Goal: Contribute content: Add original content to the website for others to see

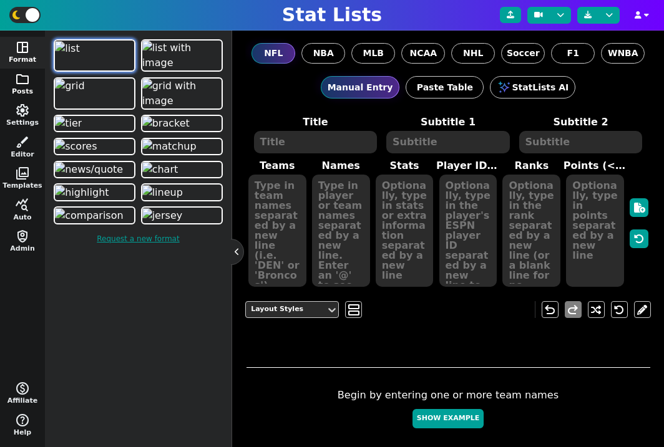
click at [29, 89] on button "folder Posts" at bounding box center [22, 85] width 45 height 32
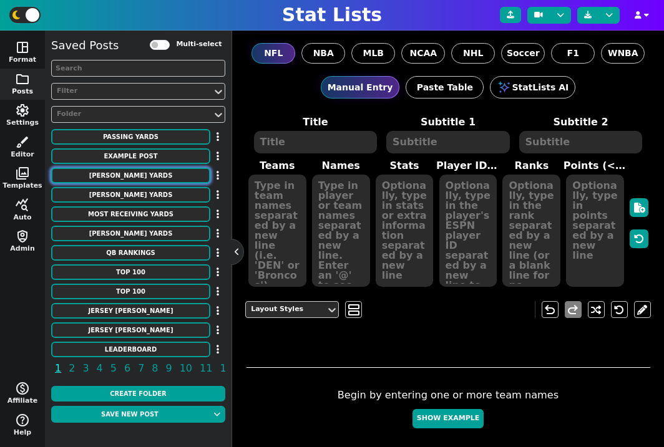
click at [147, 170] on button "[PERSON_NAME] Yards" at bounding box center [130, 176] width 159 height 16
type textarea "[PERSON_NAME] Yards"
type textarea "2023 Season"
type textarea "SF TEN LAR BUF PHI ARI PIT CIN DET MIA"
type textarea "Christian McCaffrey Derrick Henry Kyren Williams James Cook D'Andre Swift James…"
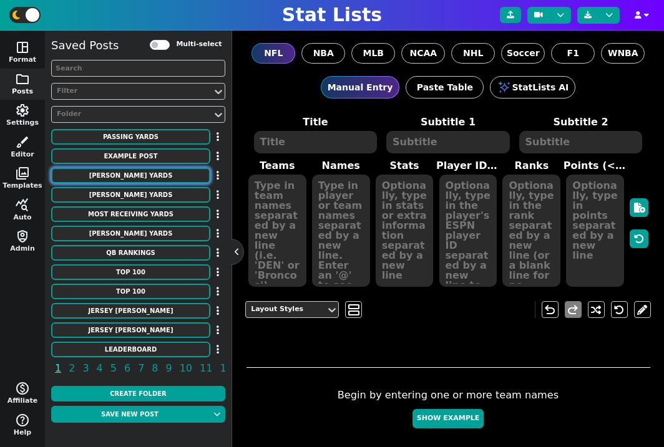
type textarea "1,459 1,167 1,144 1,122 1,049 1,040 1,035 1,034 1,015 1,012"
type textarea "3117251 3043078 4430737 4379399 4259545 3045147 4241457 3116385 4035538 2576414"
type textarea "1 2 3 4 5 6 7 8 9 10"
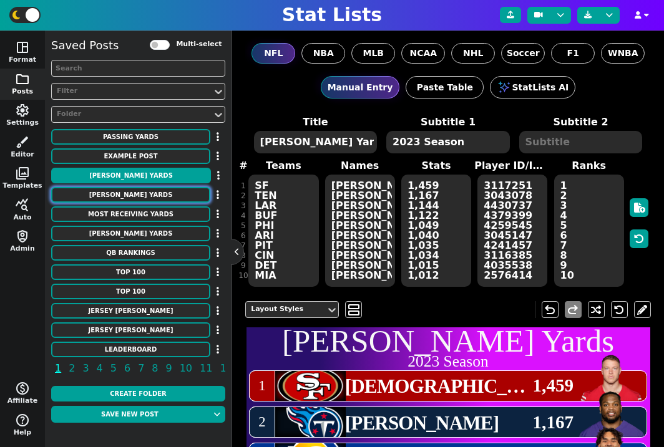
click at [146, 188] on button "[PERSON_NAME] YARDS" at bounding box center [130, 195] width 159 height 16
type textarea "[PERSON_NAME] YARDS"
type textarea "Season"
type textarea "PHI LAR MIN BAL DET TEN DEN TEN BUF LAC"
type textarea "Saquon Barkley Eric Dickerson Adrian Peterson Jamal Lewis Barry Sanders Derrick…"
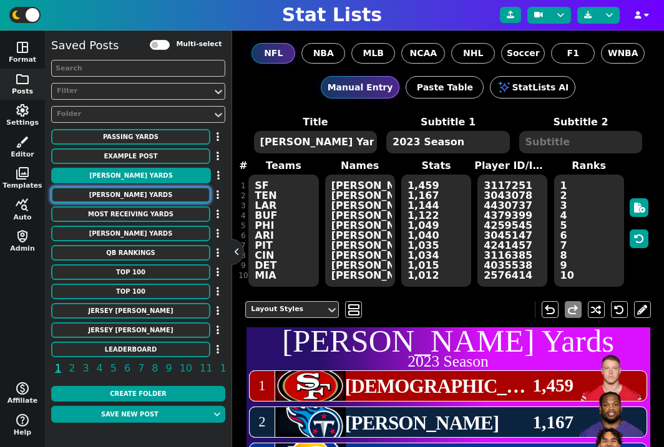
type textarea "2106 2105 2097 2066 2053 2027 2008 2006 2003 1934"
type textarea "'24 '84 '12 '03 '97 '20 '98 '09 '73 '80"
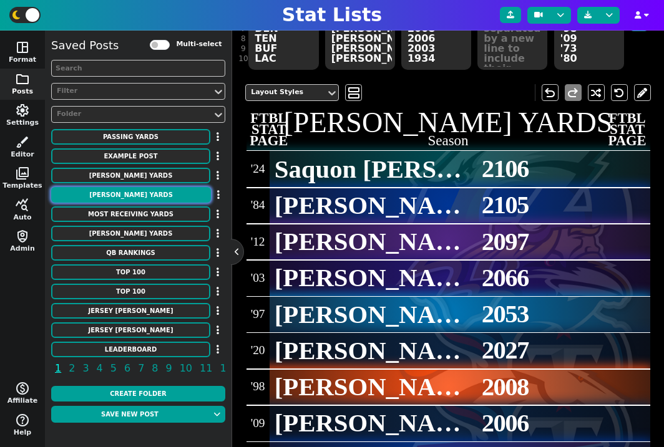
scroll to position [225, 0]
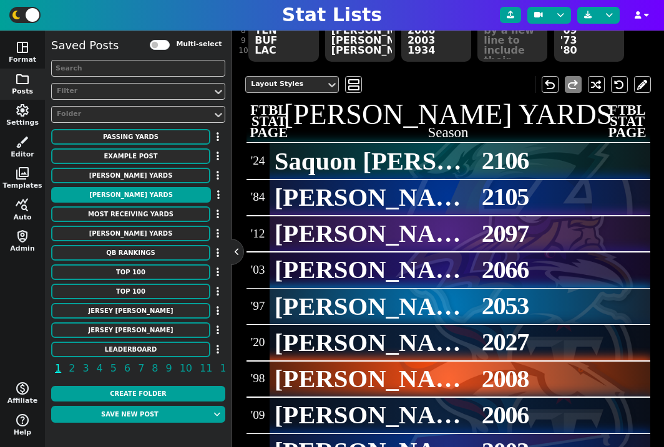
click at [305, 86] on div "Layout Styles" at bounding box center [286, 84] width 70 height 11
click at [352, 85] on span "view_agenda" at bounding box center [354, 84] width 12 height 15
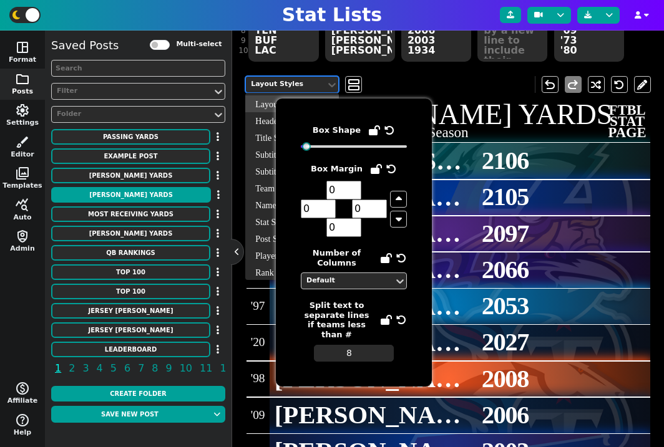
click at [309, 90] on div "Layout Styles" at bounding box center [286, 84] width 80 height 17
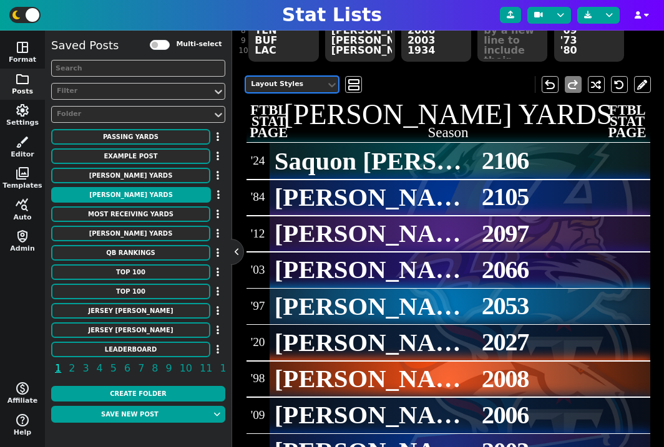
click at [319, 89] on div "Layout Styles" at bounding box center [286, 84] width 70 height 11
click at [353, 89] on span "view_agenda" at bounding box center [354, 84] width 12 height 15
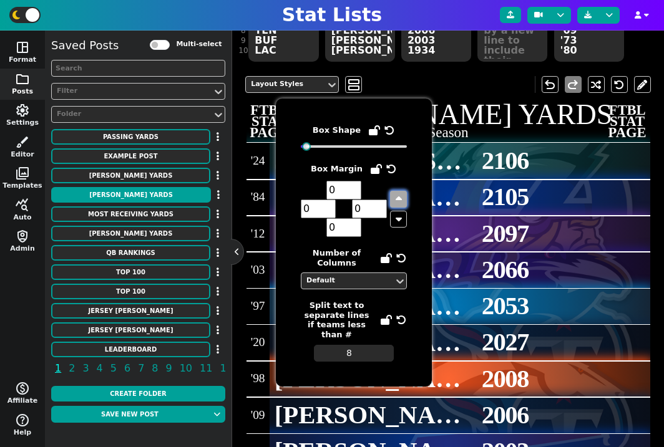
click at [394, 193] on button "button" at bounding box center [398, 199] width 17 height 17
type input "1"
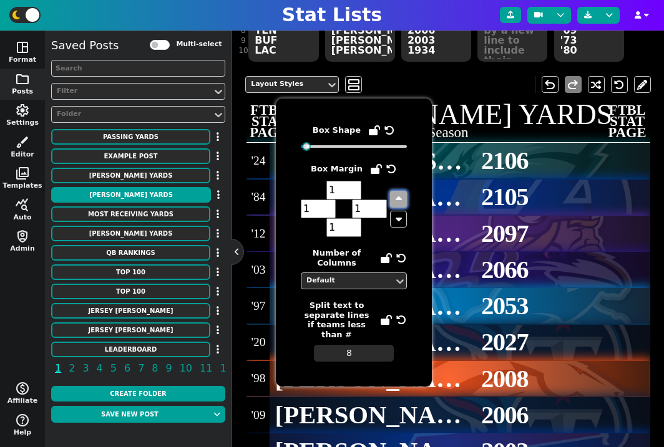
click at [394, 193] on button "button" at bounding box center [398, 199] width 17 height 17
type input "2"
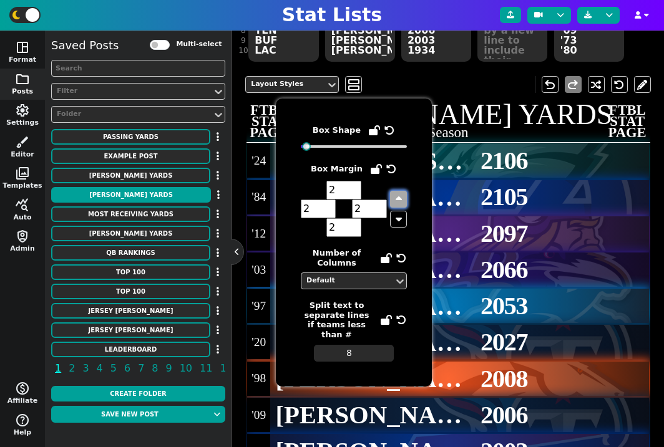
click at [394, 193] on button "button" at bounding box center [398, 199] width 17 height 17
type input "3"
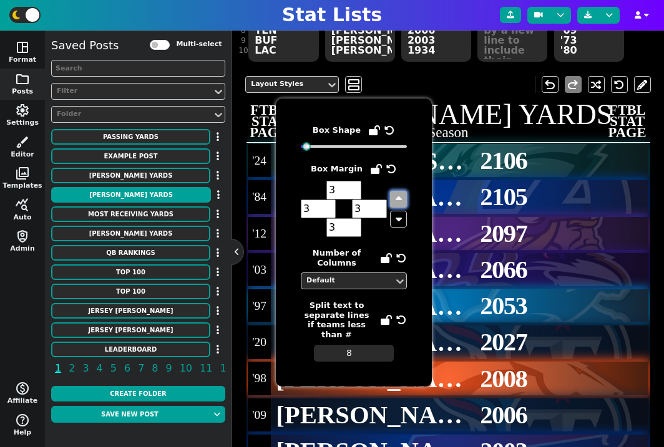
click at [394, 193] on button "button" at bounding box center [398, 199] width 17 height 17
type input "4"
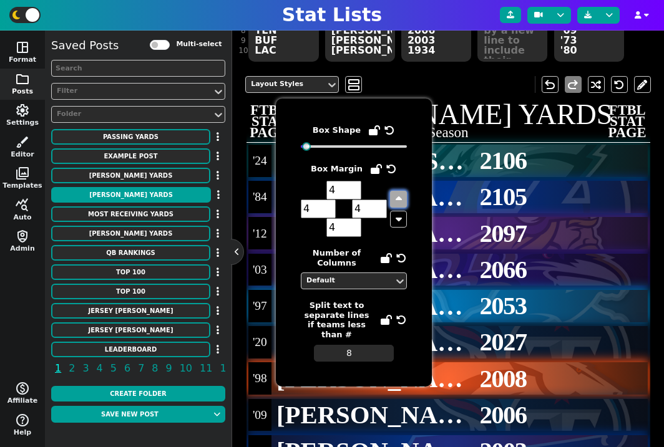
click at [394, 193] on button "button" at bounding box center [398, 199] width 17 height 17
type input "5"
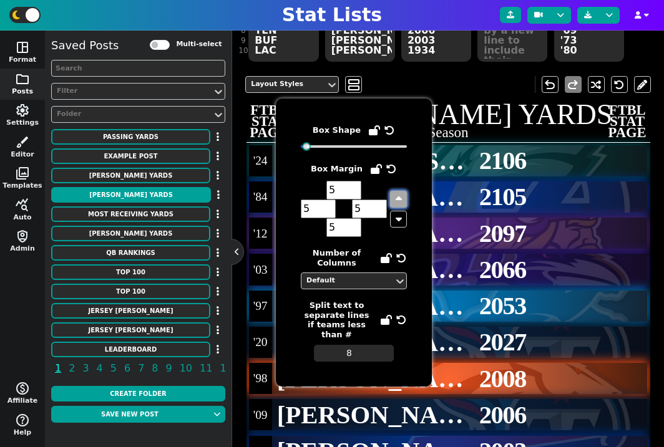
click at [394, 193] on button "button" at bounding box center [398, 199] width 17 height 17
type input "6"
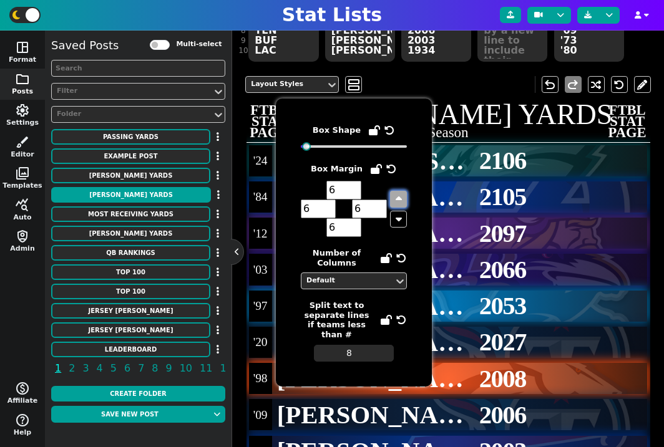
click at [394, 193] on button "button" at bounding box center [398, 199] width 17 height 17
type input "7"
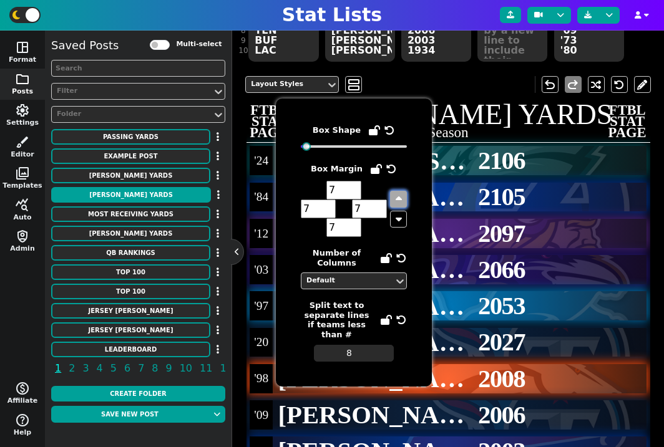
click at [394, 193] on button "button" at bounding box center [398, 199] width 17 height 17
type input "8"
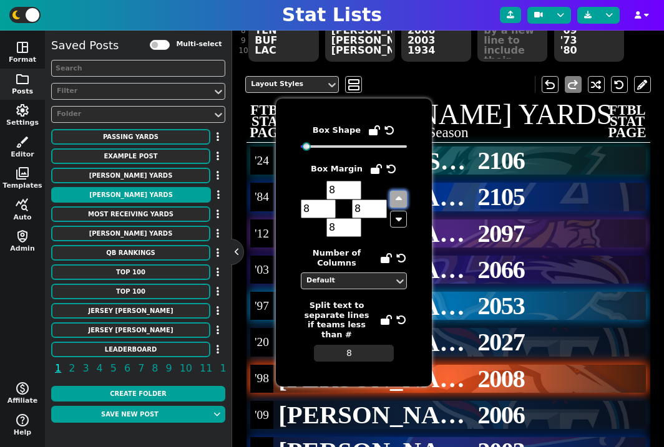
click at [394, 193] on button "button" at bounding box center [398, 199] width 17 height 17
type input "9"
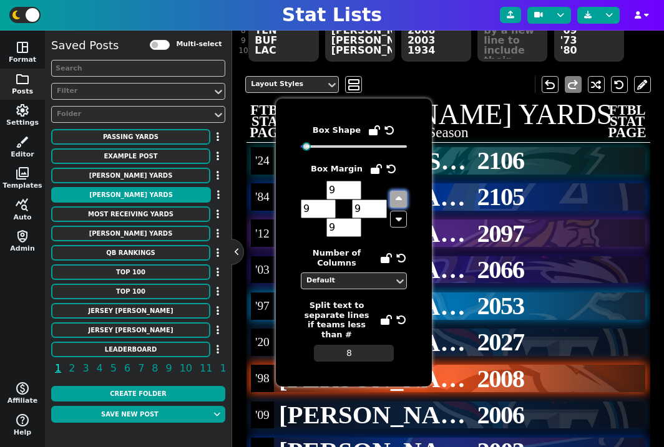
click at [394, 193] on button "button" at bounding box center [398, 199] width 17 height 17
type input "10"
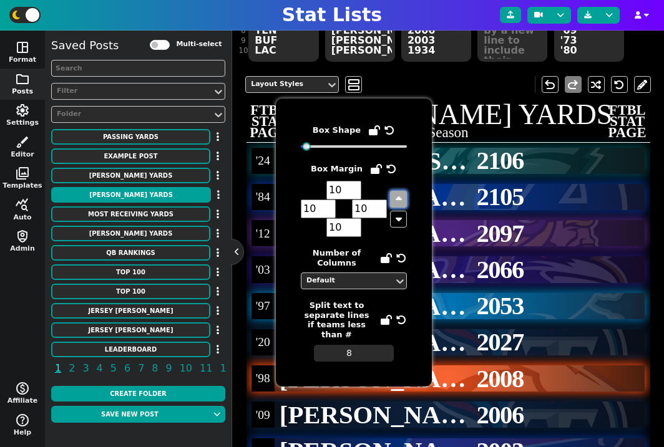
click at [394, 193] on button "button" at bounding box center [398, 199] width 17 height 17
type input "11"
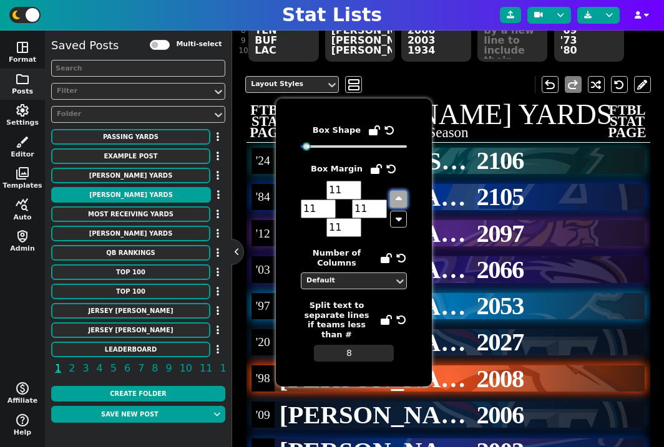
click at [394, 193] on button "button" at bounding box center [398, 199] width 17 height 17
type input "12"
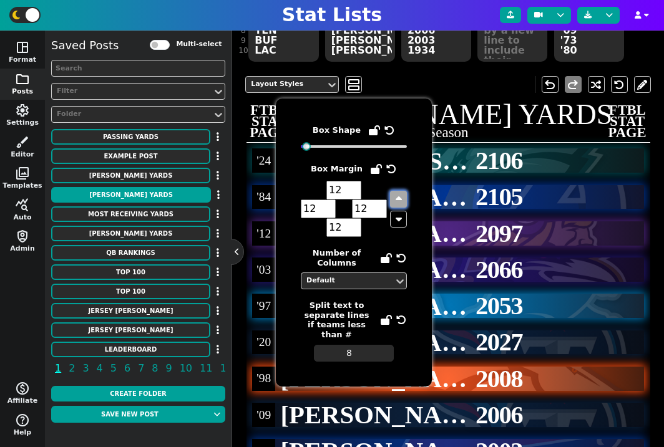
click at [394, 193] on button "button" at bounding box center [398, 199] width 17 height 17
type input "13"
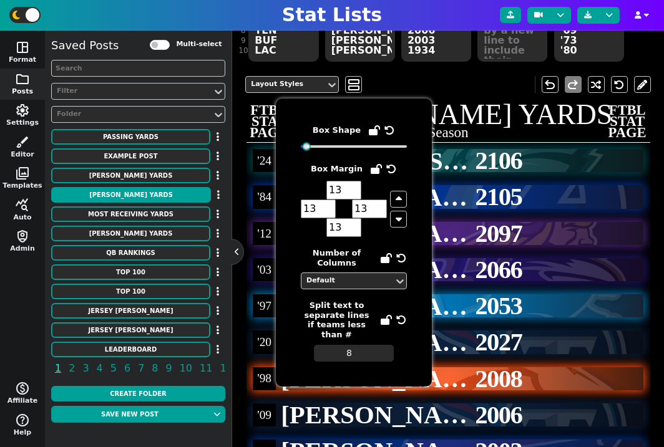
click at [265, 164] on span "'24" at bounding box center [264, 160] width 19 height 17
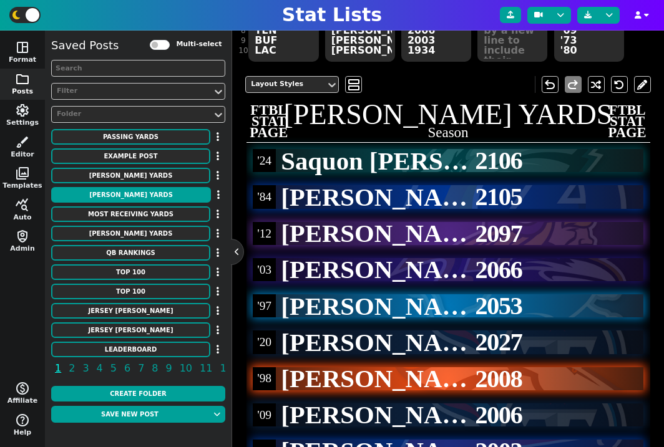
click at [265, 164] on span "'24" at bounding box center [264, 160] width 19 height 17
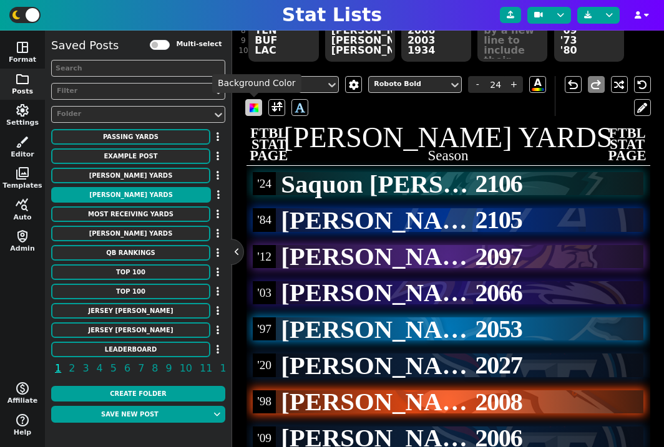
click at [255, 104] on span at bounding box center [254, 108] width 9 height 9
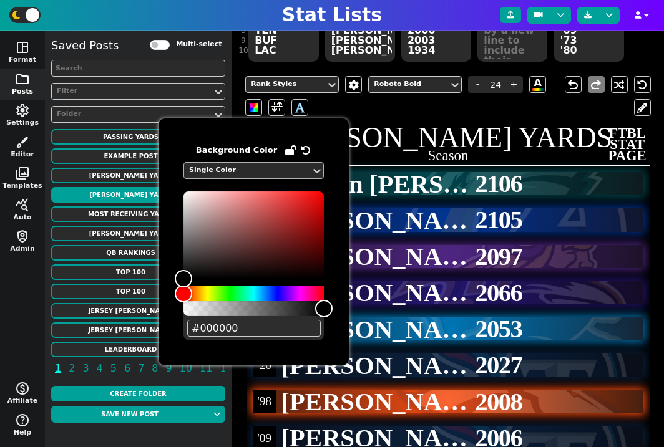
click at [276, 173] on div "Single Color" at bounding box center [247, 170] width 117 height 11
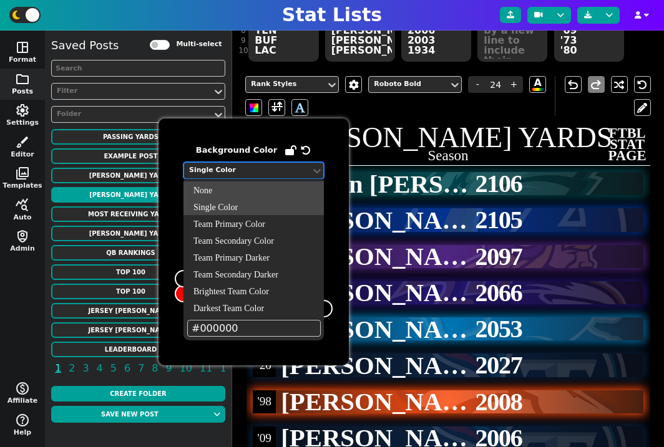
click at [261, 189] on div "None" at bounding box center [253, 190] width 140 height 17
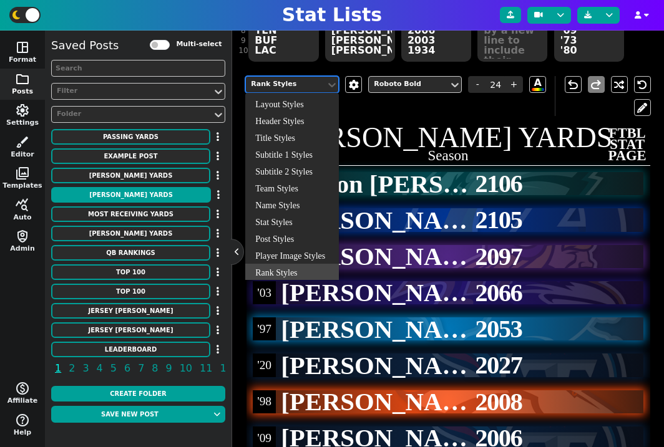
click at [313, 80] on div "Rank Styles" at bounding box center [286, 84] width 70 height 11
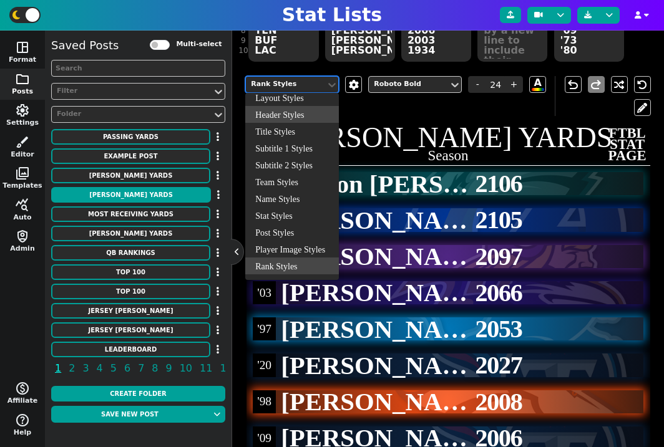
click at [359, 102] on div "Rank Styles Roboto Bold - 24 + A A" at bounding box center [399, 96] width 309 height 40
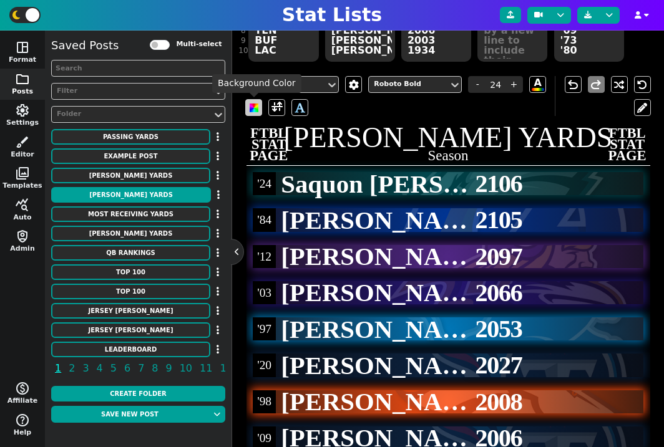
click at [253, 106] on span at bounding box center [254, 108] width 9 height 9
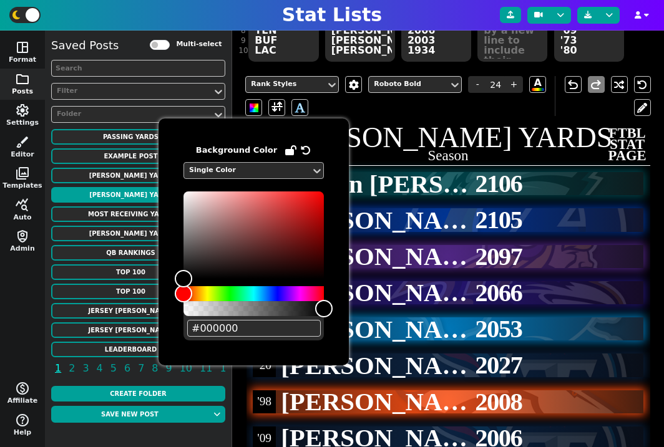
click at [246, 170] on div "Single Color" at bounding box center [247, 170] width 117 height 11
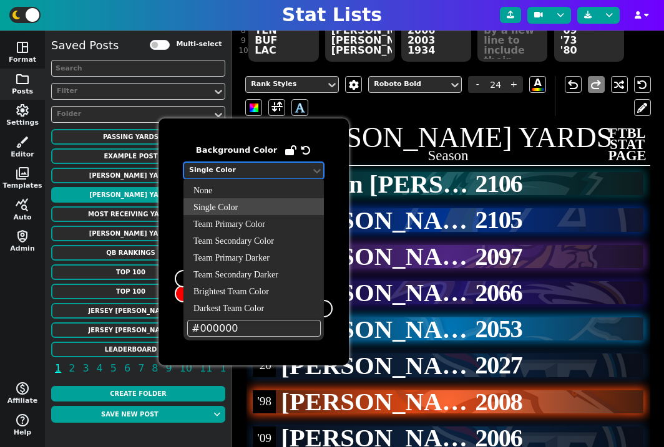
click at [245, 185] on div "None" at bounding box center [253, 190] width 140 height 17
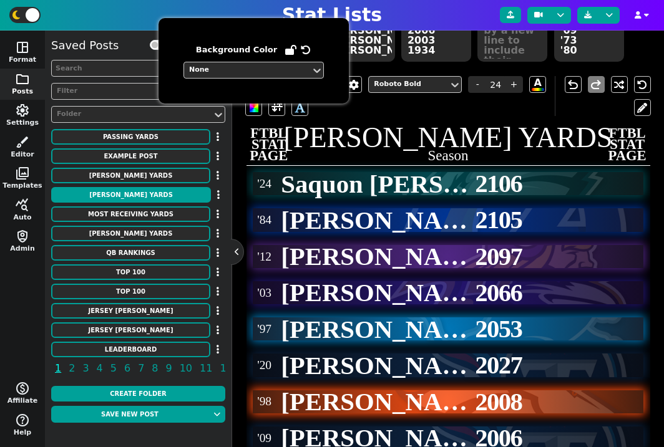
click at [379, 112] on div "Rank Styles Roboto Bold - 24 + A A" at bounding box center [399, 96] width 309 height 40
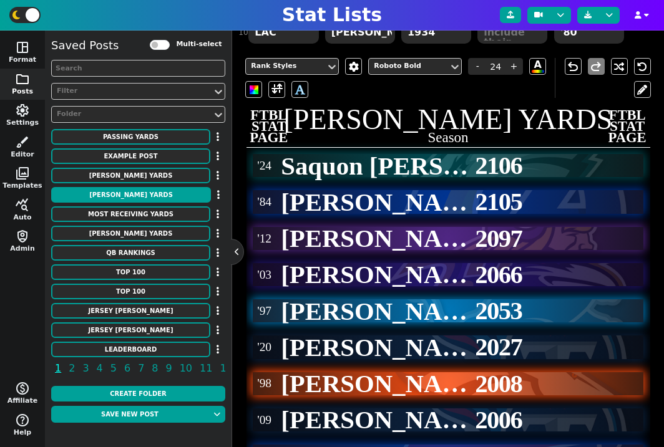
scroll to position [241, 0]
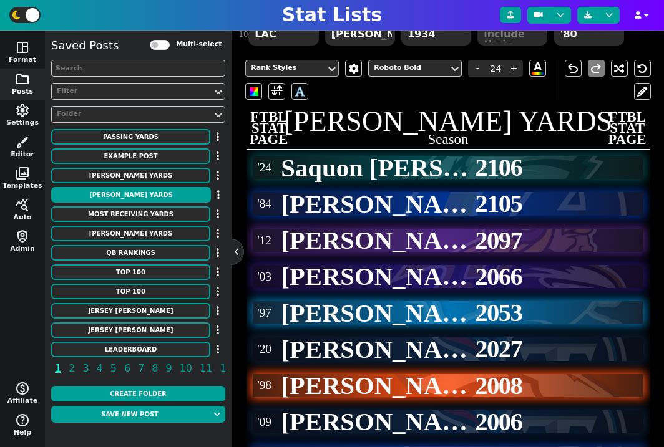
click at [298, 62] on div "Rank Styles" at bounding box center [286, 68] width 80 height 17
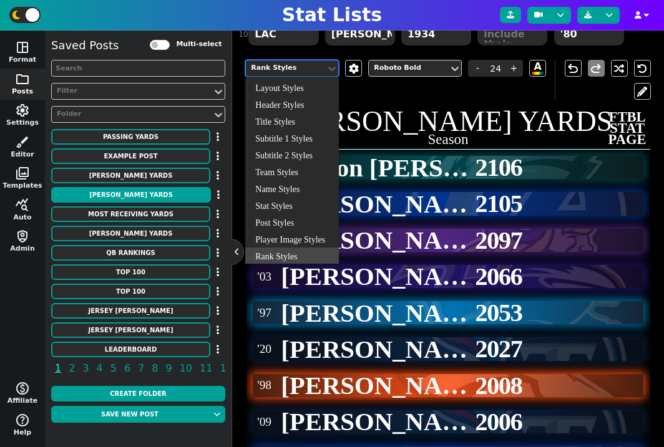
scroll to position [6, 0]
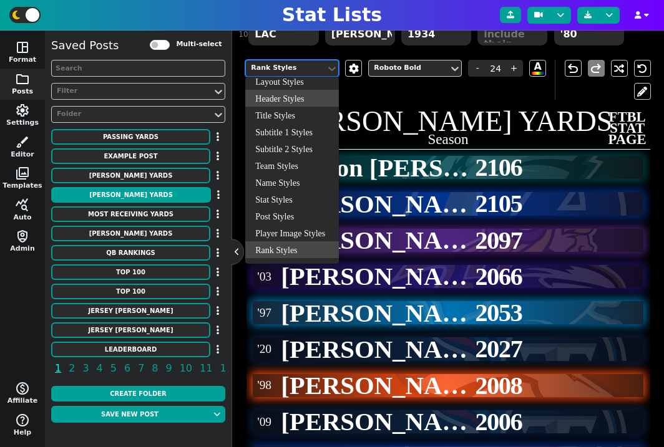
click at [292, 94] on div "Header Styles" at bounding box center [292, 98] width 94 height 17
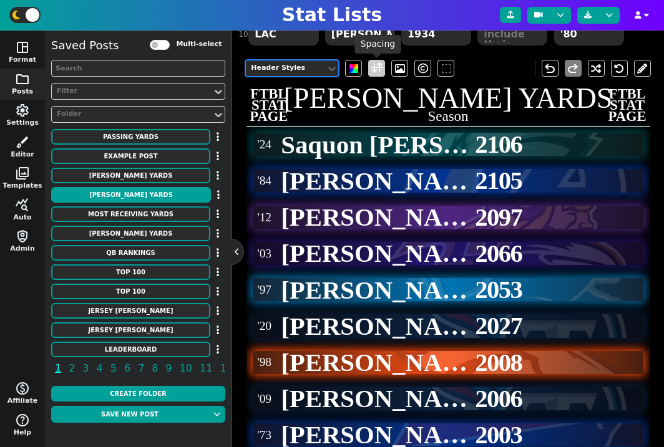
click at [375, 73] on span at bounding box center [376, 69] width 11 height 16
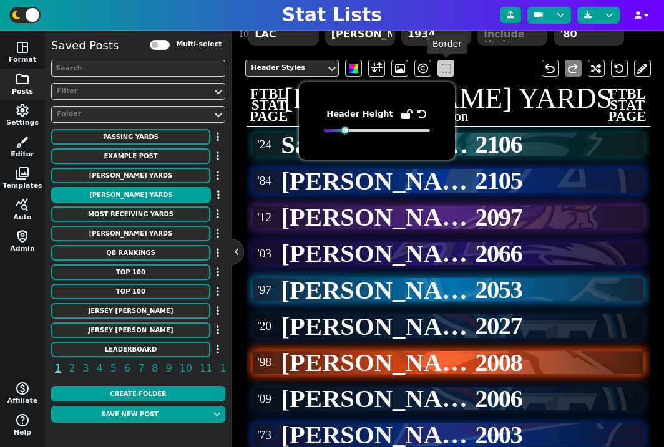
click at [446, 69] on span at bounding box center [446, 68] width 9 height 9
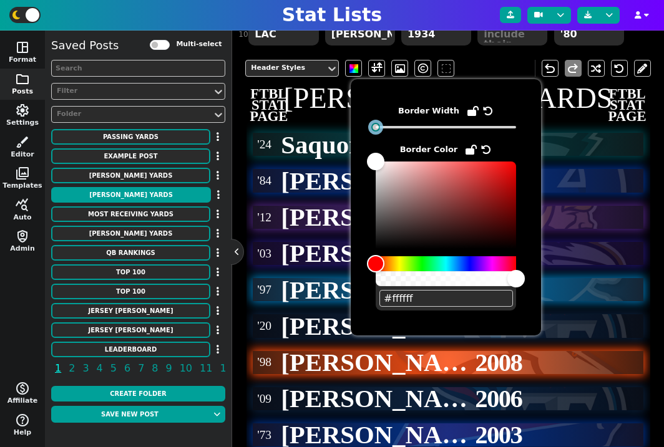
drag, startPoint x: 429, startPoint y: 128, endPoint x: 373, endPoint y: 128, distance: 56.2
click at [373, 128] on div at bounding box center [375, 127] width 9 height 9
click at [322, 119] on h2 "Season" at bounding box center [448, 116] width 404 height 14
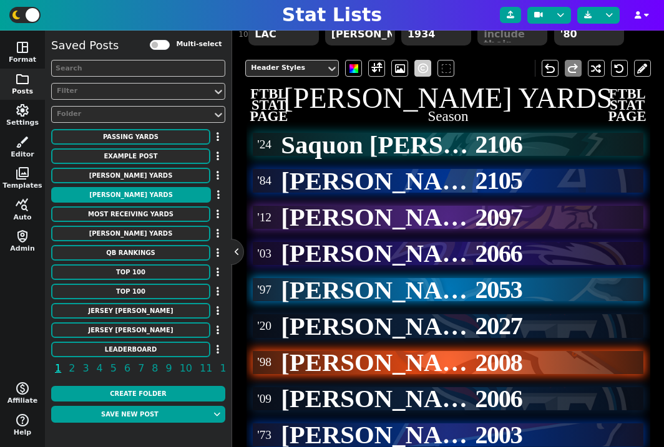
click at [420, 70] on span at bounding box center [423, 68] width 10 height 15
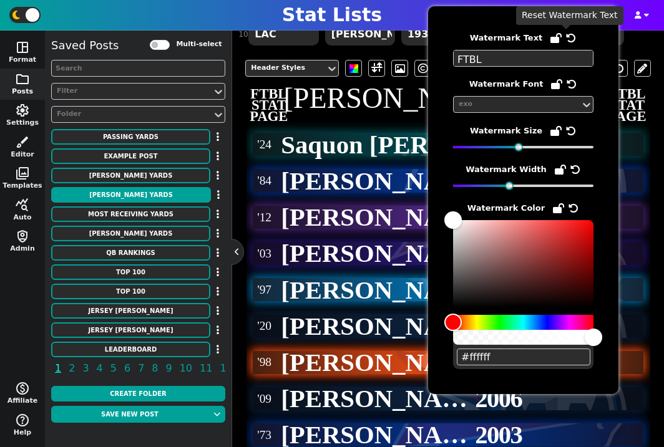
click at [566, 39] on icon at bounding box center [571, 38] width 10 height 10
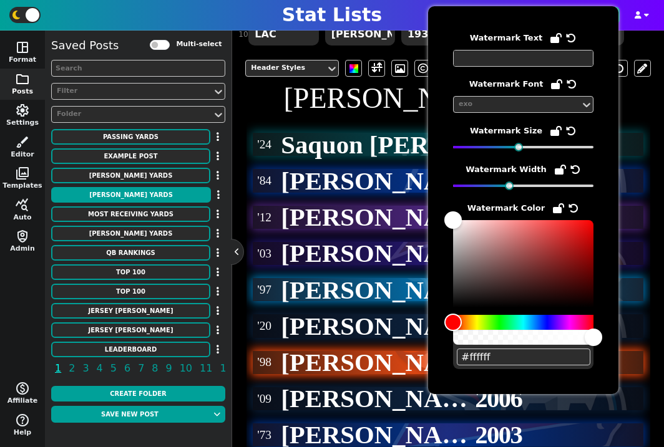
click at [266, 144] on span "'24" at bounding box center [264, 144] width 19 height 17
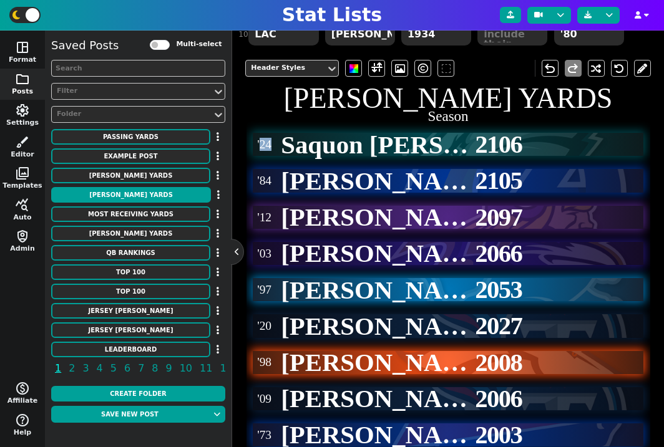
click at [266, 144] on span "'24" at bounding box center [264, 144] width 19 height 17
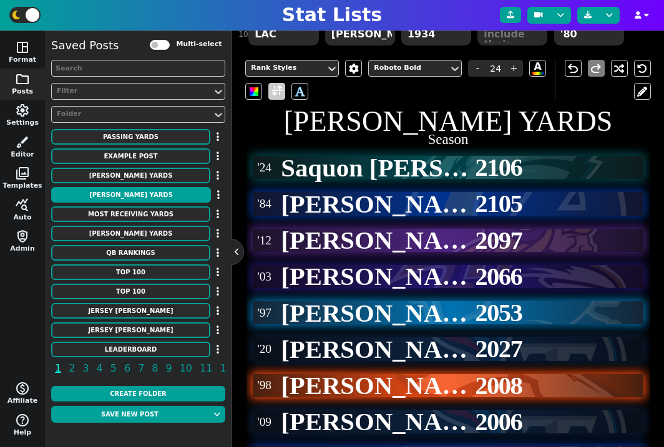
click at [278, 92] on span at bounding box center [276, 92] width 11 height 16
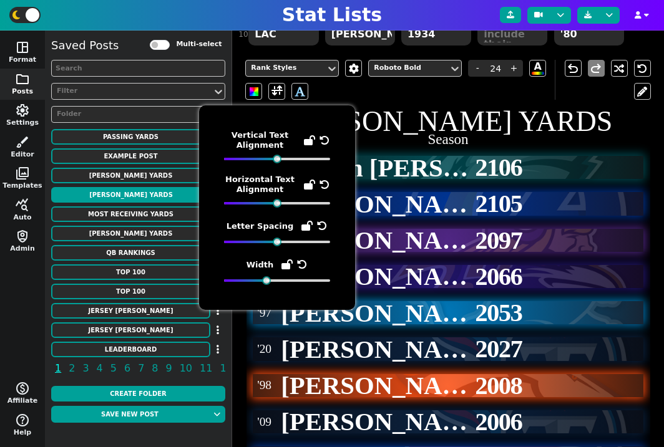
click at [327, 140] on icon at bounding box center [325, 140] width 10 height 10
click at [281, 160] on div at bounding box center [280, 159] width 9 height 9
click at [472, 97] on div "Rank Styles Roboto Bold - 24 + A A" at bounding box center [399, 80] width 309 height 40
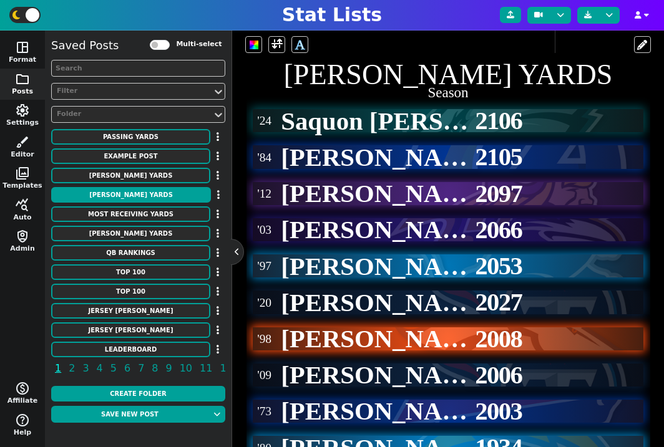
scroll to position [329, 0]
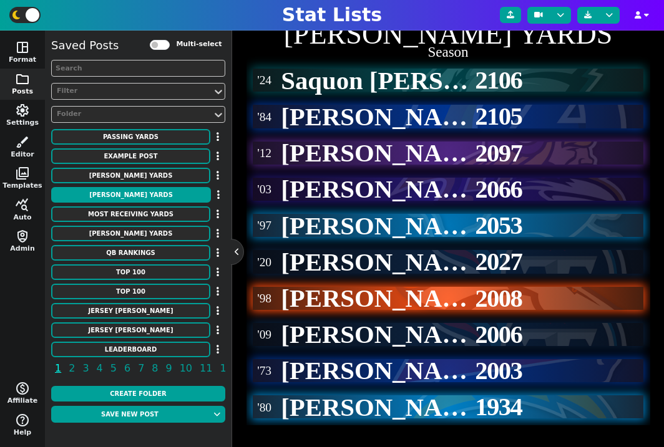
click at [494, 127] on span "2105" at bounding box center [498, 116] width 47 height 38
type input "21"
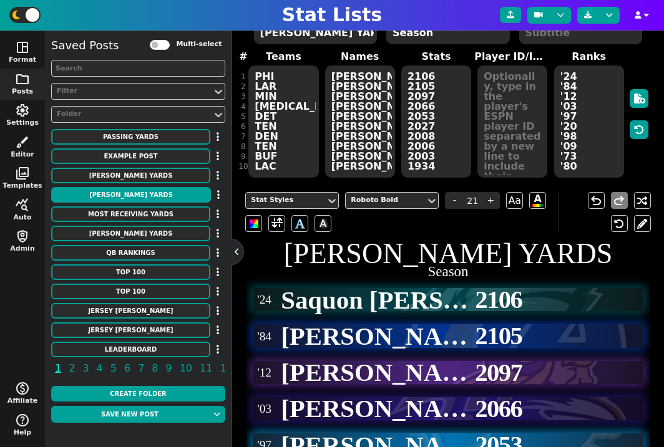
scroll to position [47, 0]
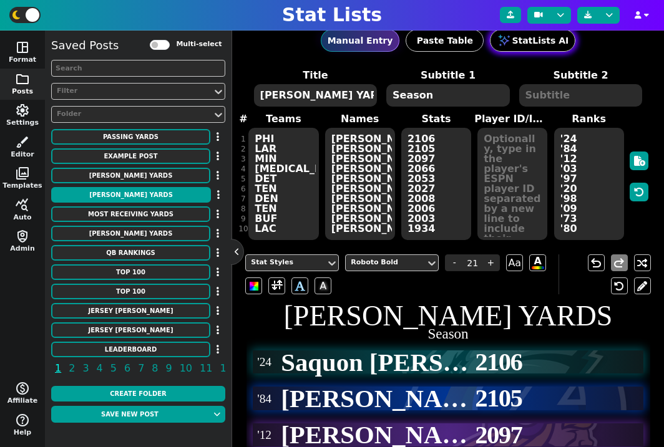
click at [534, 47] on button "StatLists AI" at bounding box center [532, 40] width 85 height 22
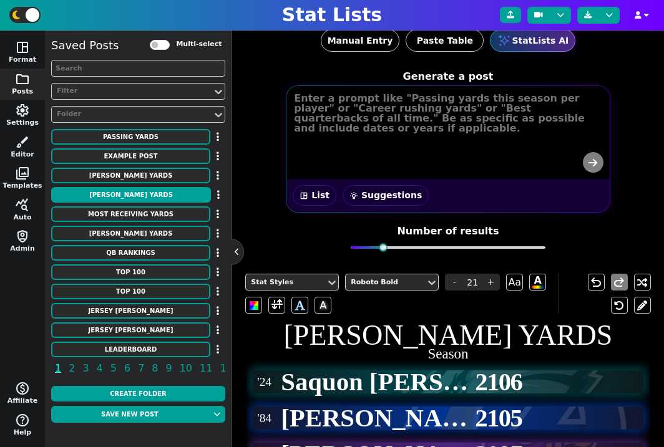
click at [459, 145] on div "space_dashboard List wb_incandescent Suggestions" at bounding box center [448, 148] width 324 height 127
click at [384, 192] on button "wb_incandescent Suggestions" at bounding box center [386, 195] width 86 height 21
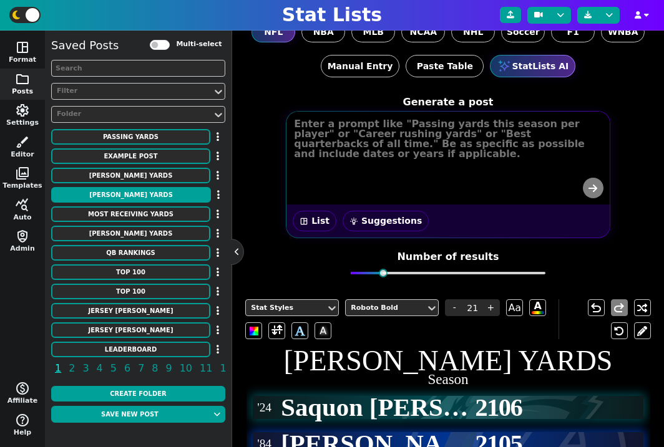
scroll to position [0, 0]
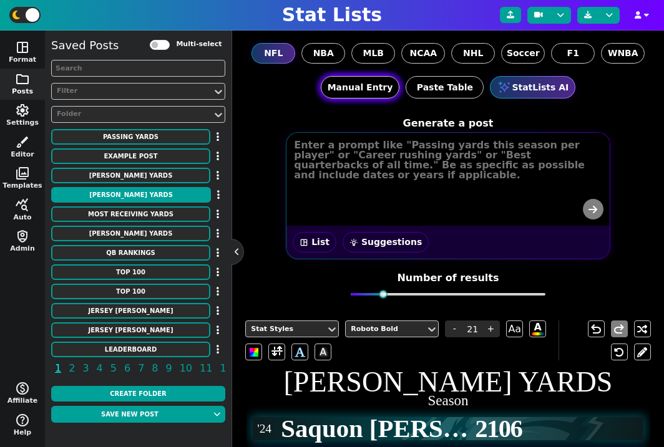
click at [378, 94] on button "Manual Entry" at bounding box center [360, 87] width 79 height 22
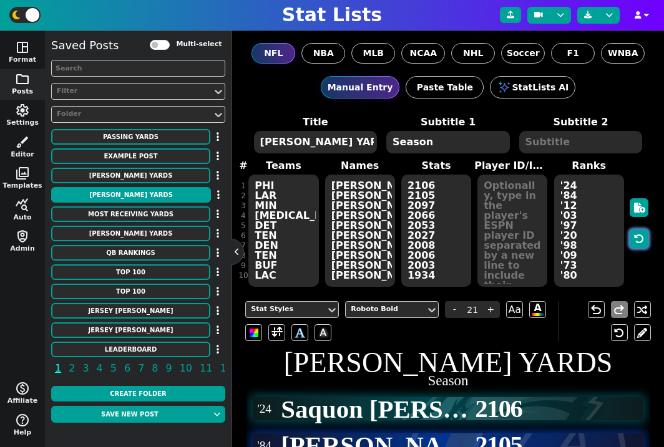
click at [639, 245] on button "button" at bounding box center [639, 239] width 19 height 19
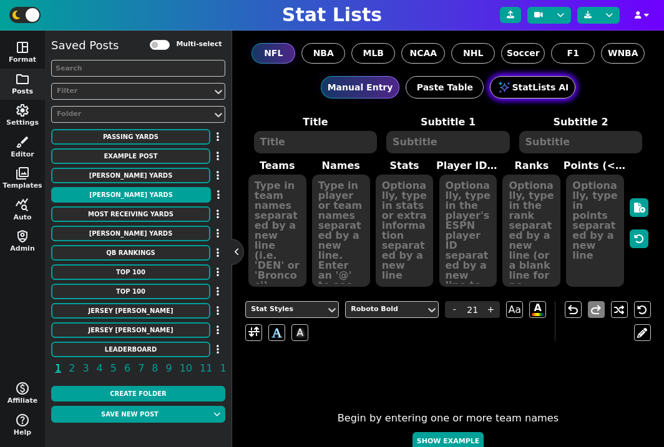
click at [524, 90] on button "StatLists AI" at bounding box center [532, 87] width 85 height 22
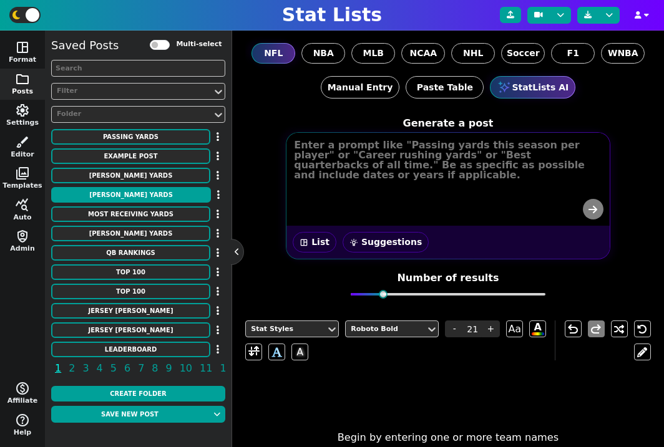
click at [625, 154] on form "Generate a post space_dashboard List wb_incandescent Suggestions Number of resu…" at bounding box center [447, 211] width 405 height 200
click at [339, 155] on textarea at bounding box center [449, 160] width 323 height 53
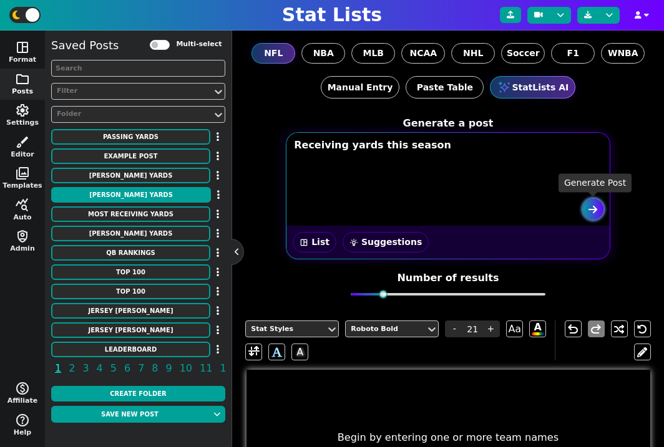
type textarea "Receiving yards this season"
click at [590, 212] on icon "submit" at bounding box center [592, 210] width 9 height 10
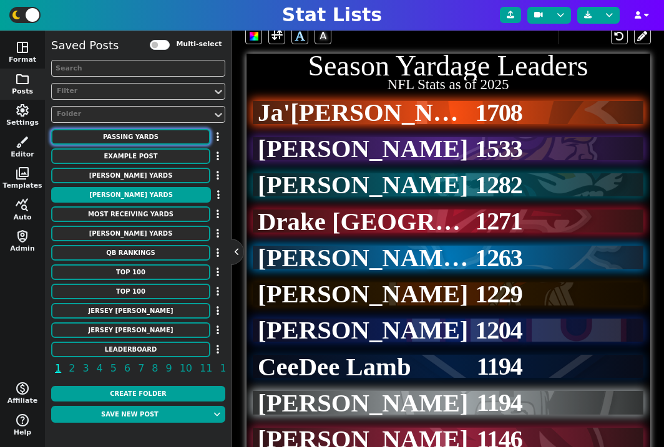
scroll to position [322, 0]
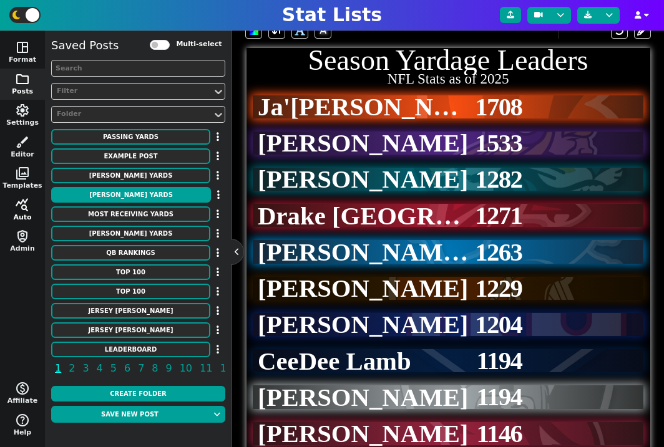
click at [23, 208] on span "query_stats" at bounding box center [22, 205] width 15 height 15
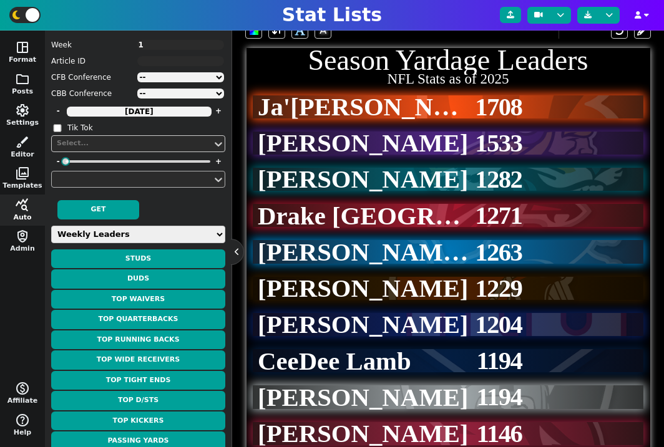
click at [122, 181] on div at bounding box center [132, 179] width 153 height 13
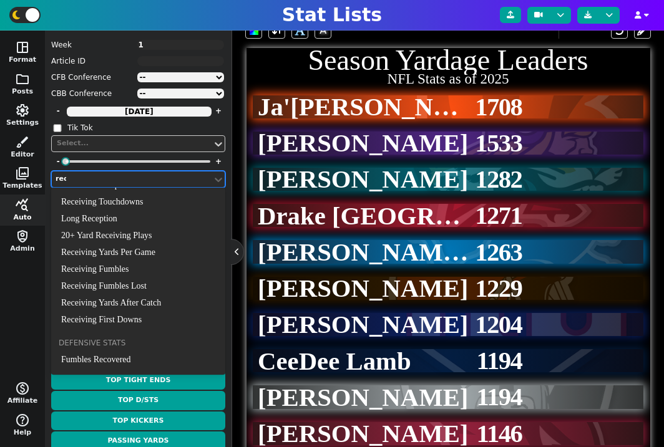
type input "rece"
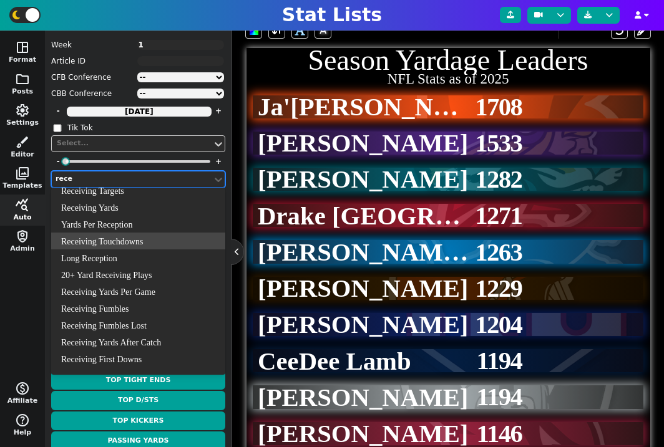
scroll to position [31, 0]
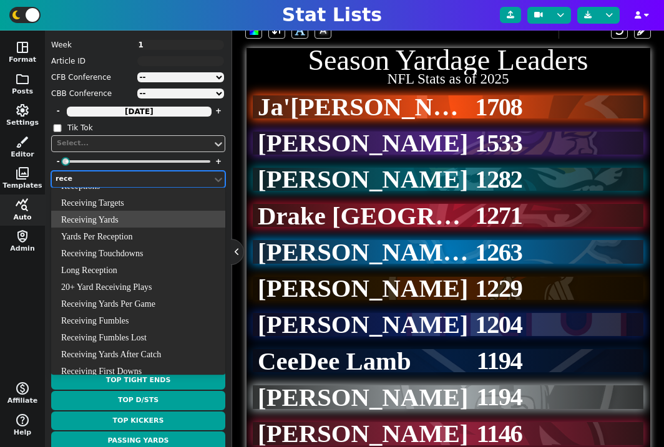
click at [112, 225] on div "Receiving Yards" at bounding box center [138, 219] width 174 height 17
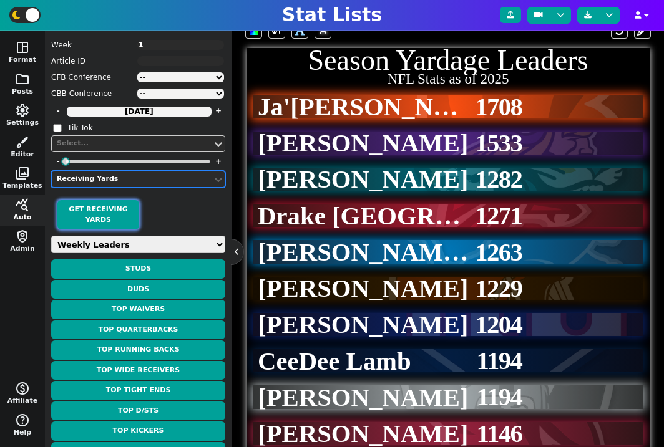
click at [110, 223] on button "Get Receiving Yards" at bounding box center [98, 214] width 82 height 29
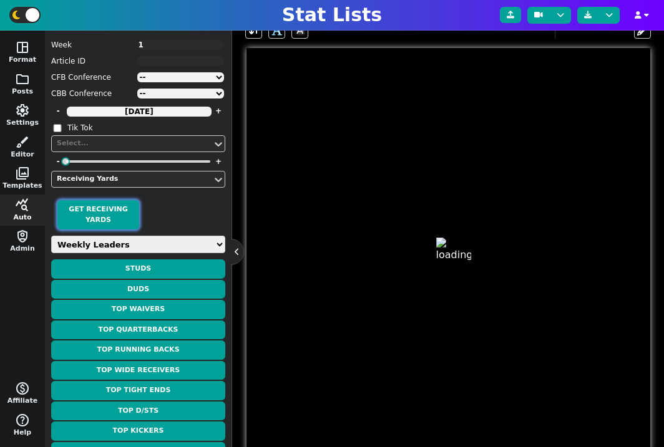
type input "23"
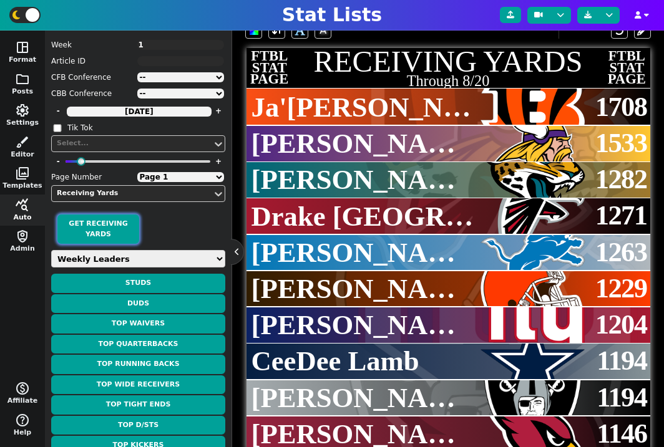
scroll to position [348, 0]
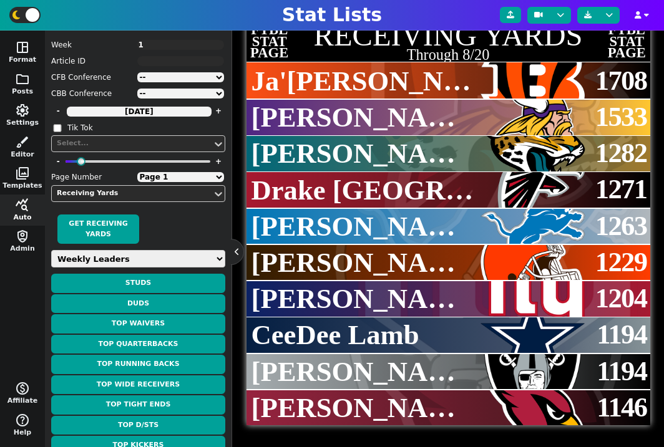
click at [213, 175] on select "Page 1 Page 2 Page 3 Page 4 Page 5 Page 6 Page 7 Page 8 Page 9 Page 10" at bounding box center [180, 177] width 87 height 10
click at [137, 172] on select "Page 1 Page 2 Page 3 Page 4 Page 5 Page 6 Page 7 Page 8 Page 9 Page 10" at bounding box center [180, 177] width 87 height 10
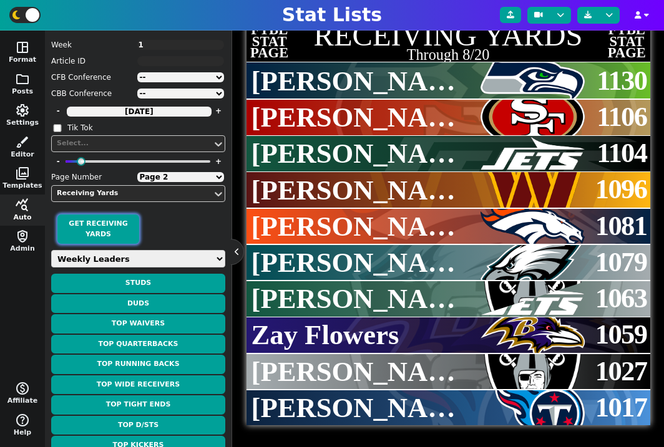
click at [110, 226] on button "Get Receiving Yards" at bounding box center [98, 229] width 82 height 29
select select "1"
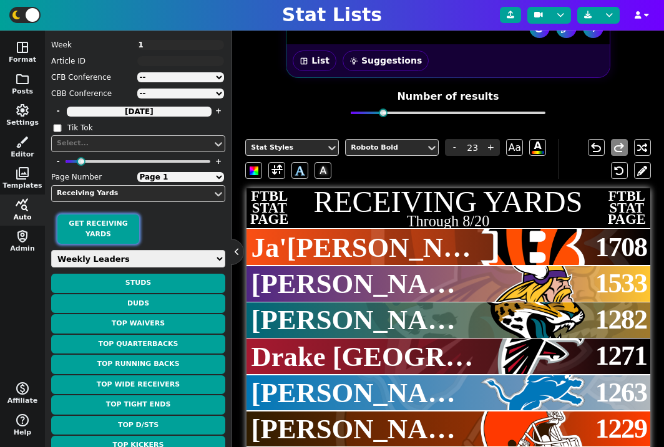
scroll to position [258, 0]
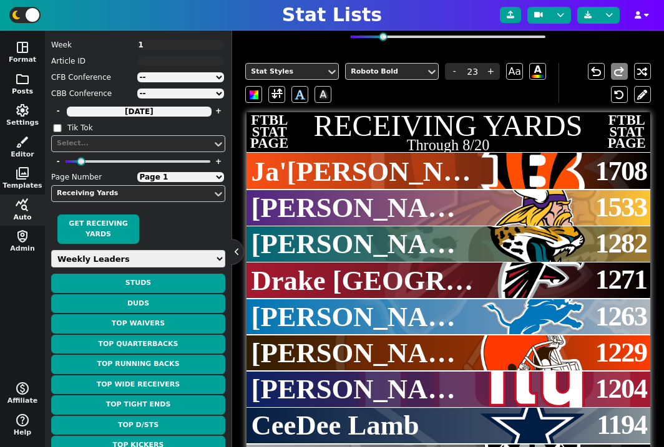
click at [29, 87] on button "folder Posts" at bounding box center [22, 85] width 45 height 32
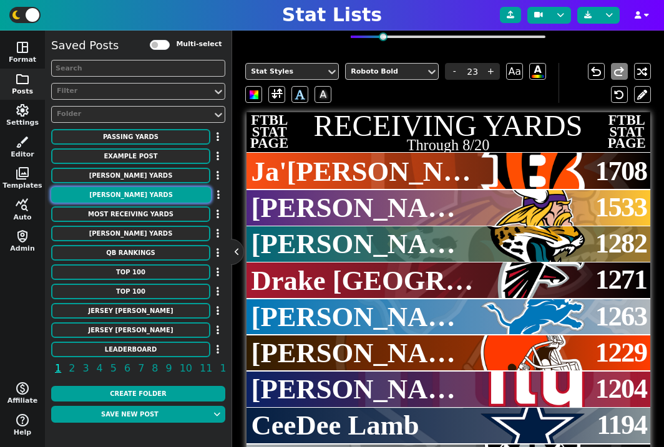
click at [152, 193] on button "[PERSON_NAME] YARDS" at bounding box center [131, 195] width 160 height 16
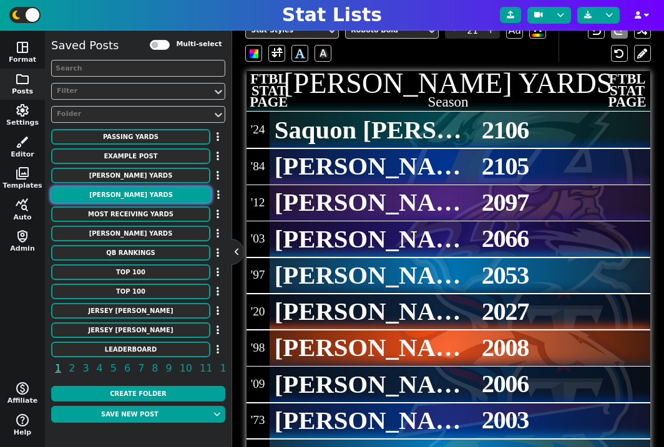
scroll to position [248, 0]
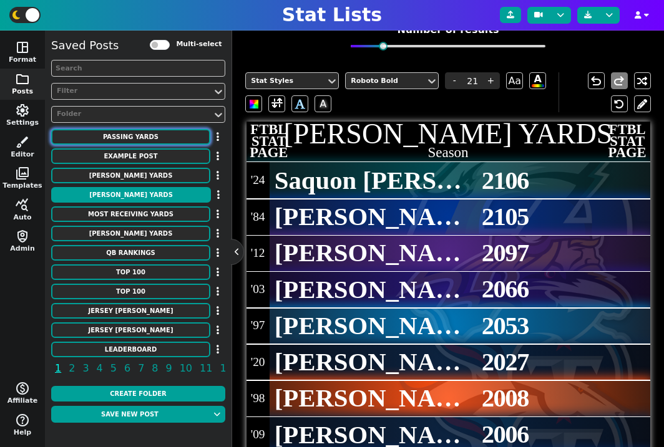
click at [166, 141] on button "Passing Yards" at bounding box center [130, 137] width 159 height 16
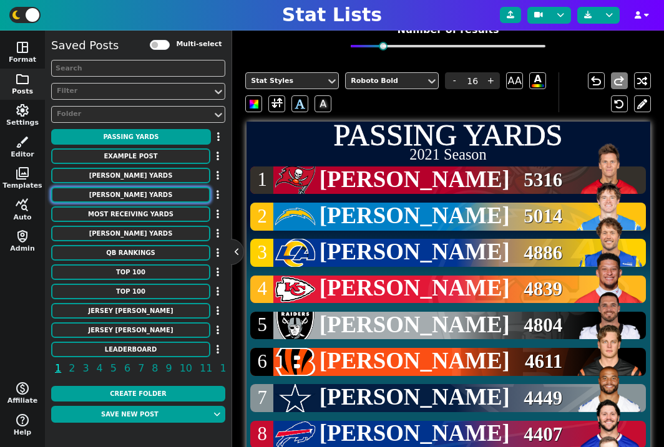
click at [147, 198] on button "[PERSON_NAME] YARDS" at bounding box center [130, 195] width 159 height 16
type input "21"
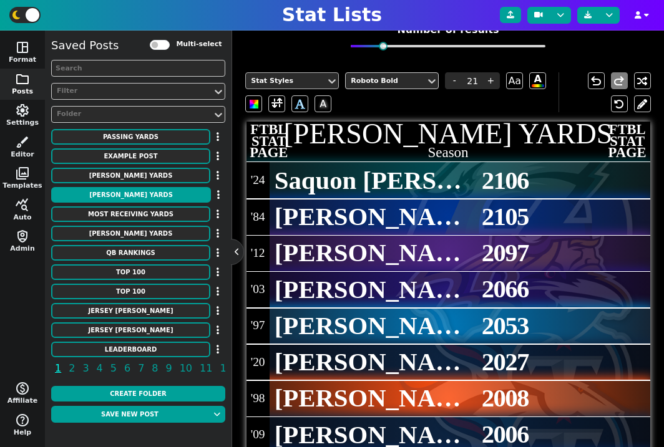
click at [292, 87] on div "Stat Styles" at bounding box center [286, 80] width 80 height 17
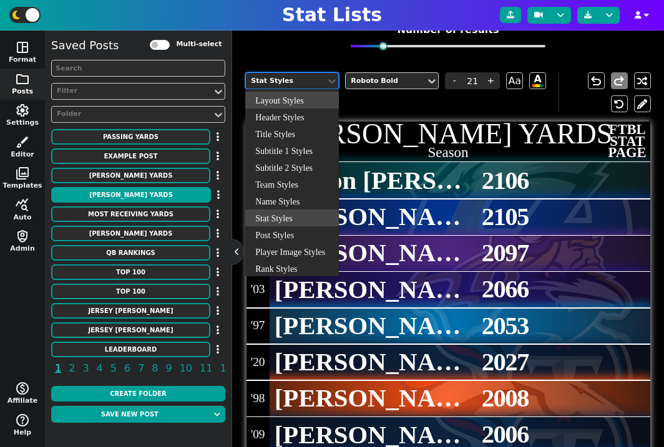
click at [296, 103] on div "Layout Styles" at bounding box center [292, 100] width 94 height 17
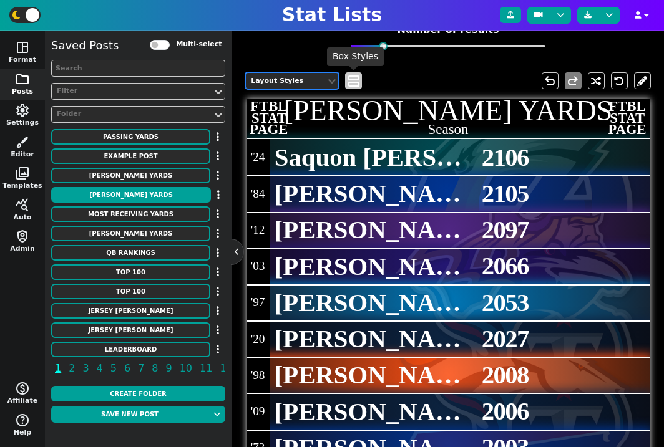
click at [351, 85] on span "view_agenda" at bounding box center [354, 81] width 12 height 15
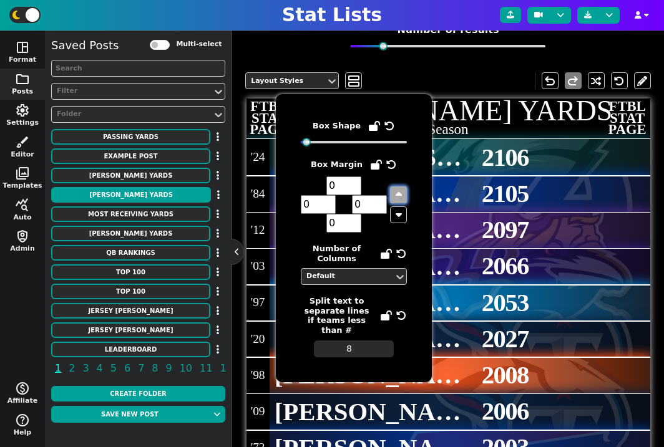
click at [396, 192] on icon "button" at bounding box center [399, 195] width 6 height 10
type input "1"
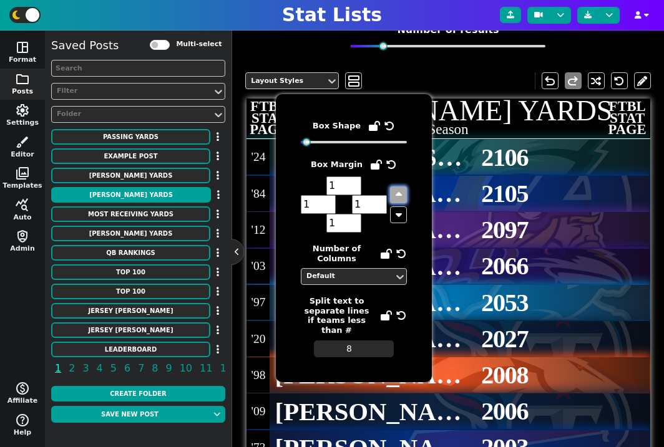
click at [396, 192] on icon "button" at bounding box center [399, 195] width 6 height 10
type input "2"
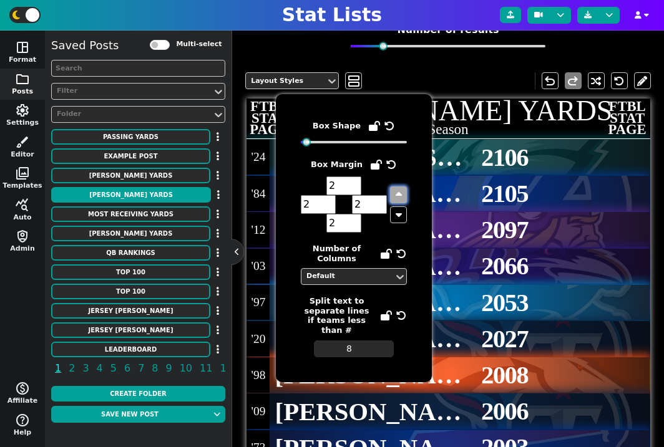
click at [396, 192] on icon "button" at bounding box center [399, 195] width 6 height 10
type input "3"
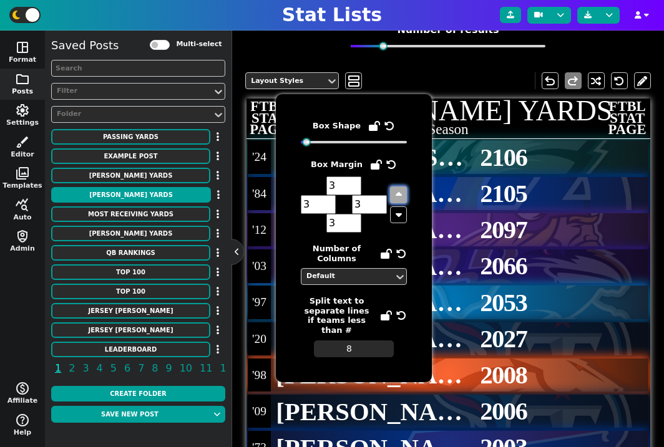
click at [396, 192] on icon "button" at bounding box center [399, 195] width 6 height 10
type input "4"
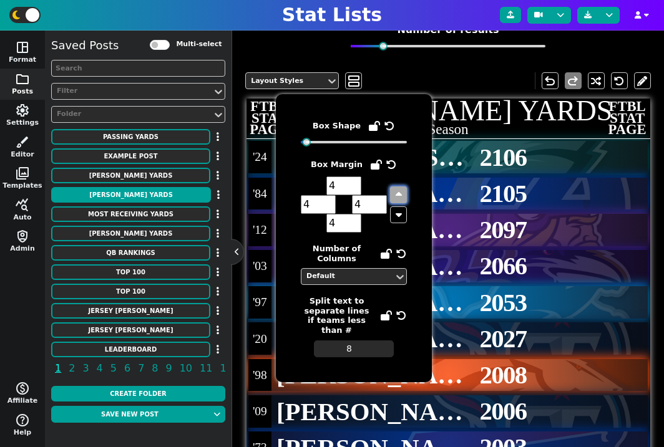
click at [396, 192] on icon "button" at bounding box center [399, 195] width 6 height 10
type input "5"
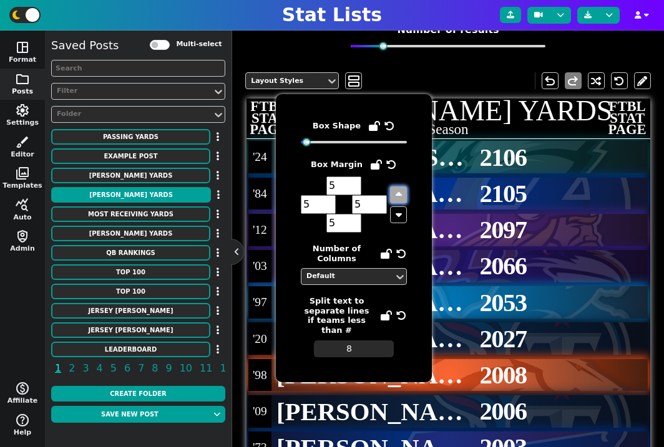
click at [396, 192] on icon "button" at bounding box center [399, 195] width 6 height 10
type input "6"
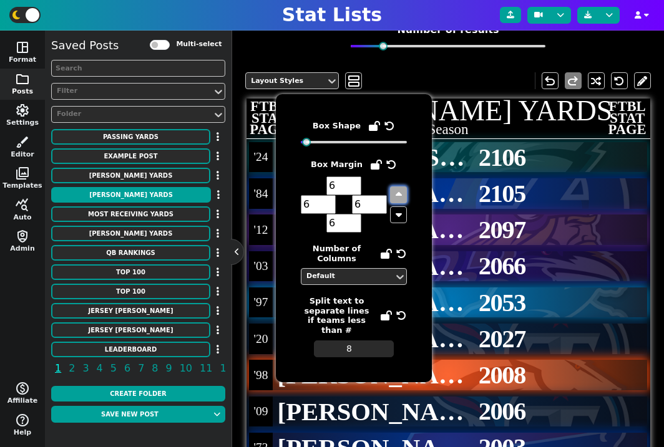
click at [396, 192] on icon "button" at bounding box center [399, 195] width 6 height 10
type input "7"
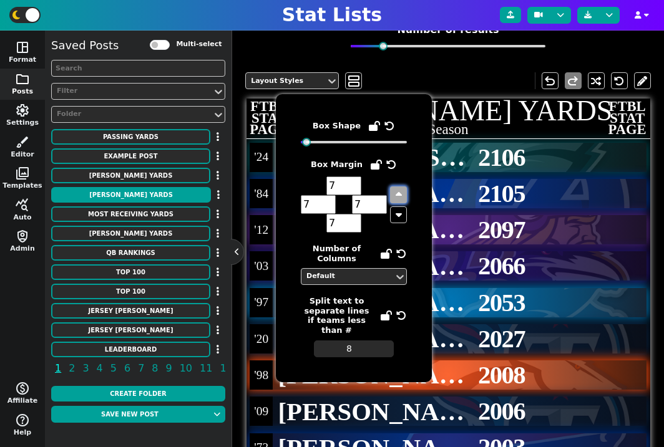
click at [396, 192] on icon "button" at bounding box center [399, 195] width 6 height 10
type input "8"
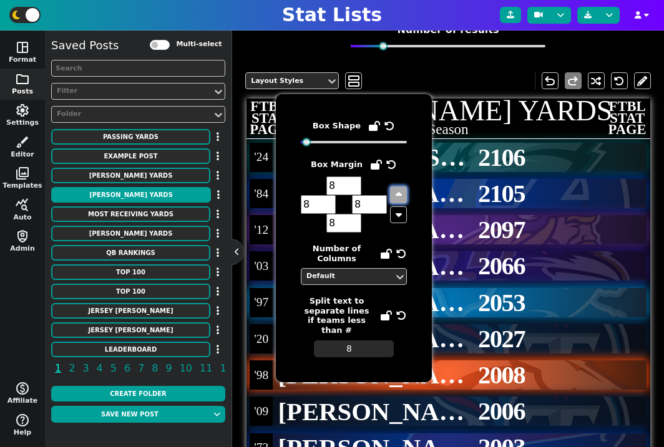
click at [396, 192] on icon "button" at bounding box center [399, 195] width 6 height 10
type input "9"
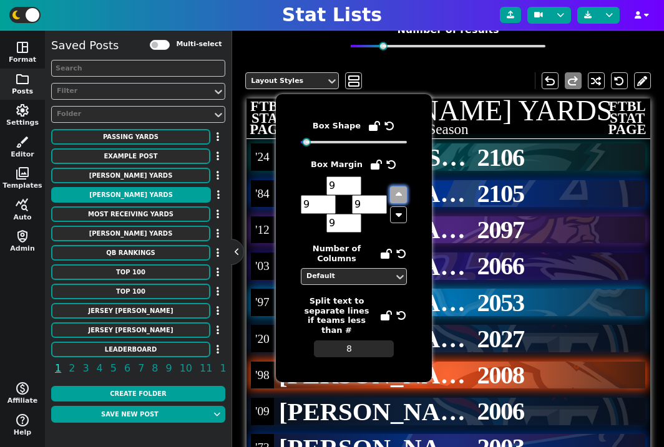
click at [396, 192] on icon "button" at bounding box center [399, 195] width 6 height 10
type input "10"
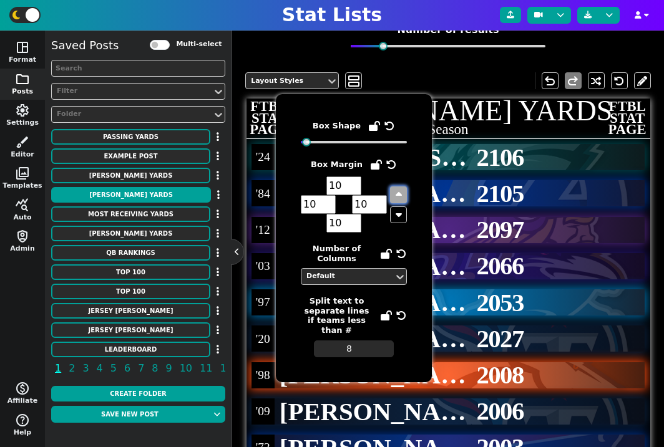
click at [396, 192] on icon "button" at bounding box center [399, 195] width 6 height 10
type input "11"
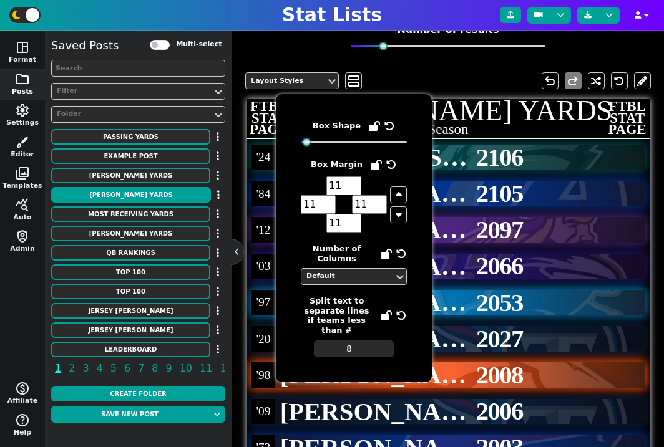
click at [259, 152] on span "'24" at bounding box center [263, 157] width 19 height 17
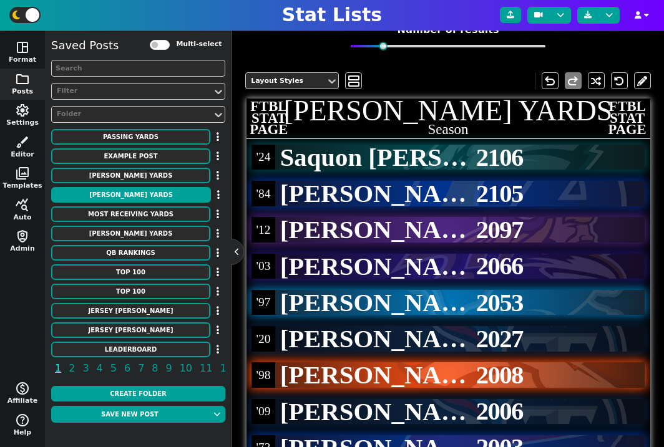
click at [259, 155] on span "'24" at bounding box center [263, 157] width 19 height 17
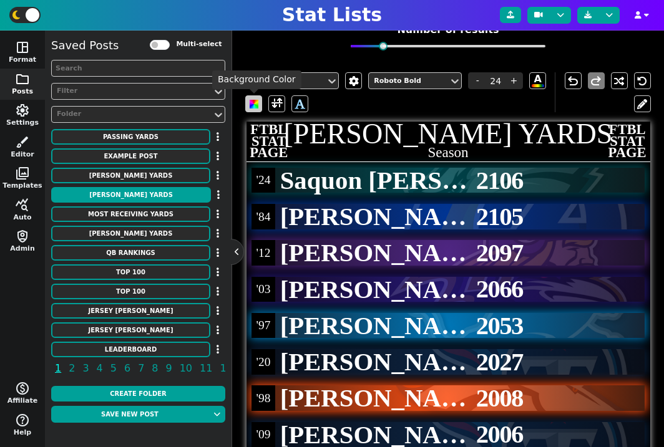
click at [252, 102] on span at bounding box center [254, 104] width 9 height 9
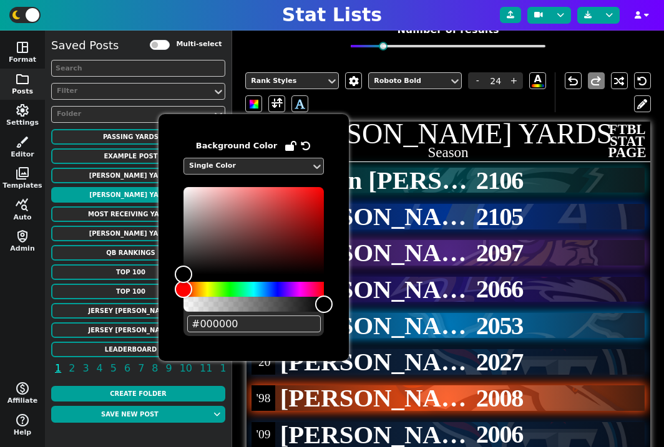
click at [261, 163] on div "Single Color" at bounding box center [247, 166] width 117 height 11
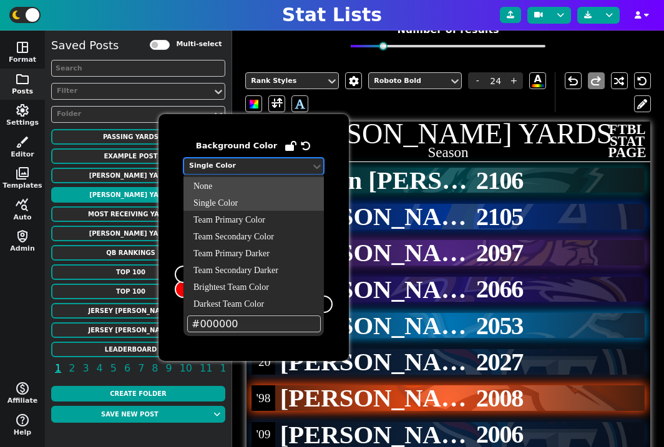
click at [248, 184] on div "None" at bounding box center [253, 185] width 140 height 17
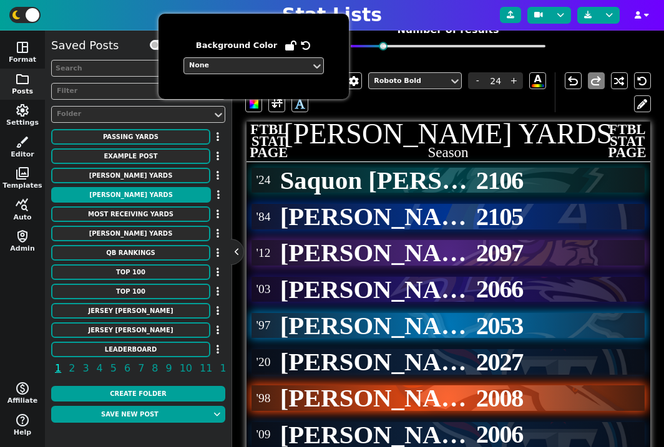
click at [363, 115] on div "Rank Styles Roboto Bold - 24 + A A undo redo" at bounding box center [447, 92] width 405 height 59
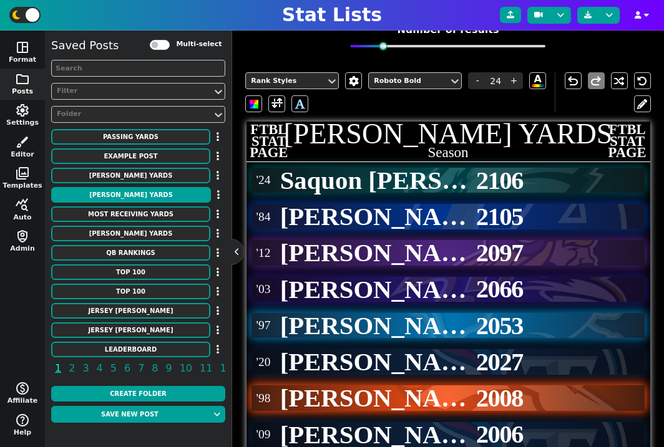
click at [264, 135] on span "FTBL STAT PAGE" at bounding box center [269, 141] width 41 height 34
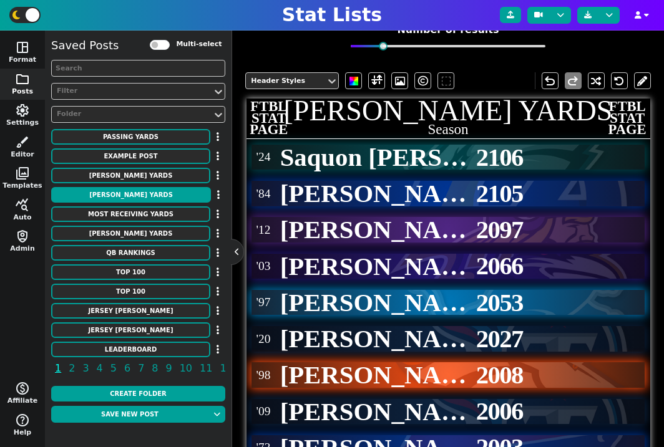
click at [413, 79] on div "Header Styles" at bounding box center [352, 80] width 215 height 17
click at [425, 79] on span at bounding box center [423, 81] width 10 height 15
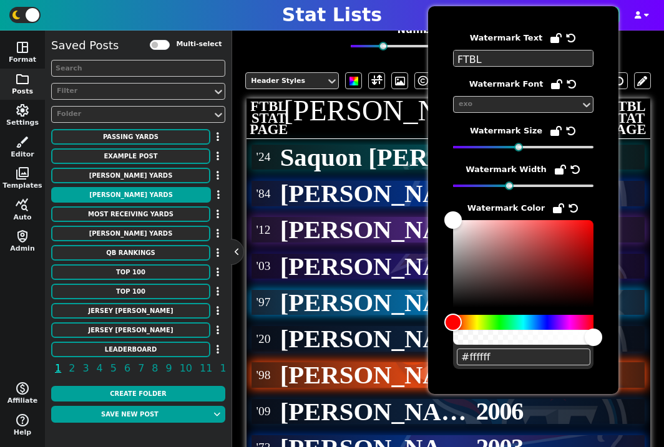
click at [566, 41] on icon at bounding box center [571, 38] width 10 height 10
click at [399, 140] on span "'24 Saquon Barkley 2106" at bounding box center [448, 157] width 404 height 36
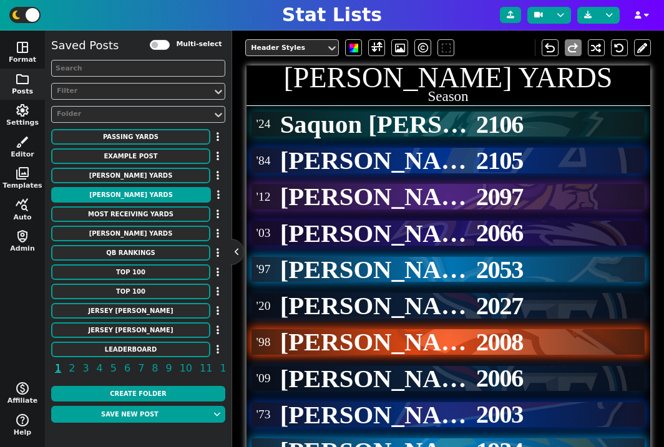
scroll to position [283, 0]
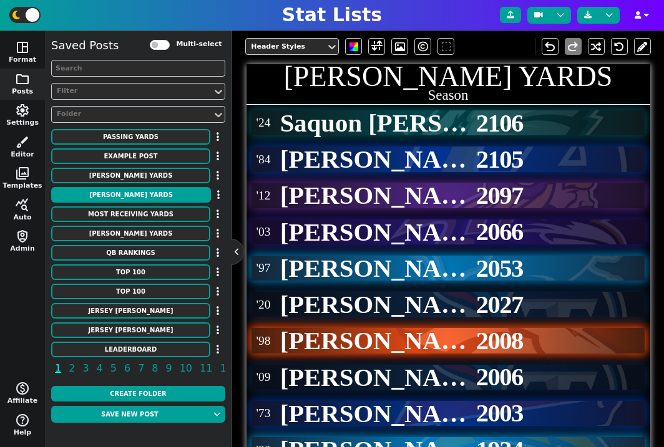
click at [263, 193] on span "'12" at bounding box center [263, 195] width 19 height 17
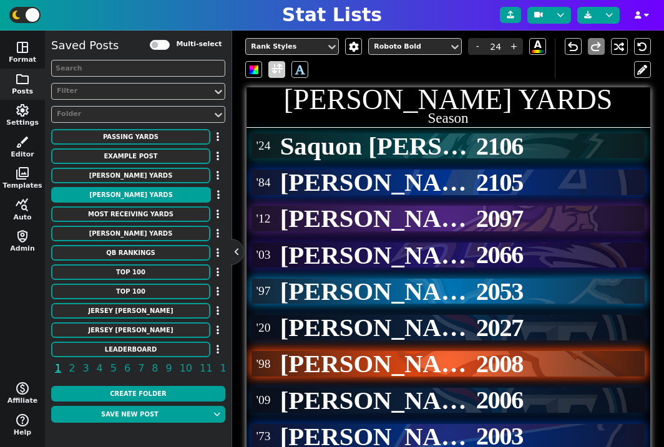
click at [281, 70] on span at bounding box center [276, 70] width 11 height 16
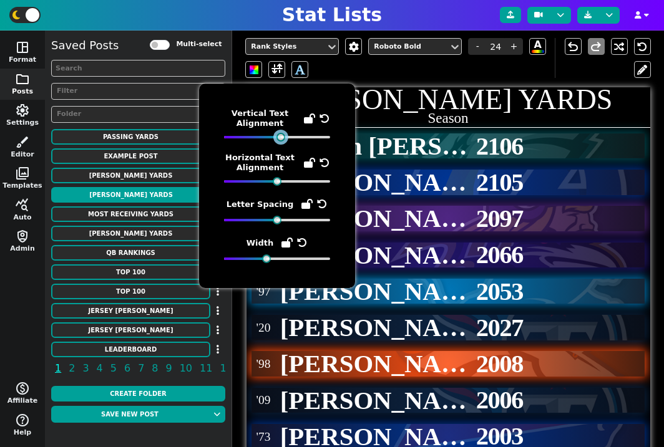
click at [281, 136] on div at bounding box center [280, 137] width 9 height 9
click at [465, 220] on span "Adrian Peterson" at bounding box center [377, 219] width 195 height 28
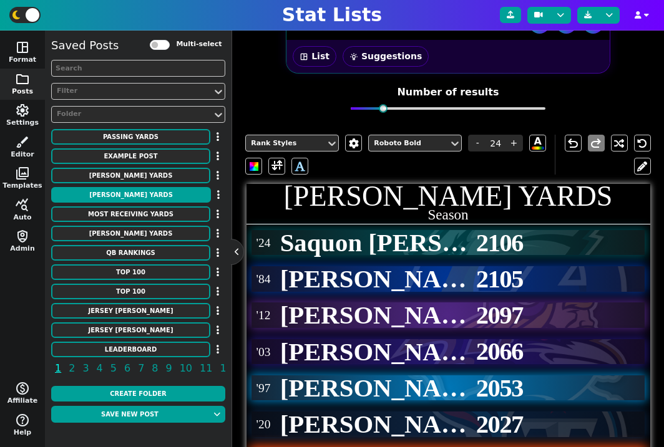
scroll to position [185, 0]
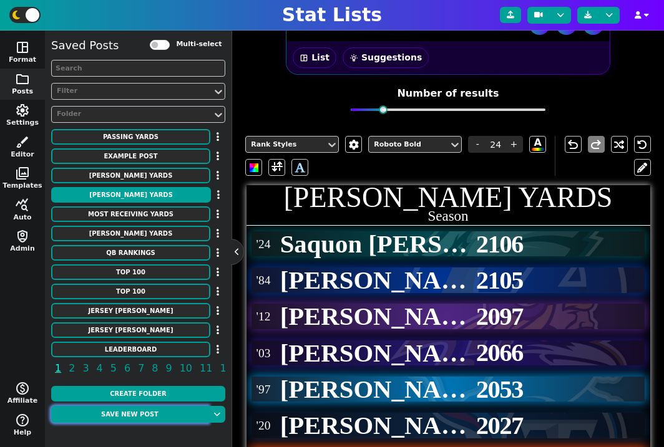
click at [154, 420] on button "Save new post" at bounding box center [129, 414] width 157 height 17
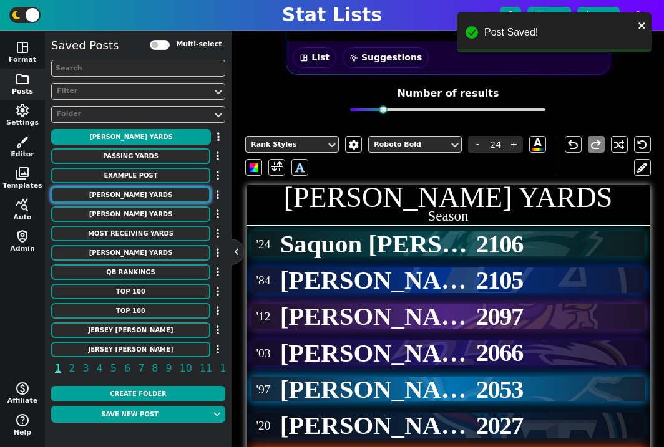
click at [155, 201] on button "[PERSON_NAME] Yards" at bounding box center [130, 195] width 159 height 16
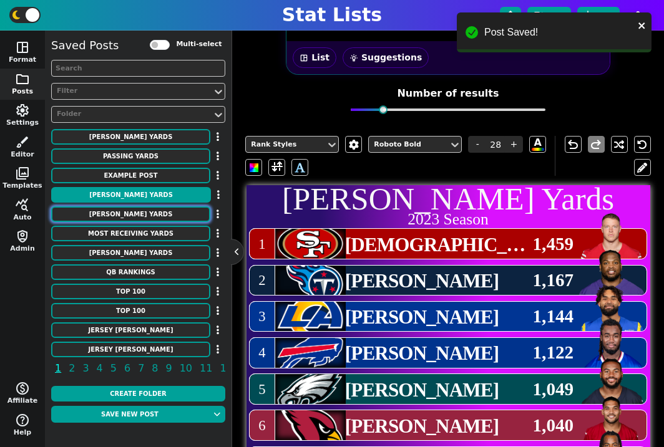
click at [155, 210] on button "[PERSON_NAME] YARDS" at bounding box center [130, 215] width 159 height 16
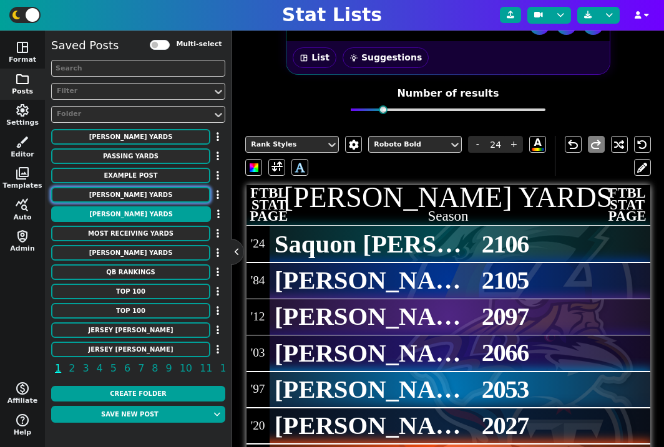
click at [144, 194] on button "[PERSON_NAME] Yards" at bounding box center [130, 195] width 159 height 16
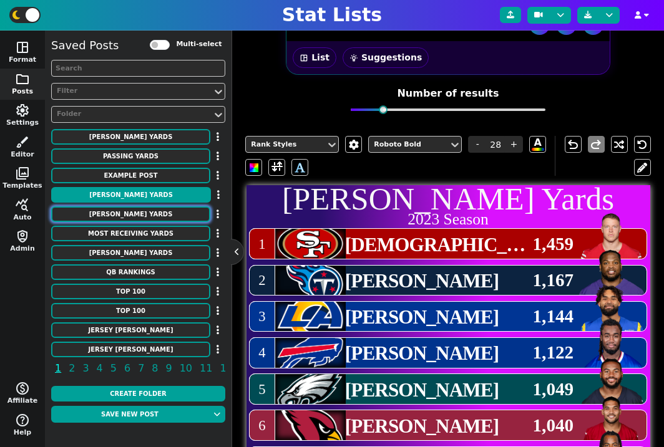
click at [148, 212] on button "[PERSON_NAME] YARDS" at bounding box center [130, 215] width 159 height 16
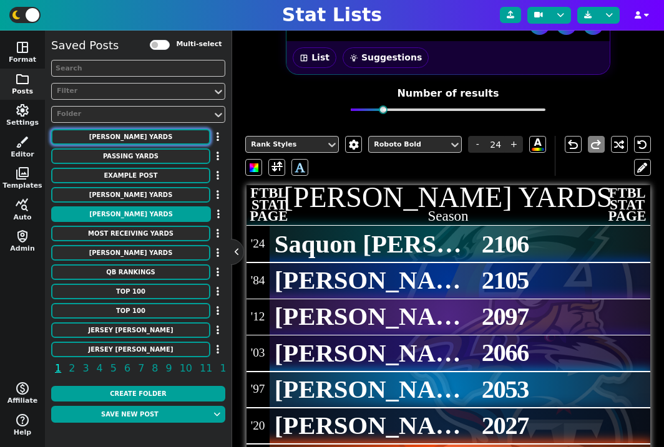
click at [145, 138] on button "[PERSON_NAME] YARDS" at bounding box center [130, 137] width 159 height 16
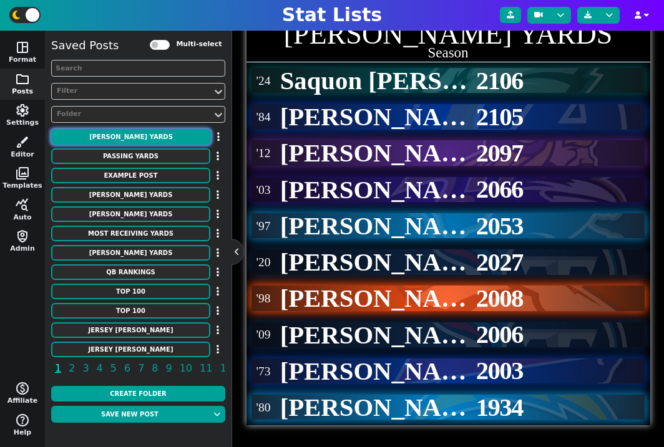
scroll to position [254, 0]
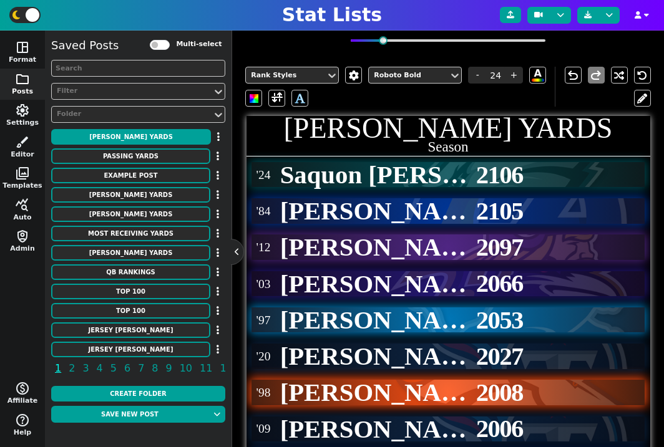
click at [436, 140] on h2 "Season" at bounding box center [448, 147] width 404 height 14
type input "9.5"
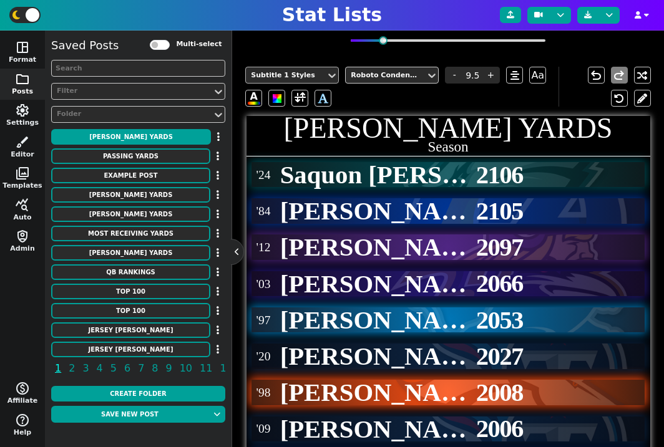
click at [324, 83] on div "Subtitle 1 Styles" at bounding box center [292, 75] width 94 height 17
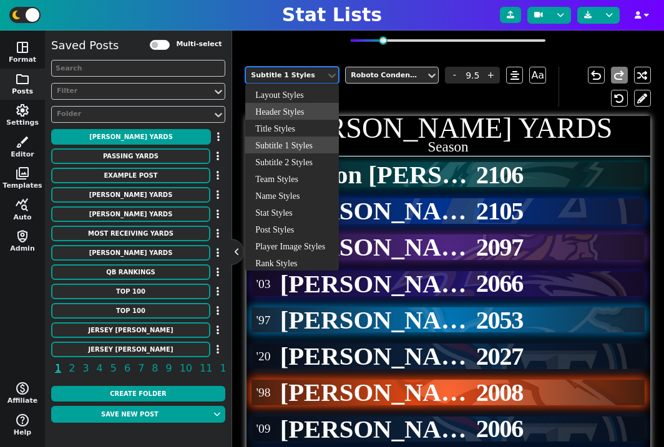
click at [299, 112] on div "Header Styles" at bounding box center [292, 111] width 94 height 17
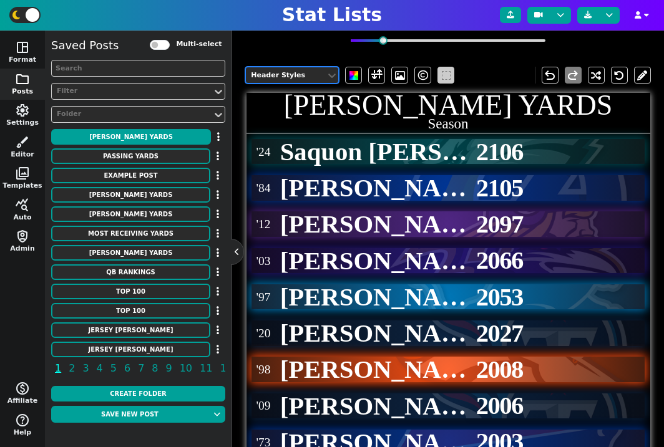
click at [442, 76] on span at bounding box center [446, 75] width 9 height 9
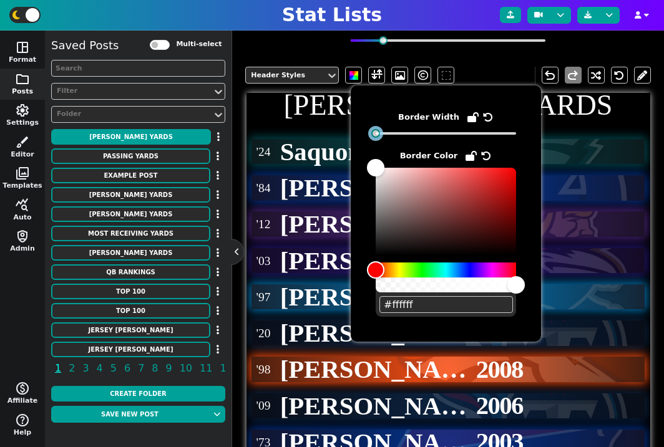
drag, startPoint x: 433, startPoint y: 134, endPoint x: 343, endPoint y: 134, distance: 90.5
click at [343, 134] on body "Stat Lists space_dashboard Format folder Posts settings Settings brush Editor p…" at bounding box center [332, 223] width 664 height 447
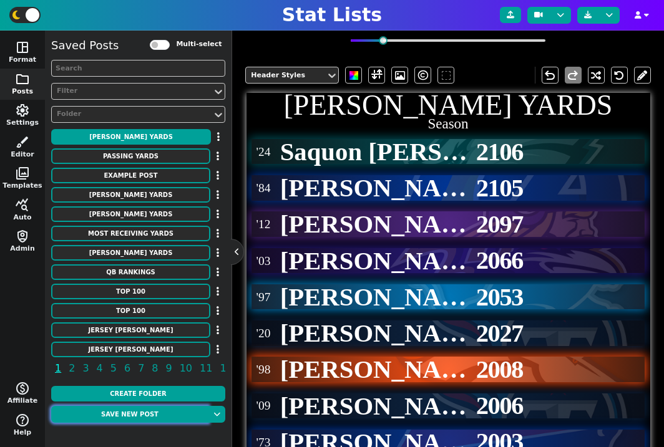
click at [127, 419] on button "Save new post" at bounding box center [129, 414] width 157 height 17
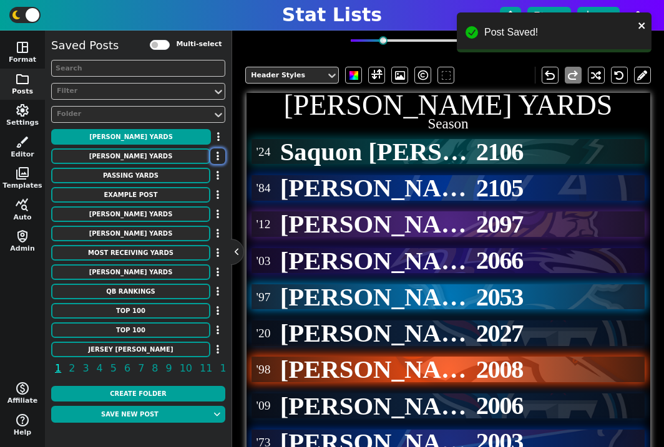
click at [222, 155] on button "button" at bounding box center [217, 157] width 15 height 16
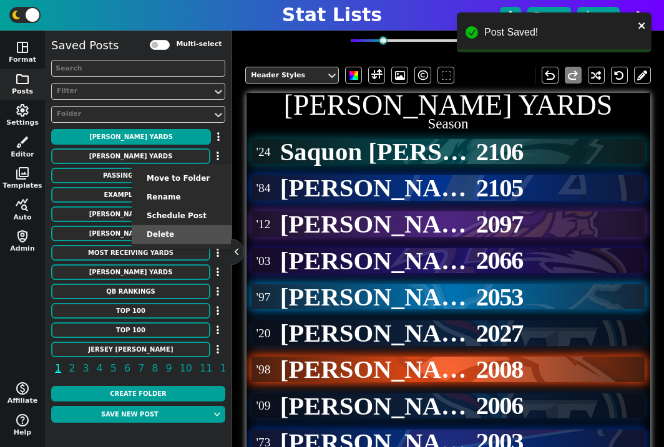
click at [190, 238] on li "Delete" at bounding box center [182, 234] width 100 height 19
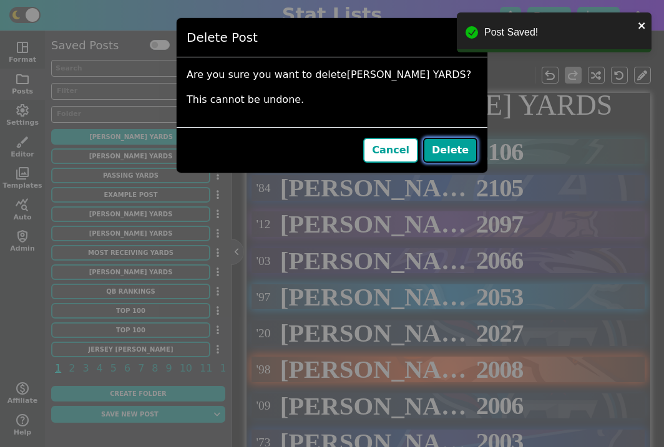
click at [457, 158] on button "Delete" at bounding box center [450, 150] width 54 height 25
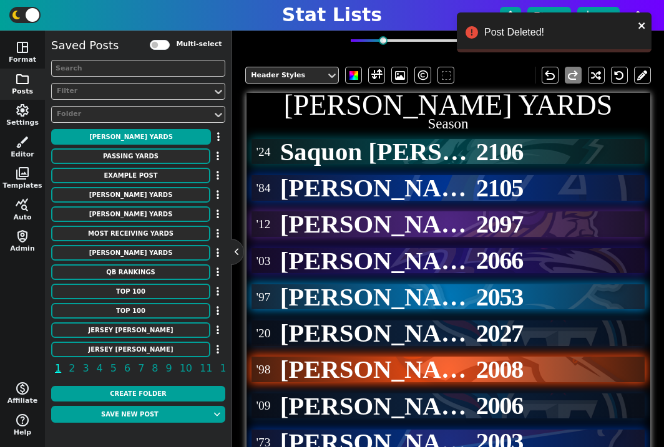
click at [420, 107] on h1 "[PERSON_NAME] YARDS" at bounding box center [448, 105] width 404 height 29
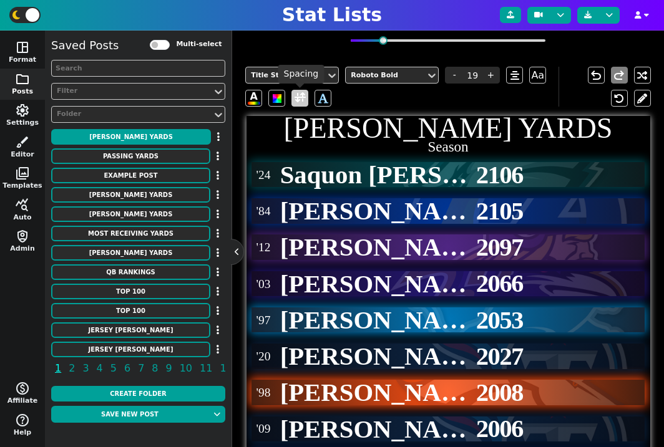
click at [297, 99] on span at bounding box center [300, 98] width 11 height 16
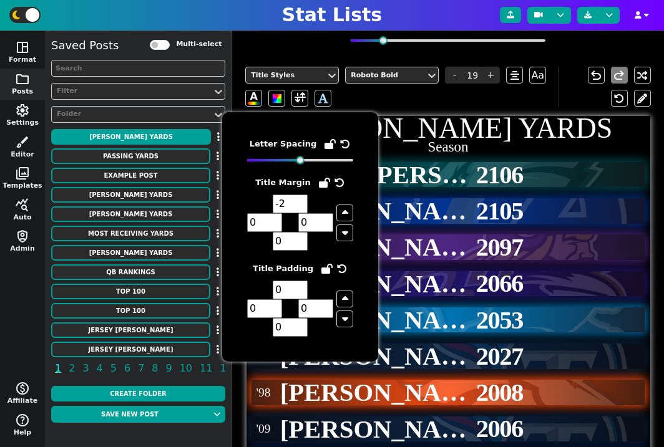
click at [299, 208] on input "-2" at bounding box center [290, 204] width 35 height 19
click at [300, 196] on input "-2" at bounding box center [290, 204] width 35 height 19
click at [300, 200] on input "-1" at bounding box center [290, 204] width 35 height 19
click at [300, 200] on input "0" at bounding box center [290, 204] width 35 height 19
click at [300, 200] on input "1" at bounding box center [290, 204] width 35 height 19
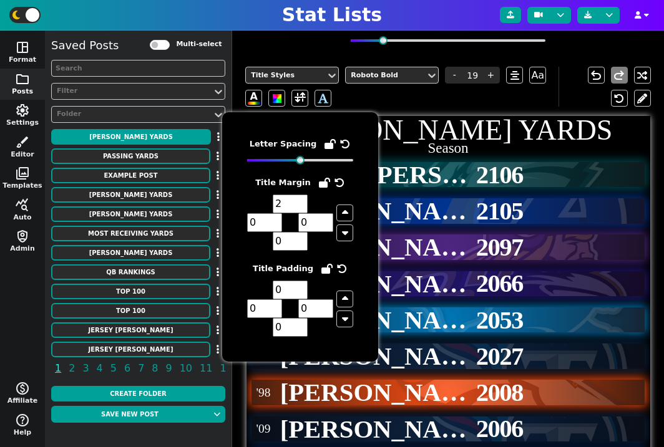
click at [300, 200] on input "2" at bounding box center [290, 204] width 35 height 19
click at [300, 200] on input "3" at bounding box center [290, 204] width 35 height 19
click at [300, 200] on input "4" at bounding box center [290, 204] width 35 height 19
click at [300, 200] on input "5" at bounding box center [290, 204] width 35 height 19
type input "6"
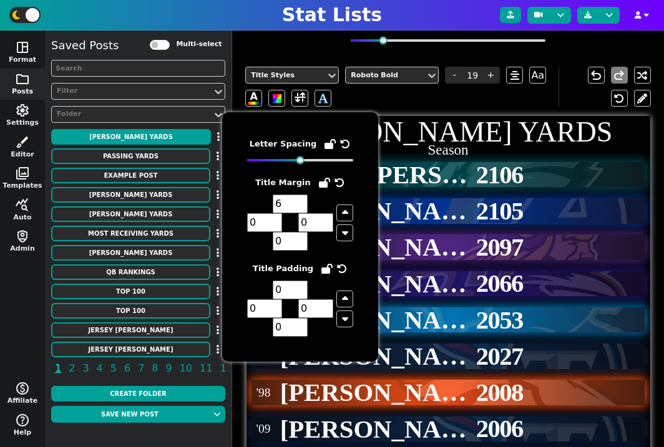
click at [300, 200] on input "6" at bounding box center [290, 204] width 35 height 19
click at [456, 174] on span "Saquon Barkley" at bounding box center [377, 176] width 195 height 28
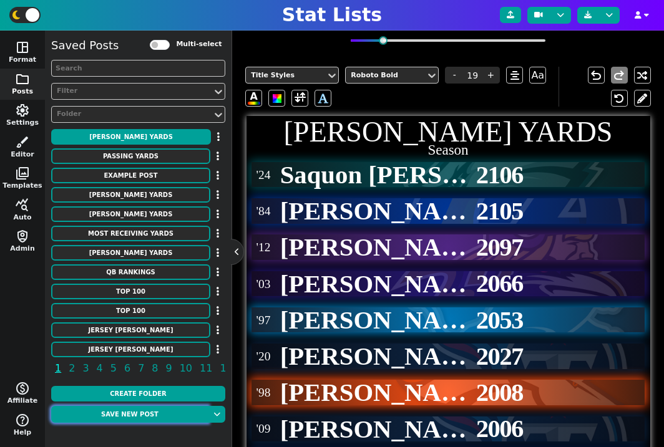
click at [150, 412] on button "Save new post" at bounding box center [129, 414] width 157 height 17
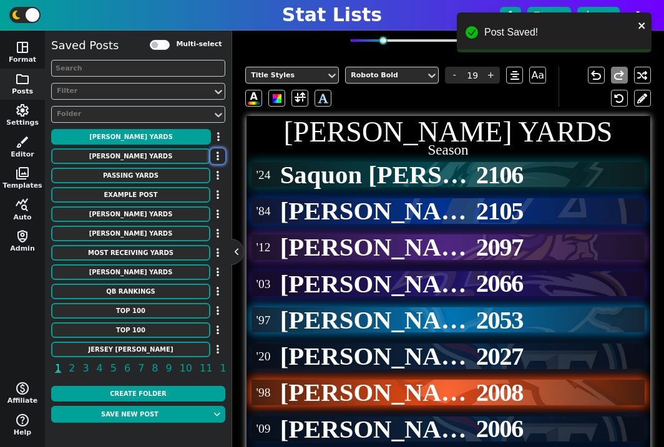
click at [216, 156] on button "button" at bounding box center [217, 157] width 15 height 16
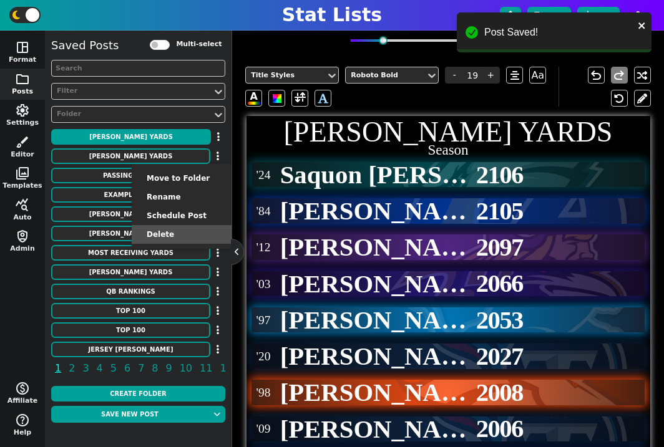
click at [185, 233] on li "Delete" at bounding box center [182, 234] width 100 height 19
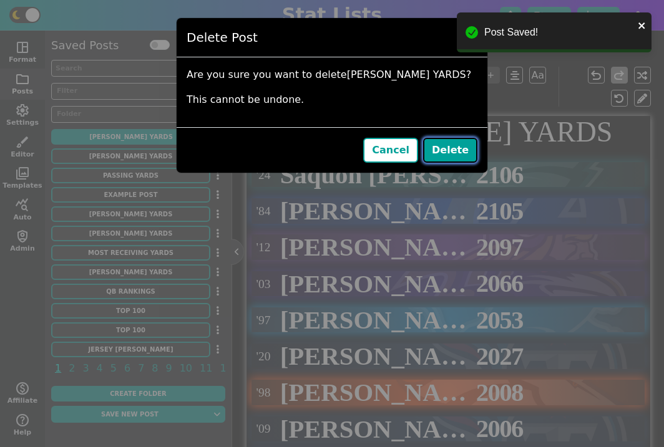
click at [459, 150] on button "Delete" at bounding box center [450, 150] width 54 height 25
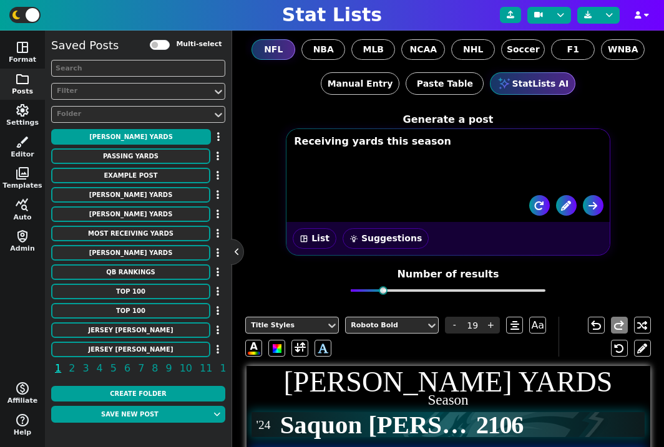
scroll to position [0, 0]
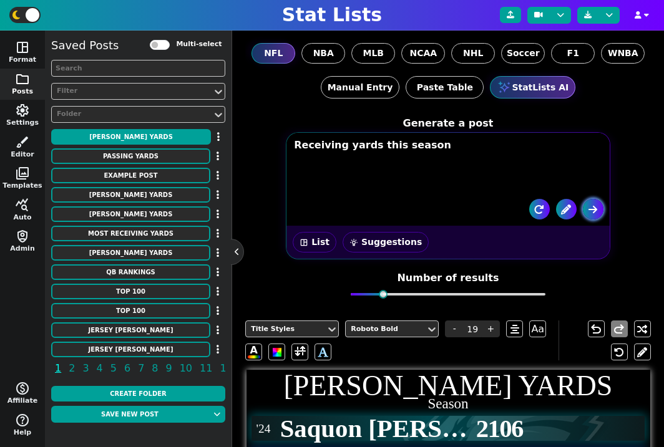
click at [591, 212] on icon "submit" at bounding box center [592, 210] width 9 height 10
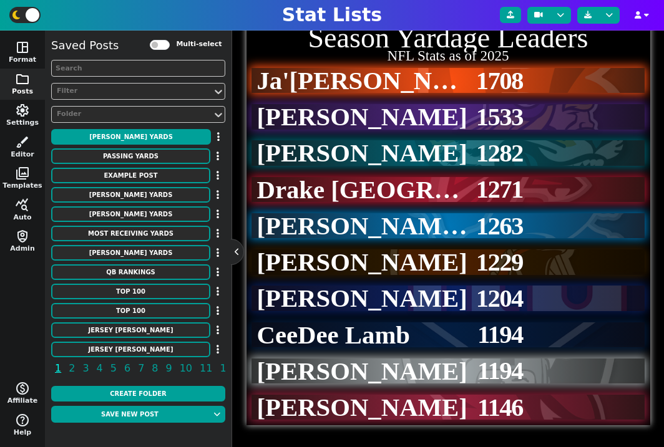
scroll to position [195, 0]
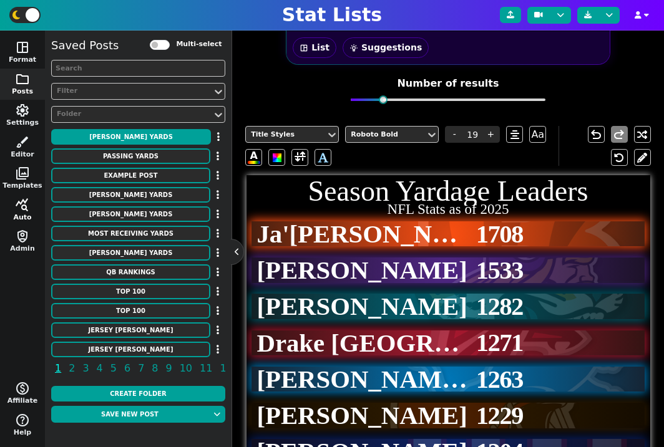
click at [21, 208] on span "query_stats" at bounding box center [22, 205] width 15 height 15
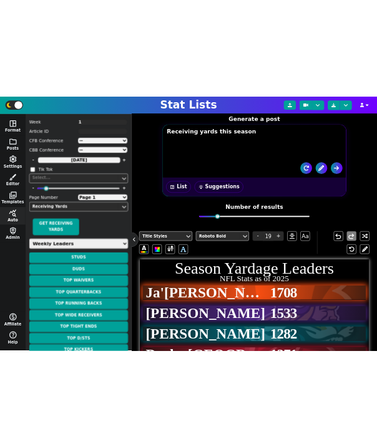
scroll to position [0, 0]
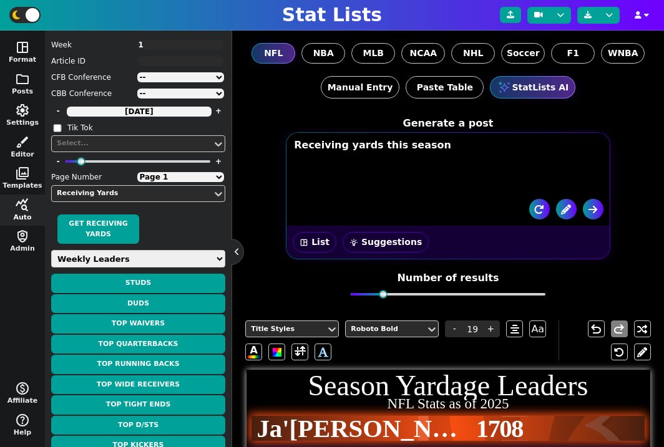
click at [623, 213] on form "Generate a post Receiving yards this season space_dashboard List wb_incandescen…" at bounding box center [447, 211] width 405 height 200
click at [236, 253] on button at bounding box center [237, 252] width 12 height 12
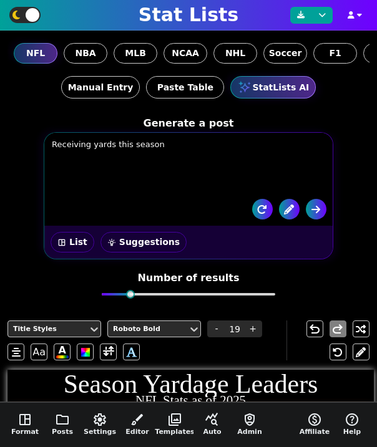
click at [223, 172] on textarea "Receiving yards this season" at bounding box center [190, 160] width 288 height 53
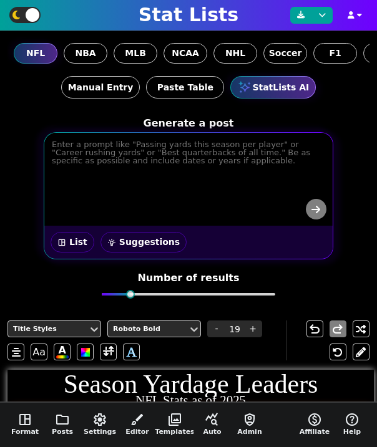
click at [202, 177] on textarea at bounding box center [190, 160] width 288 height 53
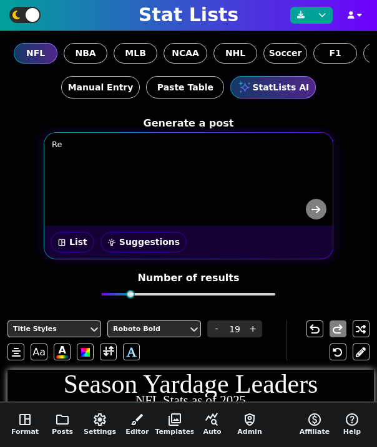
type textarea "R"
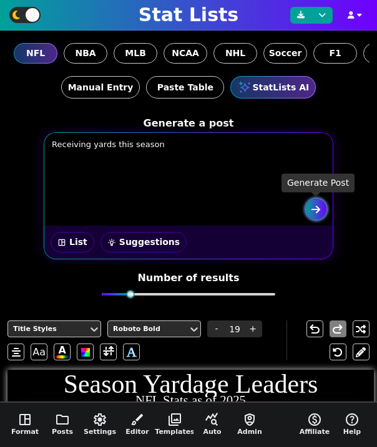
click at [316, 213] on icon "submit" at bounding box center [315, 210] width 9 height 10
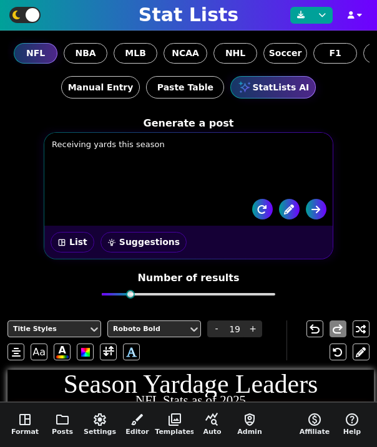
click at [210, 171] on textarea "Receiving yards this season" at bounding box center [190, 160] width 288 height 53
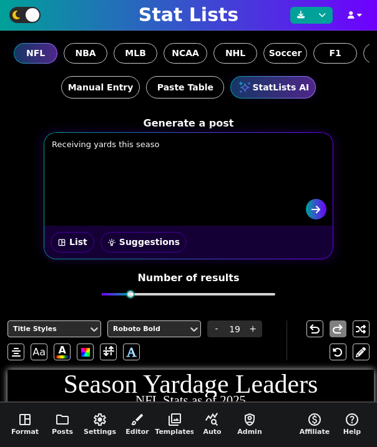
type textarea "Receiving yards this season"
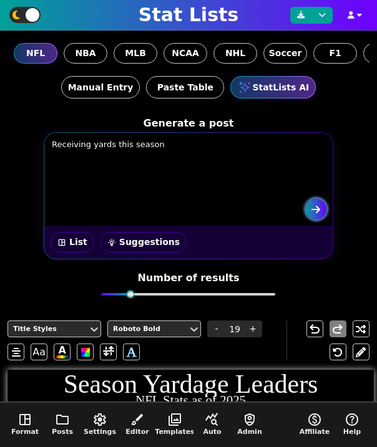
click at [316, 210] on icon "submit" at bounding box center [315, 210] width 9 height 10
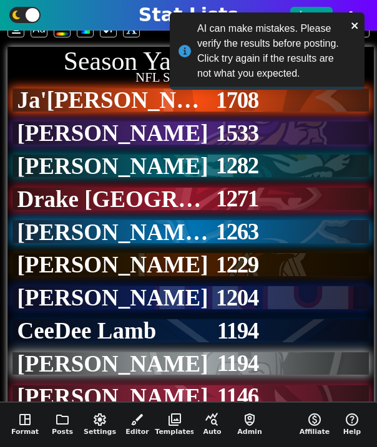
scroll to position [356, 0]
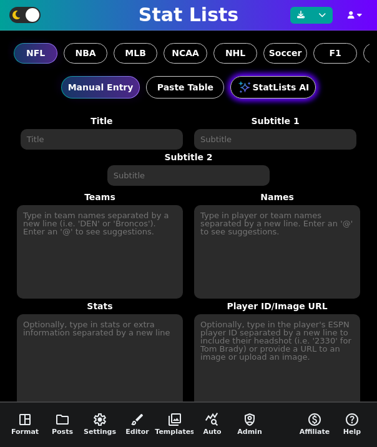
click at [278, 87] on button "StatLists AI" at bounding box center [272, 87] width 85 height 22
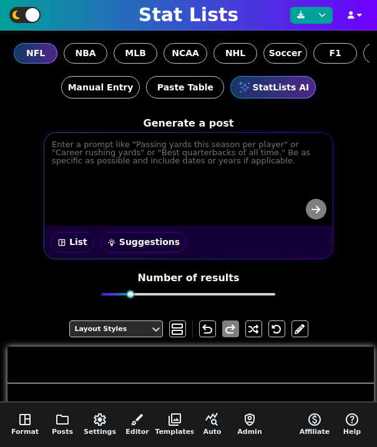
click at [217, 168] on textarea at bounding box center [190, 160] width 288 height 53
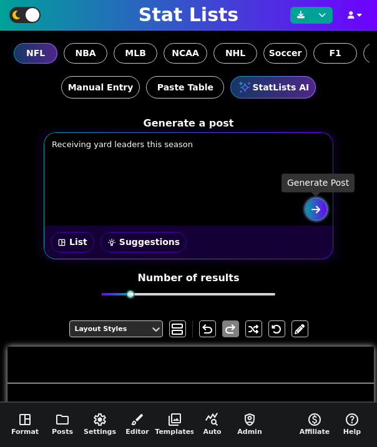
type textarea "Receiving yard leaders this season"
click at [314, 208] on icon "submit" at bounding box center [315, 210] width 9 height 10
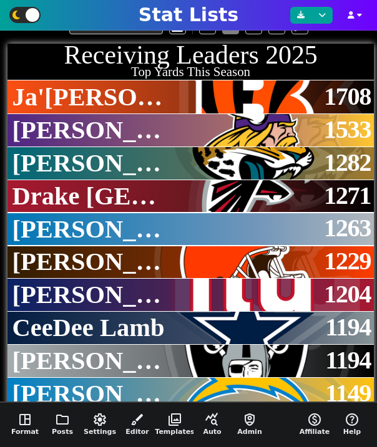
scroll to position [333, 0]
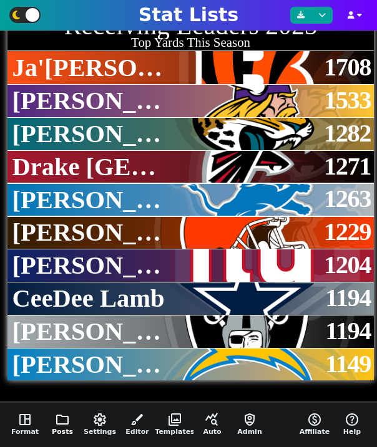
click at [69, 431] on button "folder Posts" at bounding box center [62, 425] width 37 height 44
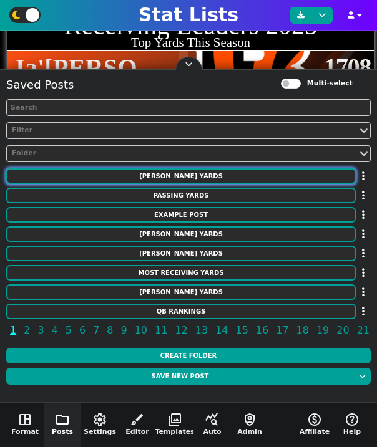
click at [192, 174] on button "[PERSON_NAME] YARDS" at bounding box center [180, 176] width 349 height 16
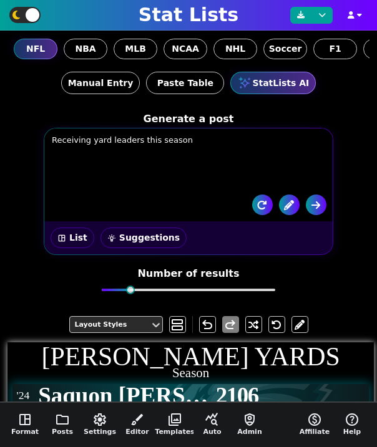
scroll to position [0, 0]
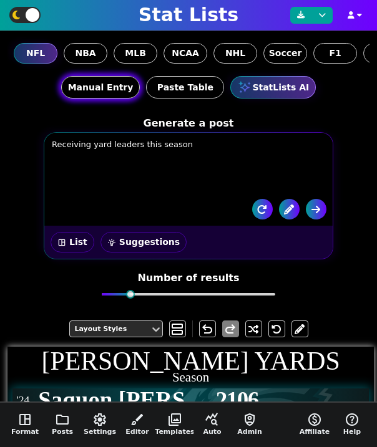
click at [107, 93] on button "Manual Entry" at bounding box center [100, 87] width 79 height 22
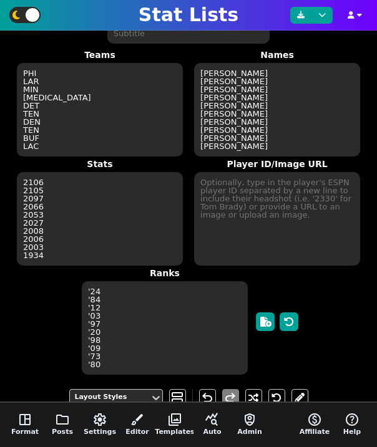
scroll to position [163, 0]
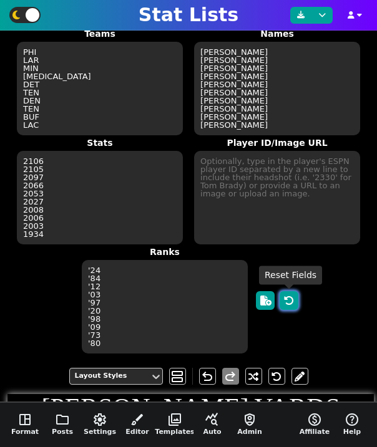
click at [288, 298] on icon "button" at bounding box center [289, 301] width 10 height 10
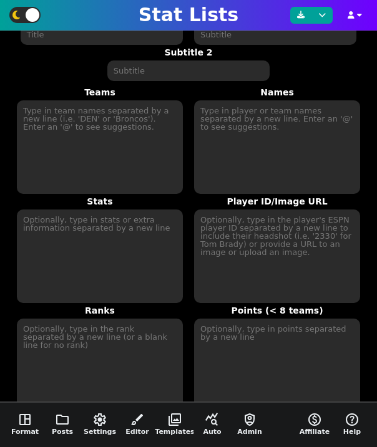
scroll to position [0, 0]
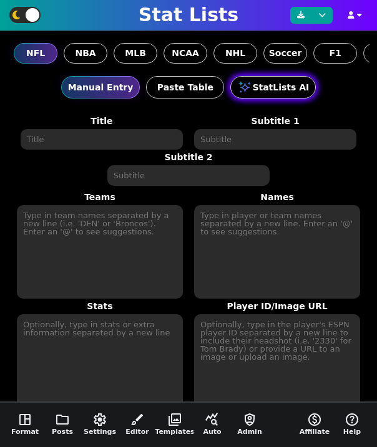
click at [257, 90] on button "StatLists AI" at bounding box center [272, 87] width 85 height 22
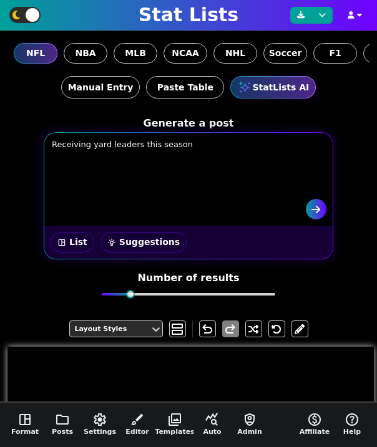
click at [275, 151] on textarea "Receiving yard leaders this season" at bounding box center [190, 160] width 288 height 53
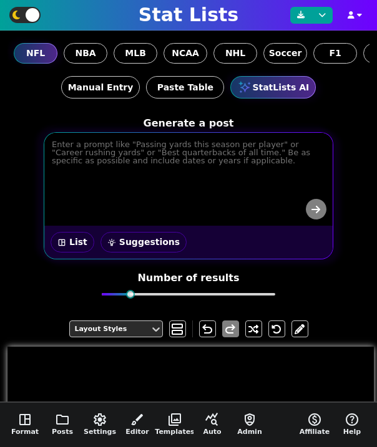
click at [346, 120] on form "Generate a post space_dashboard List wb_incandescent Suggestions Number of resu…" at bounding box center [188, 211] width 362 height 200
click at [202, 166] on textarea at bounding box center [190, 160] width 288 height 53
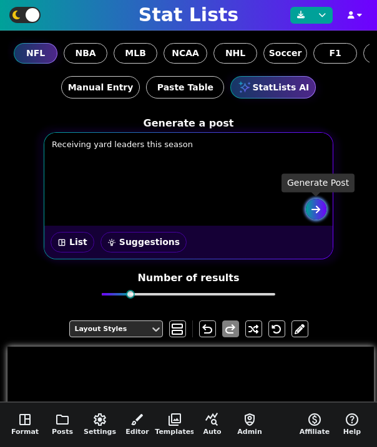
type textarea "Receiving yard leaders this season"
click at [315, 210] on icon "submit" at bounding box center [315, 210] width 9 height 10
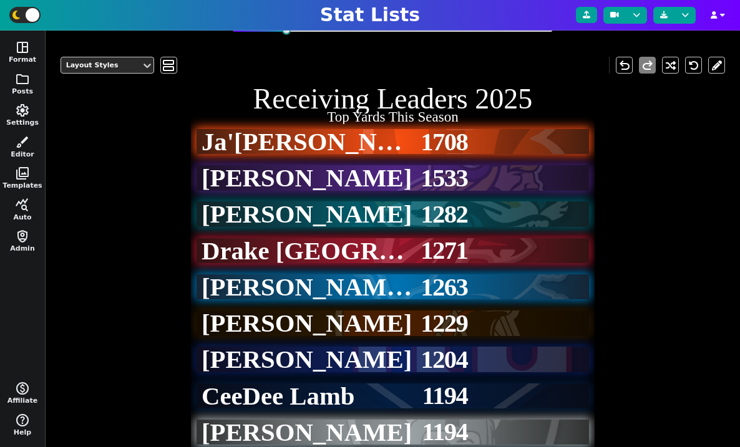
scroll to position [165, 0]
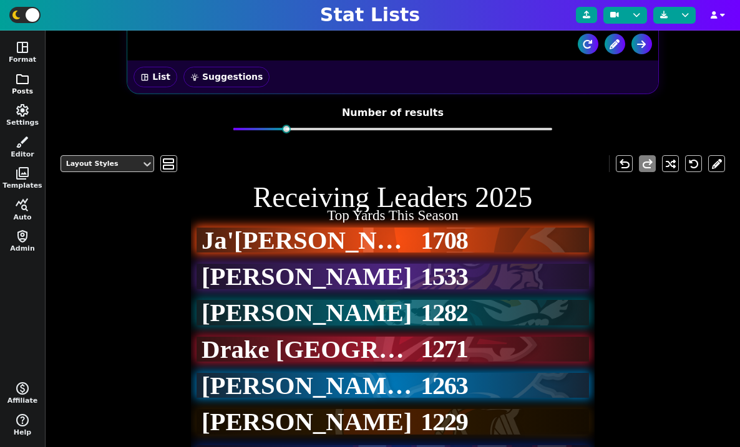
click at [22, 72] on span "folder" at bounding box center [22, 79] width 15 height 15
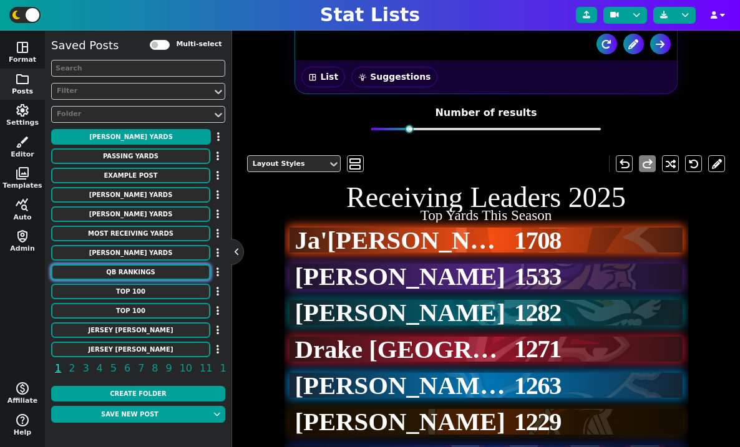
click at [154, 269] on button "QB RANKINGS" at bounding box center [130, 273] width 159 height 16
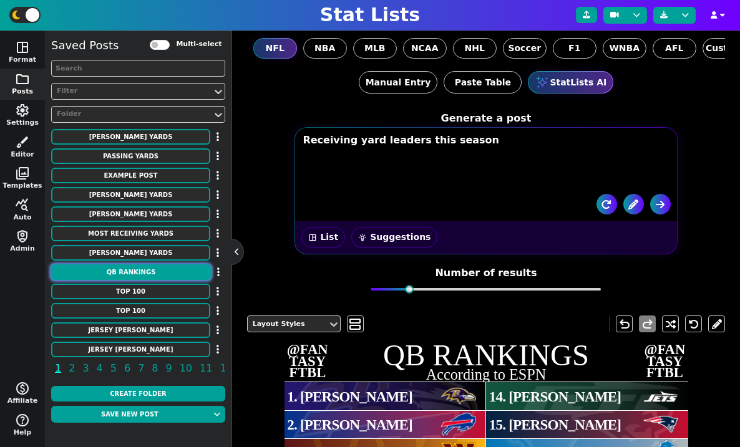
scroll to position [0, 0]
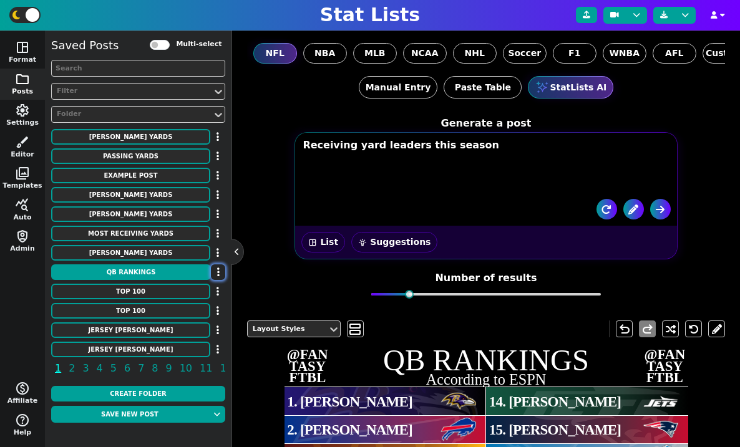
click at [217, 275] on icon "button" at bounding box center [218, 272] width 2 height 10
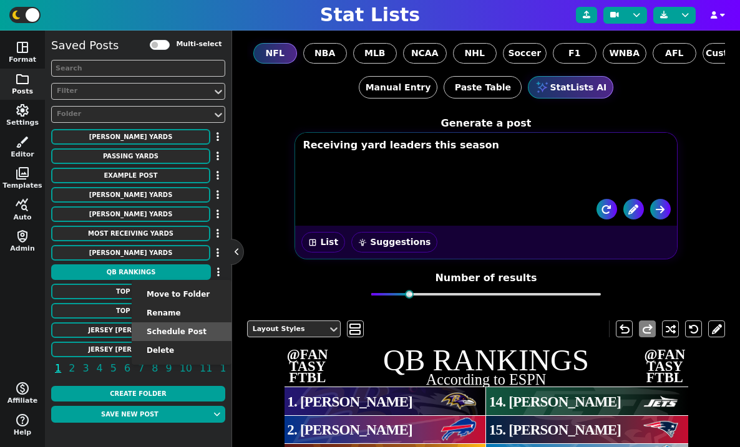
click at [200, 329] on li "Schedule Post" at bounding box center [182, 332] width 100 height 19
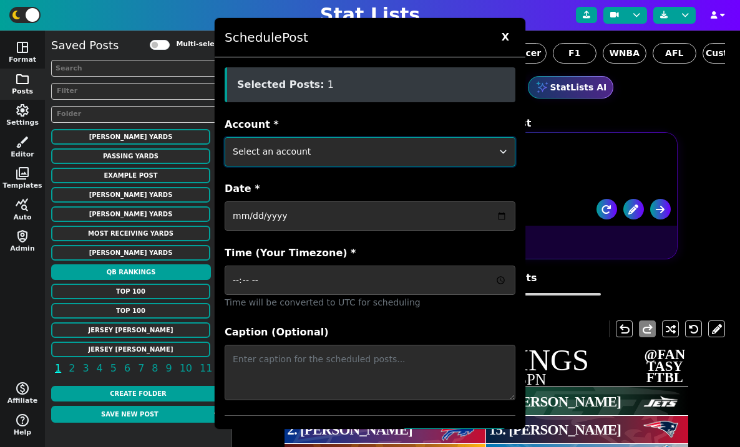
click at [339, 153] on select "Select an account ftblstatpage cfbstatpage ballstatpage cbbstatpage bsblstatpag…" at bounding box center [370, 151] width 291 height 29
select select "fantasyftbl"
click at [225, 137] on select "Select an account ftblstatpage cfbstatpage ballstatpage cbbstatpage bsblstatpag…" at bounding box center [370, 151] width 291 height 29
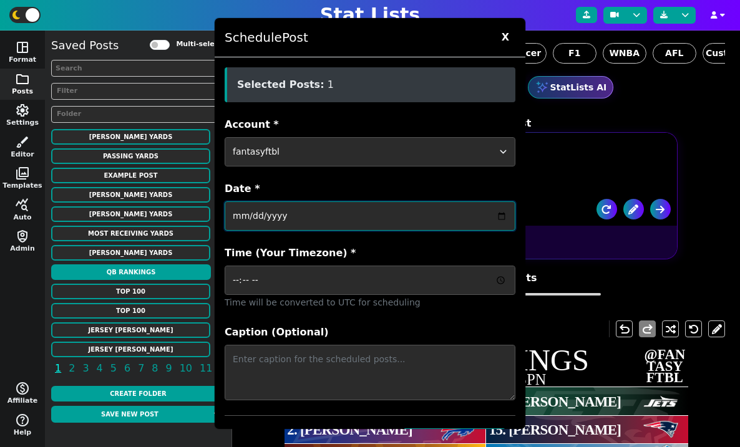
click at [293, 224] on input "Date *" at bounding box center [370, 216] width 291 height 29
click at [376, 209] on input "Date *" at bounding box center [370, 216] width 291 height 29
click at [376, 222] on input "Date *" at bounding box center [370, 216] width 291 height 29
click at [376, 220] on input "Date *" at bounding box center [370, 216] width 291 height 29
type input "2025-08-21"
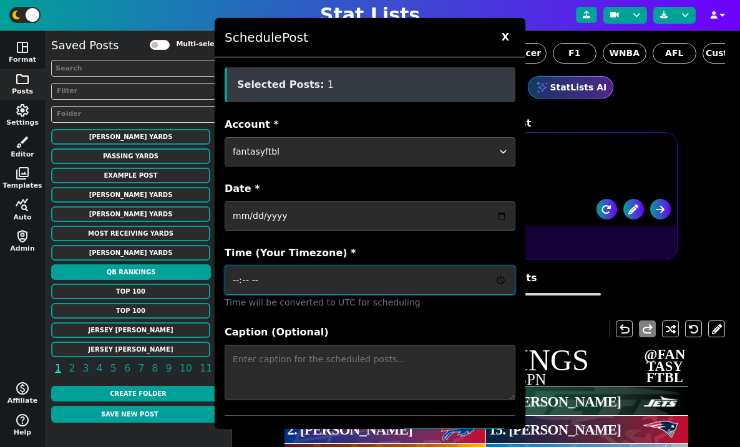
click at [376, 284] on input "Time (Your Timezone) *" at bounding box center [370, 280] width 291 height 29
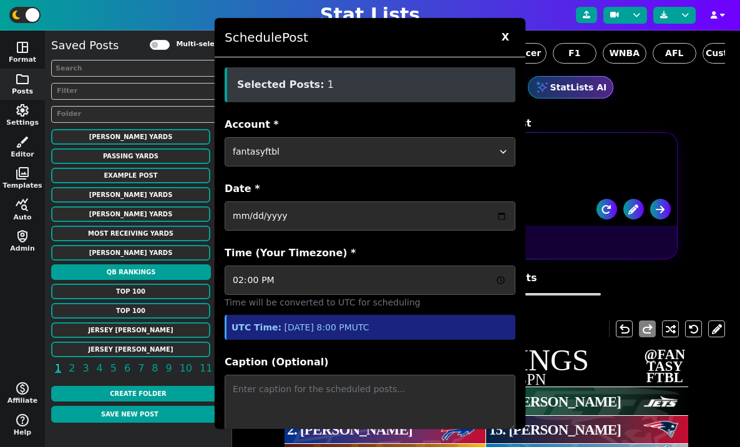
type input "14:00"
click at [364, 122] on label "Account *" at bounding box center [370, 124] width 291 height 15
click at [364, 137] on select "Select an account ftblstatpage cfbstatpage ballstatpage cbbstatpage bsblstatpag…" at bounding box center [370, 151] width 291 height 29
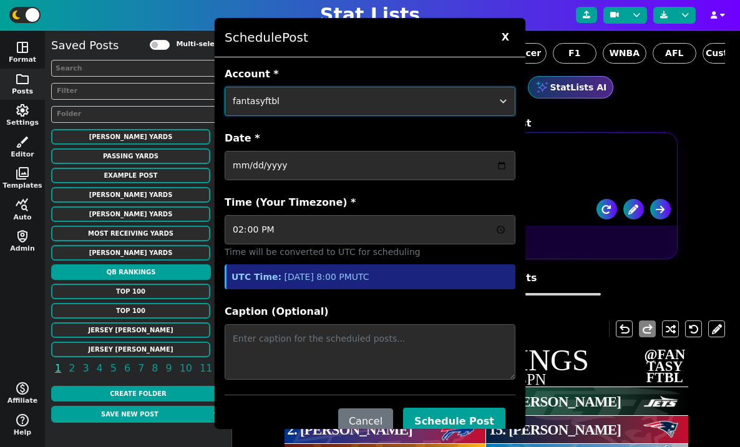
scroll to position [77, 0]
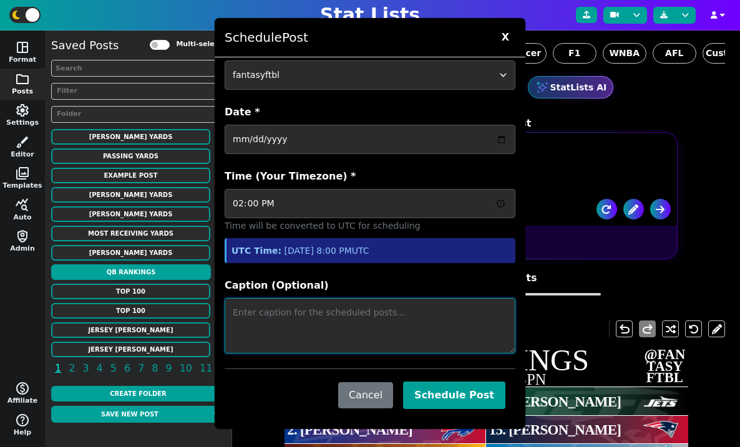
click at [314, 316] on textarea "Caption (Optional)" at bounding box center [370, 326] width 291 height 56
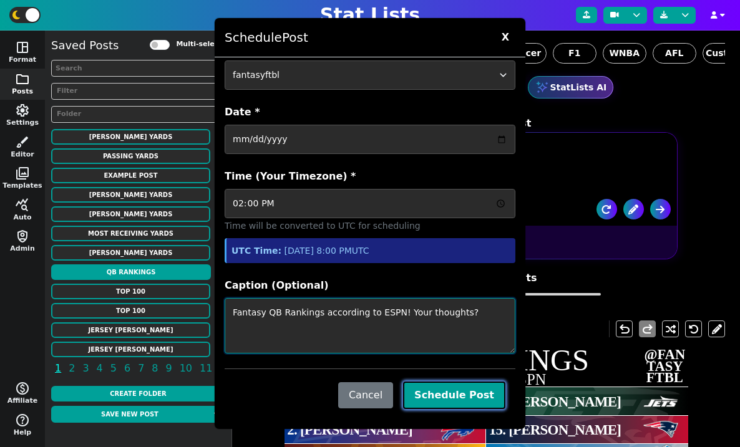
type textarea "Fantasy QB Rankings according to ESPN! Your thoughts?"
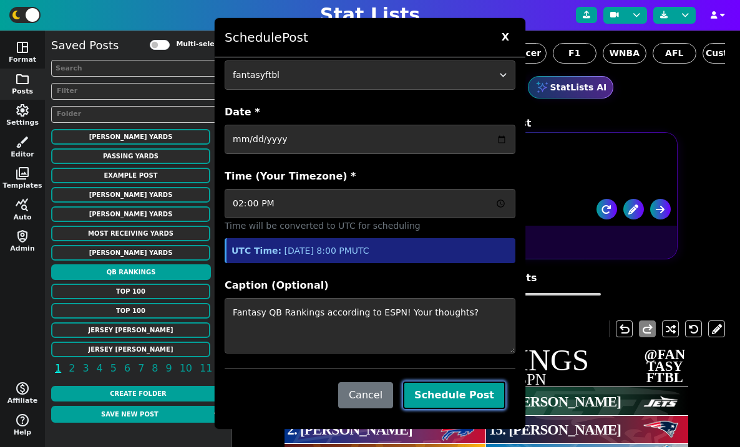
click at [376, 395] on button "Schedule Post" at bounding box center [454, 395] width 102 height 27
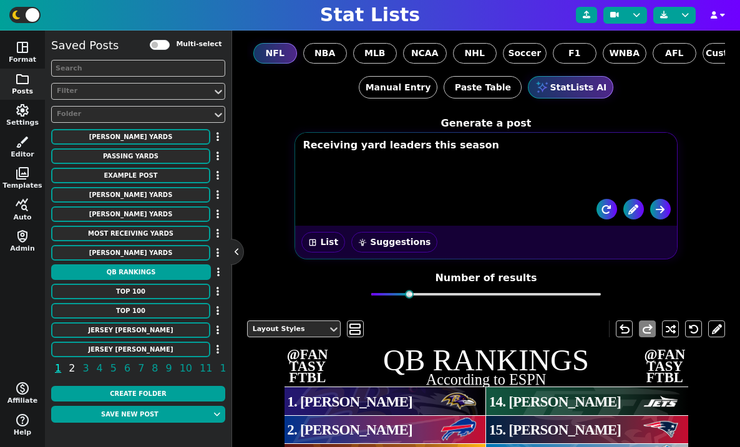
click at [72, 369] on span "2" at bounding box center [72, 369] width 10 height 16
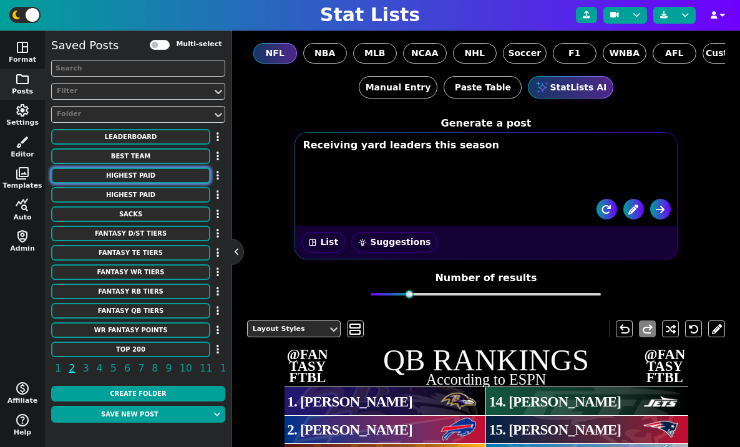
click at [155, 178] on button "HIGHEST PAID" at bounding box center [130, 176] width 159 height 16
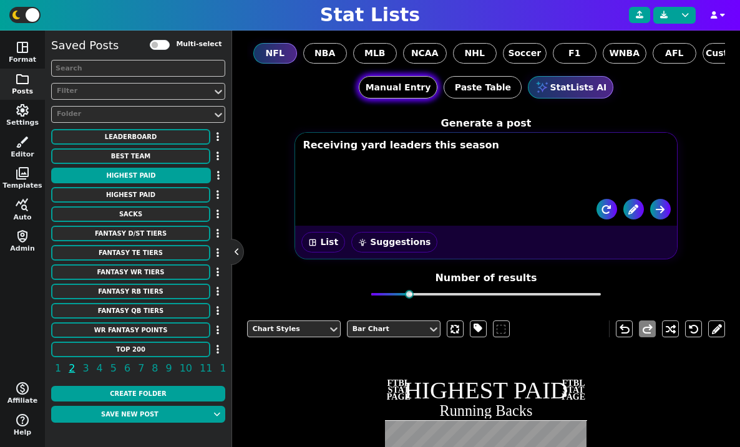
click at [376, 86] on button "Manual Entry" at bounding box center [398, 87] width 79 height 22
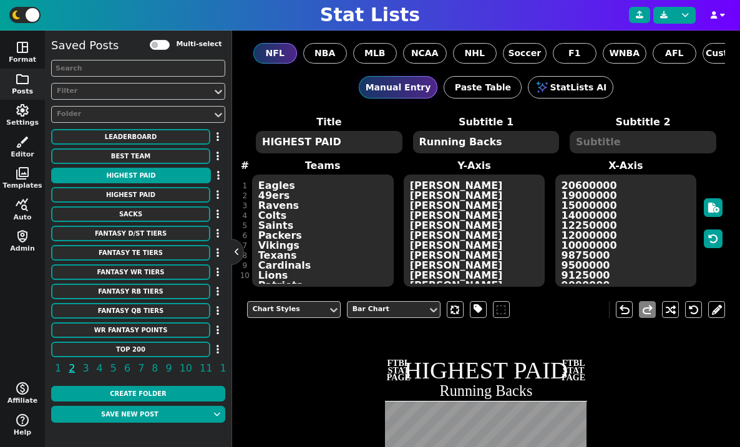
click at [350, 213] on textarea "Eagles 49ers Ravens Colts Saints Packers Vikings Texans Cardinals Lions Patriot…" at bounding box center [323, 231] width 142 height 112
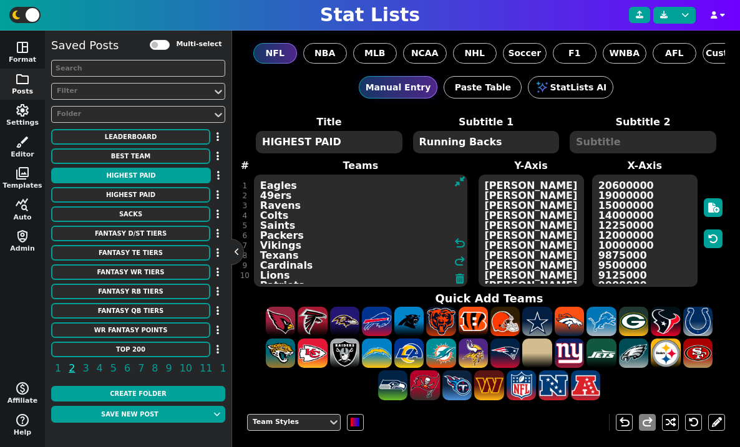
paste textarea "Bills Rams Vikings Texans Cardinals Lions Patriots Raiders Panthers Bears Titan…"
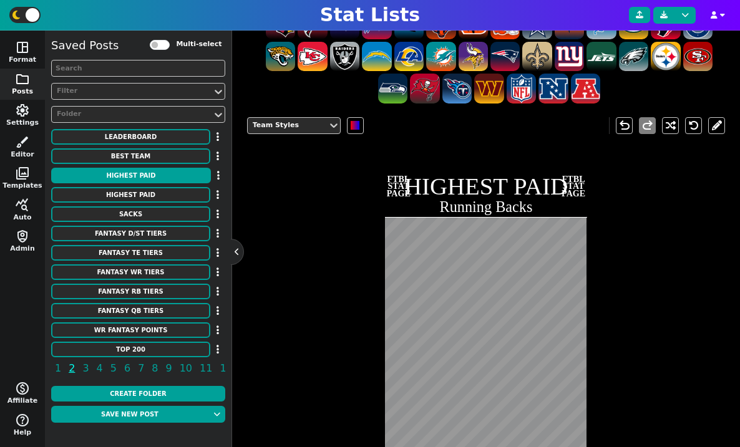
scroll to position [419, 0]
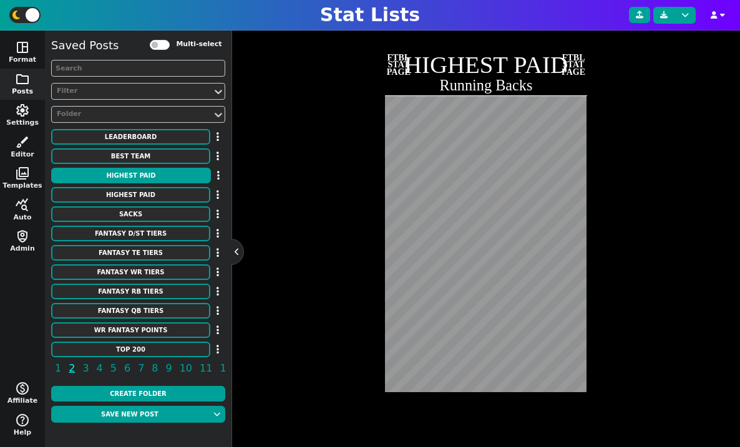
type textarea "Eagles 49ers Ravens Colts Saints Packers Bills Rams Vikings Texans Cardinals Li…"
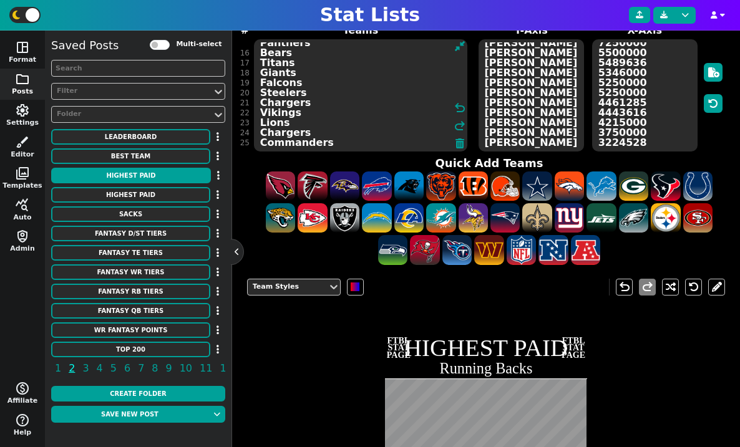
scroll to position [82, 0]
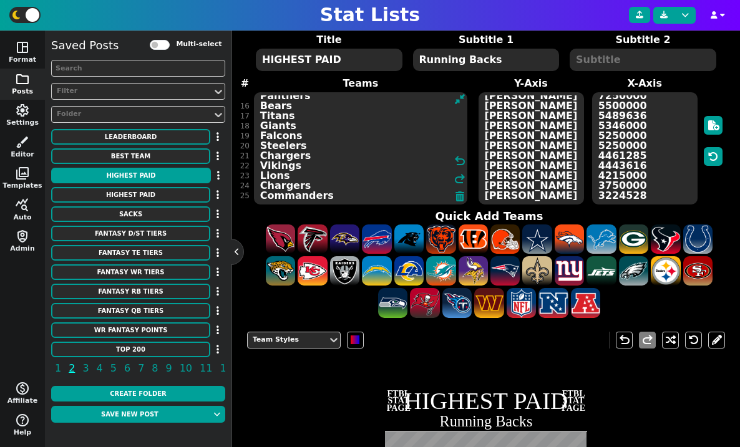
click at [344, 139] on textarea "Eagles 49ers Ravens Colts Saints Packers Bills Rams Vikings Texans Cardinals Li…" at bounding box center [360, 148] width 213 height 112
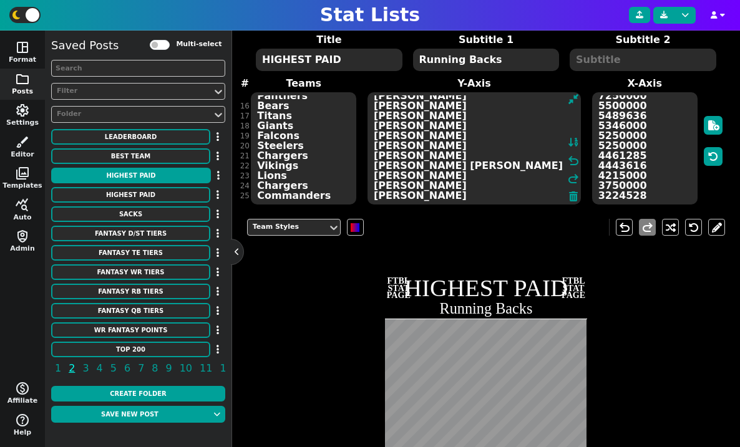
click at [376, 126] on textarea "Saquon Barkley Christian McCaffrey Derrick Henry Jonathan Taylor Alvin Kamara J…" at bounding box center [474, 148] width 213 height 112
paste textarea "James Cook Kyren Williams Aaron Jones Joe Mixon James Conner David Montgomery R…"
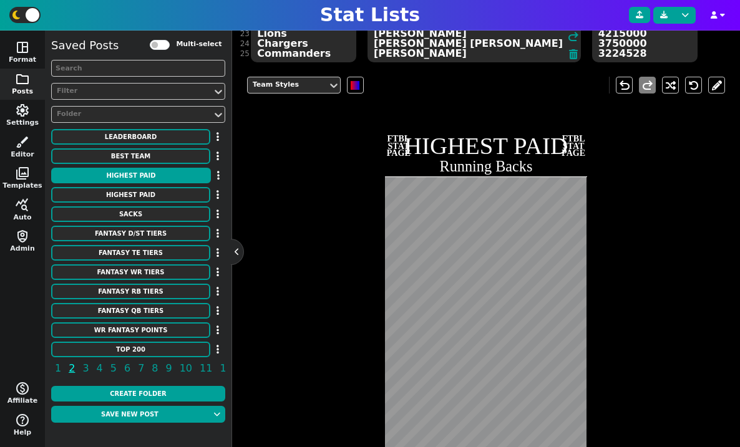
scroll to position [241, 0]
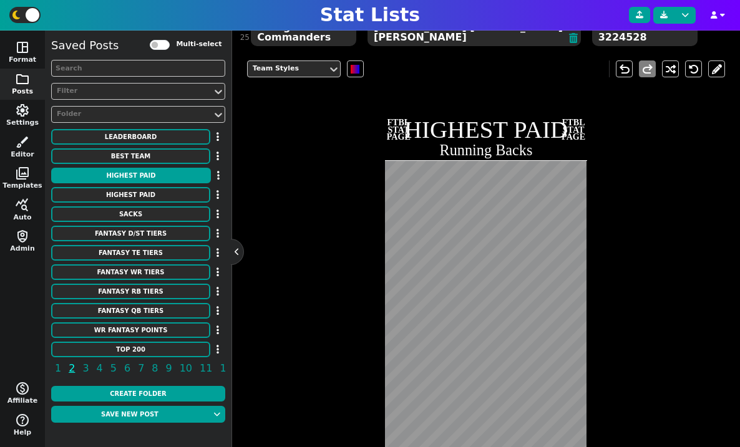
type textarea "Saquon Barkley Christian McCaffrey Derrick Henry Jonathan Taylor Alvin Kamara J…"
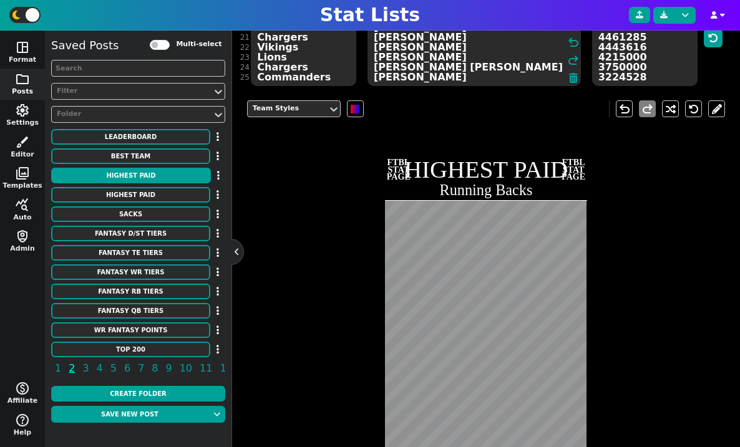
scroll to position [89, 0]
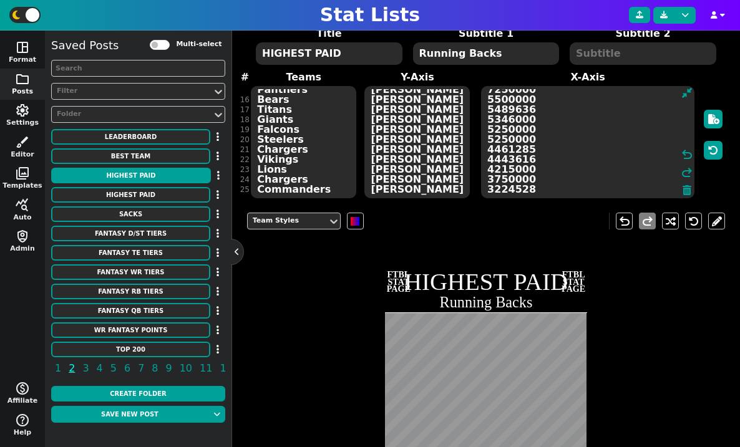
click at [376, 142] on textarea "20600000 19000000 15000000 14000000 12250000 12000000 10000000 9875000 9500000 …" at bounding box center [587, 142] width 213 height 112
paste textarea "1500000 11000000 10000000 9875000 9500000 9125000 9000000 8973953 8300000 80000…"
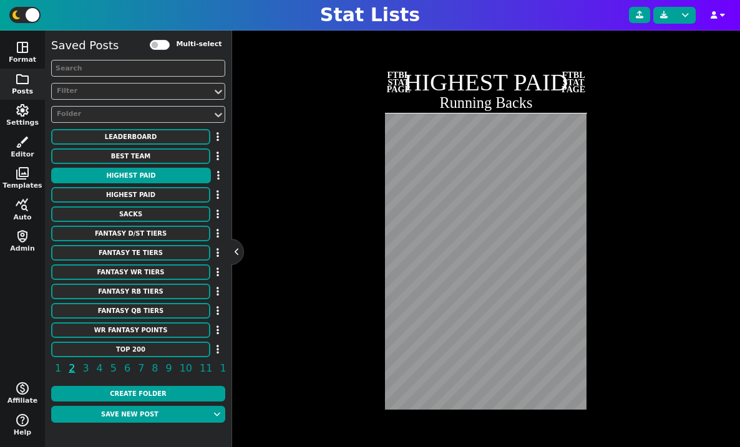
scroll to position [290, 0]
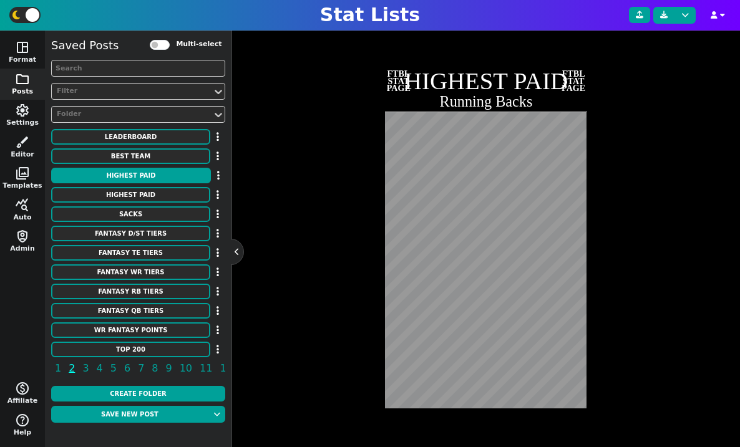
type textarea "20600000 19000000 15000000 14000000 12250000 12000000 11500000 11000000 1000000…"
click at [272, 390] on div "Team Styles undo redo FTBL STAT PAGE HIGHEST PAID Running Backs FTBL STAT PAGE" at bounding box center [486, 221] width 479 height 439
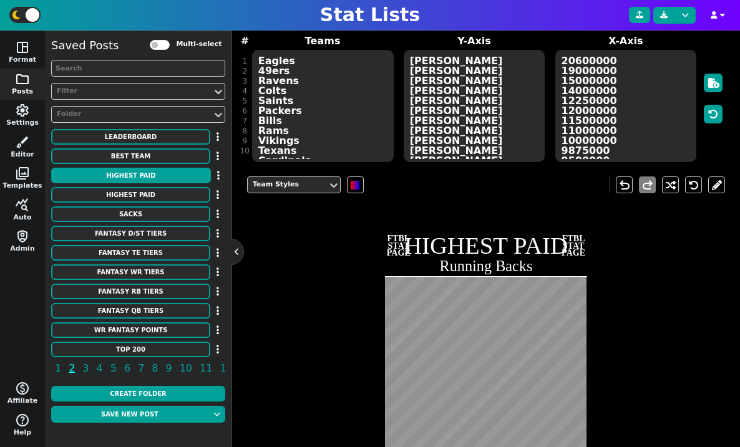
scroll to position [0, 0]
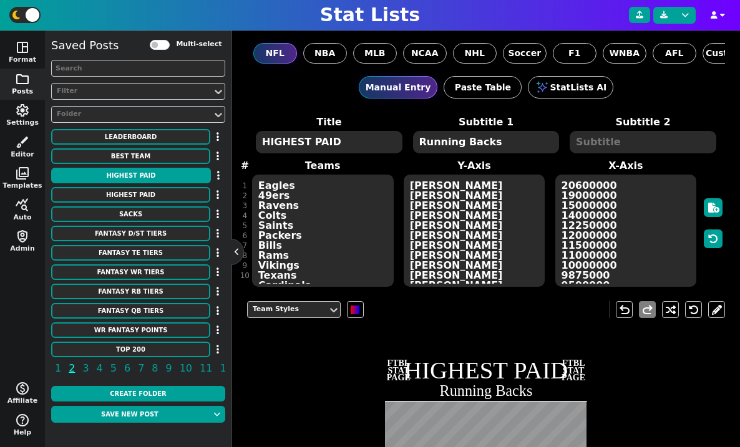
click at [376, 142] on textarea "Running Backs" at bounding box center [486, 142] width 147 height 22
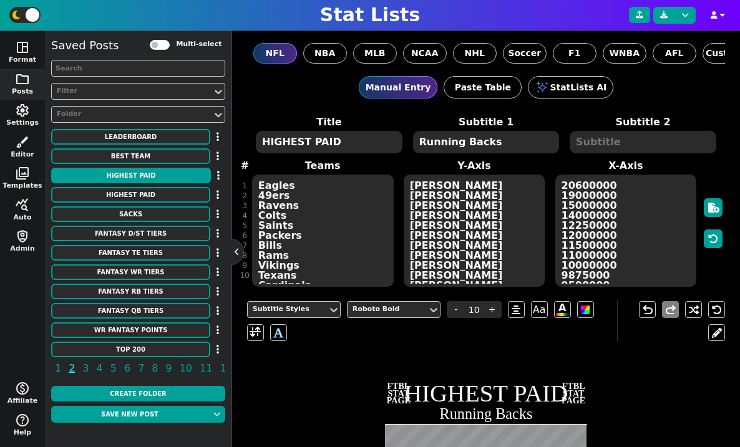
click at [376, 142] on textarea "Running Backs" at bounding box center [486, 142] width 147 height 22
type textarea "Wide Receivers"
click at [351, 206] on textarea "Eagles 49ers Ravens Colts Saints Packers Bills Rams Vikings Texans Cardinals Li…" at bounding box center [323, 231] width 142 height 112
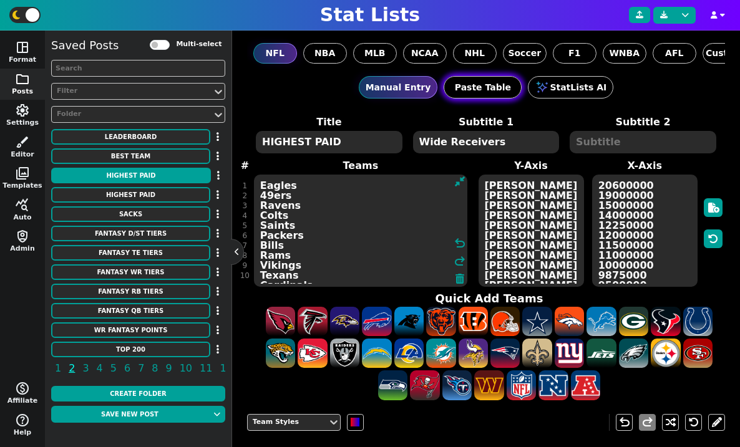
paste textarea "Bengals Vikings Cowboys Steelers Jets Eagles Lions 49ers Dolphins Bengals Dolph…"
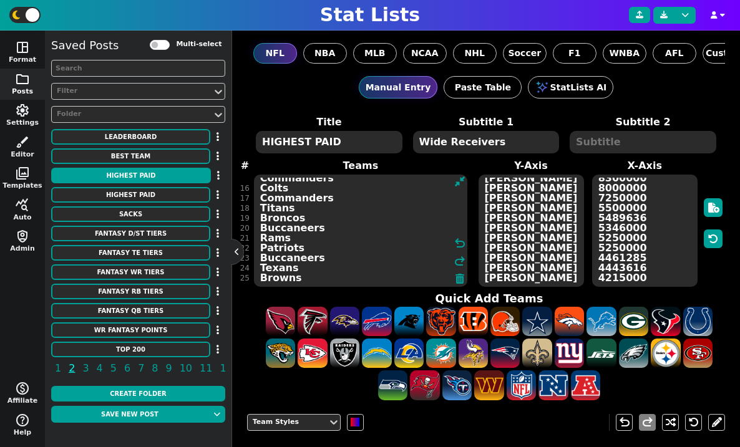
type textarea "Bengals Vikings Cowboys Steelers Jets Eagles Lions 49ers Dolphins Bengals Dolph…"
click at [376, 209] on textarea "Saquon Barkley Christian McCaffrey Derrick Henry Jonathan Taylor Alvin Kamara J…" at bounding box center [531, 231] width 105 height 112
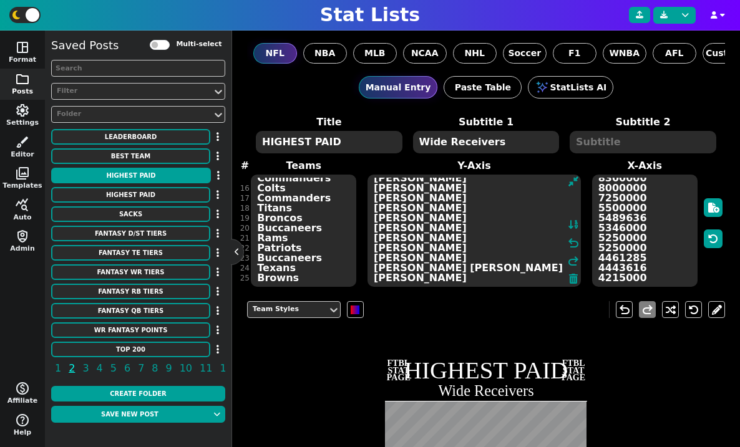
paste textarea "Ja'Marr Chase Justin Jefferson CeeDee Lamb D.K. Metcalf Garrett Wilson A.J. Bro…"
type textarea "Ja'Marr Chase Justin Jefferson CeeDee Lamb D.K. Metcalf Garrett Wilson A.J. Bro…"
click at [376, 231] on textarea "20600000 19000000 15000000 14000000 12250000 12000000 11500000 11000000 1000000…" at bounding box center [644, 231] width 105 height 112
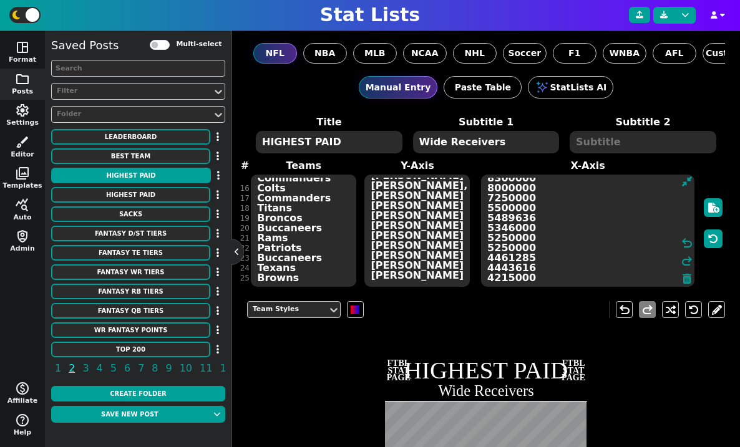
paste textarea "40250000 35000000 34000000 32999882 32500000 32000000 30002500 30000000 3000000…"
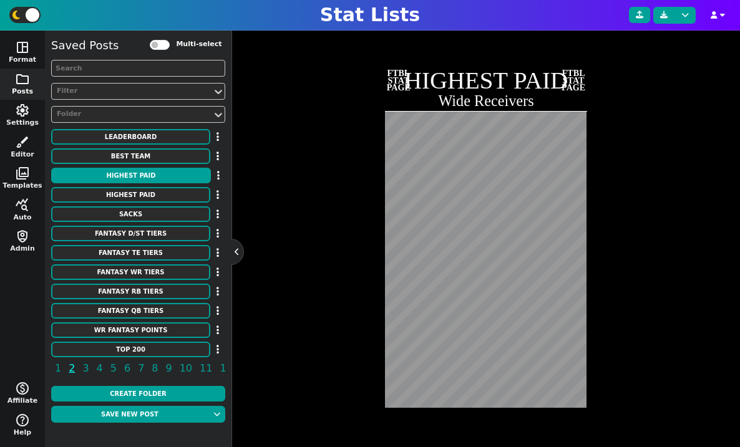
scroll to position [291, 0]
type textarea "40250000 35000000 34000000 32999882 32500000 32000000 30002500 30000000 3000000…"
click at [278, 399] on div "Team Styles undo redo FTBL STAT PAGE HIGHEST PAID Wide Receivers FTBL STAT PAGE" at bounding box center [486, 220] width 479 height 439
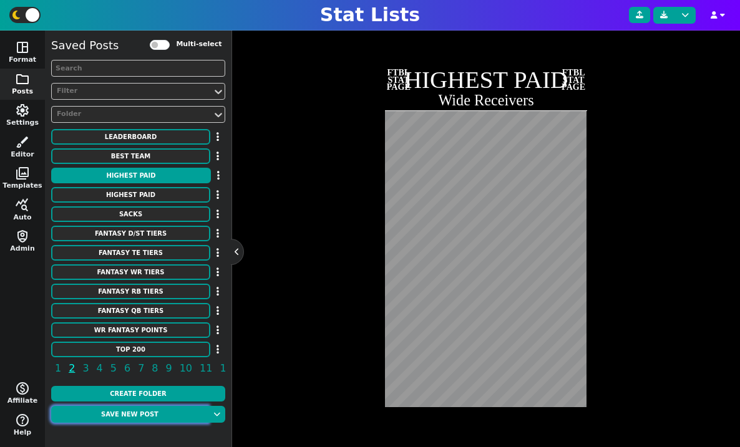
click at [136, 418] on button "Save new post" at bounding box center [129, 414] width 157 height 17
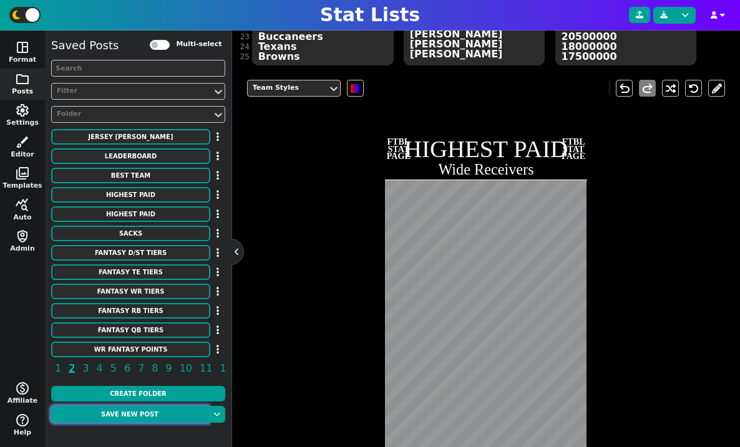
scroll to position [87, 0]
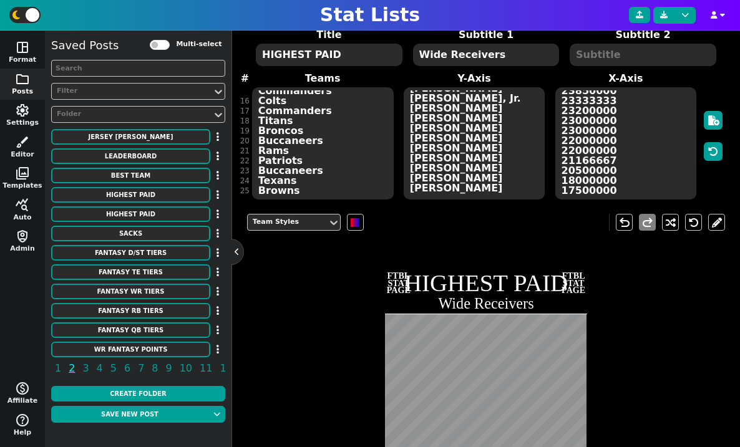
click at [351, 135] on textarea "Bengals Vikings Cowboys Steelers Jets Eagles Lions 49ers Dolphins Bengals Dolph…" at bounding box center [323, 143] width 142 height 112
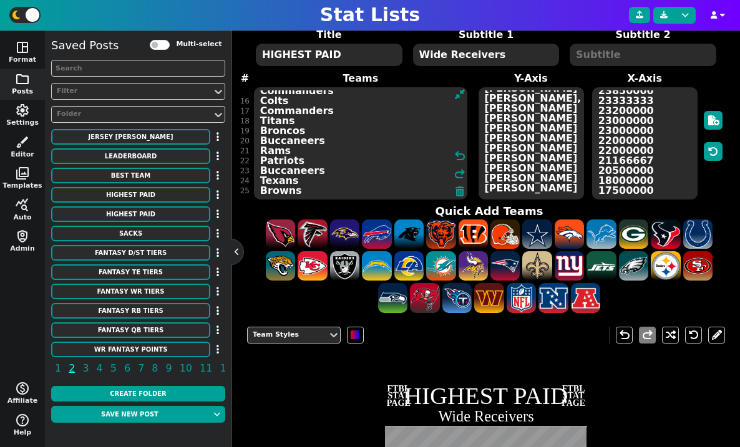
paste textarea "49ers Cardinals Chiefs Vikings Ravens Browns Cowboys Bears Steelers Steelers Te…"
type textarea "49ers Cardinals Chiefs Vikings Ravens Browns Cowboys Bears Steelers Steelers Te…"
click at [376, 149] on textarea "Ja'Marr Chase Justin Jefferson CeeDee Lamb D.K. Metcalf Garrett Wilson A.J. Bro…" at bounding box center [531, 143] width 105 height 112
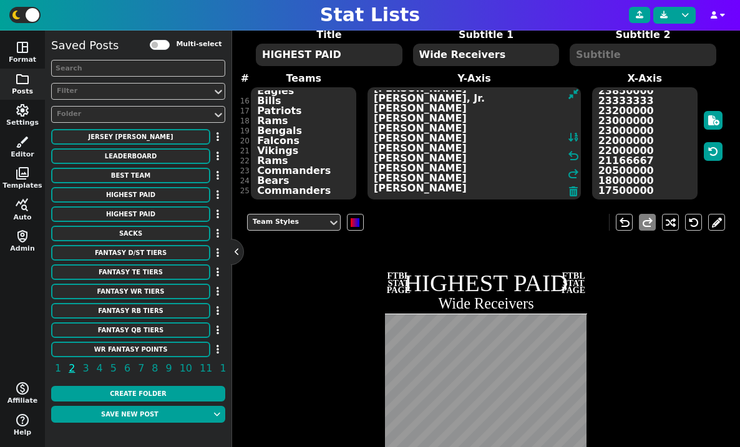
paste textarea "George Kittle Trey McBride Travis Kelce T.J. Hockenson Mark Andrews David Njoku…"
type textarea "George Kittle Trey McBride Travis Kelce T.J. Hockenson Mark Andrews David Njoku…"
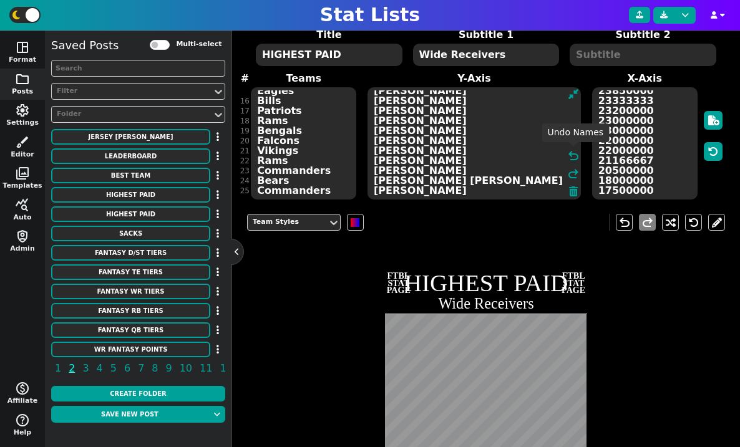
click at [376, 159] on textarea "40250000 35000000 34000000 32999882 32500000 32000000 30002500 30000000 3000000…" at bounding box center [644, 143] width 105 height 112
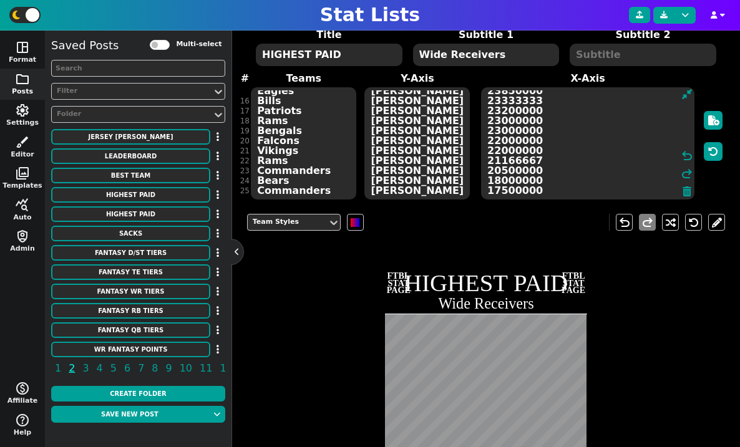
paste textarea "19100000 19000000 17125000 16500000 14000000 13687500 12500000 12500000 1210000…"
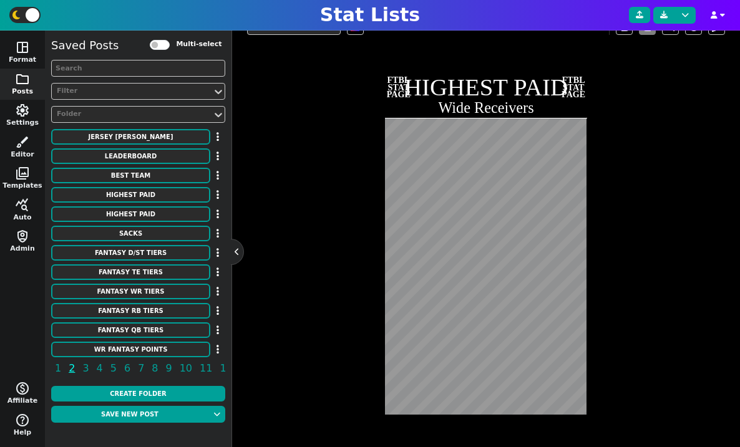
scroll to position [288, 0]
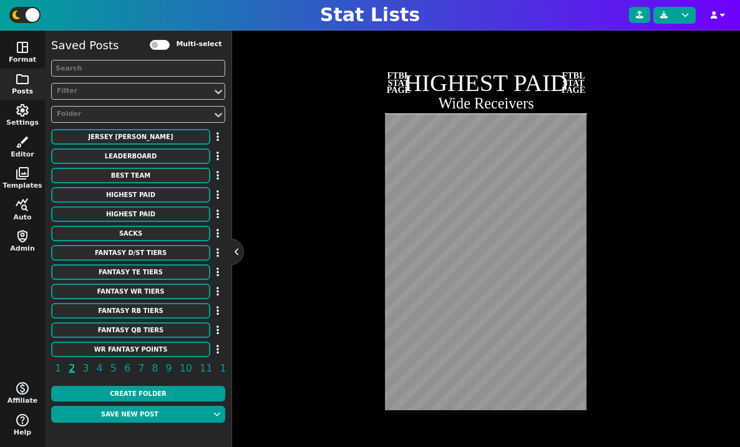
type textarea "19100000 19000000 17125000 16500000 14000000 13687500 12500000 12500000 1210000…"
click at [295, 381] on div "Team Styles undo redo FTBL STAT PAGE HIGHEST PAID Wide Receivers FTBL STAT PAGE" at bounding box center [486, 223] width 479 height 439
click at [138, 413] on button "Save new post" at bounding box center [129, 414] width 157 height 17
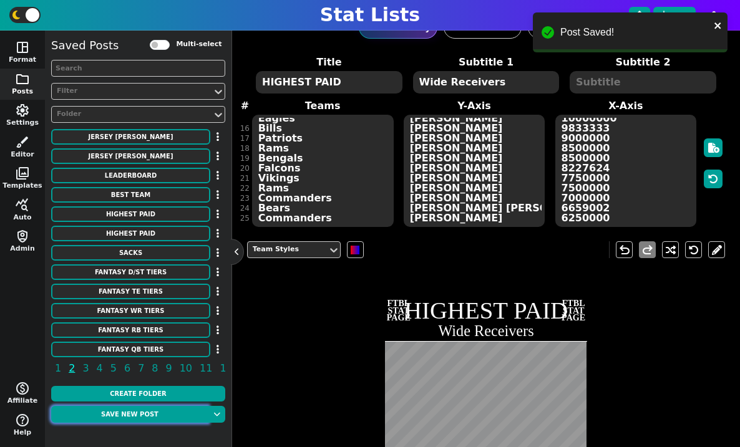
scroll to position [0, 0]
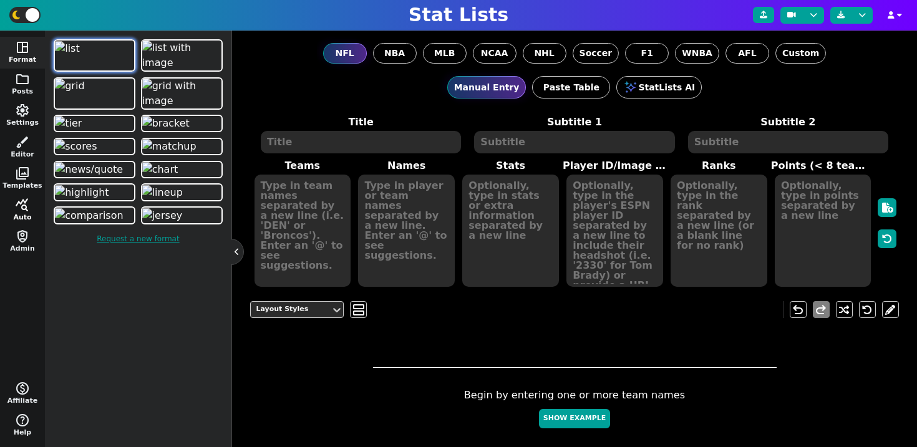
click at [16, 206] on span "query_stats" at bounding box center [22, 205] width 15 height 15
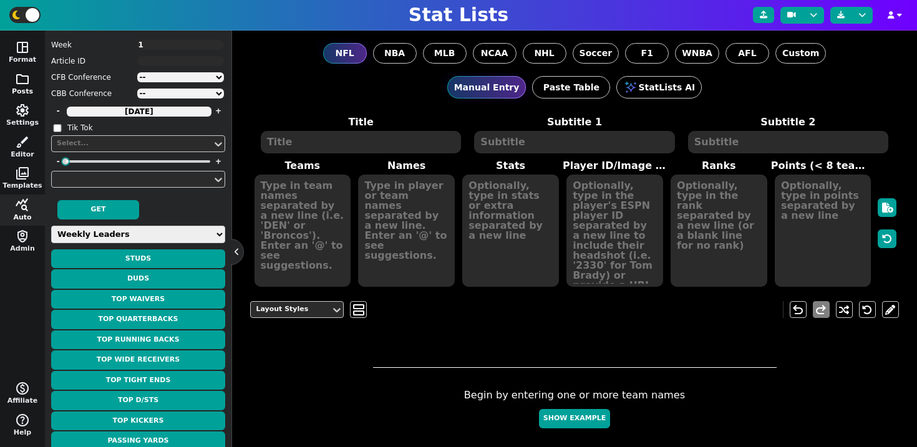
click at [26, 79] on span "folder" at bounding box center [22, 79] width 15 height 15
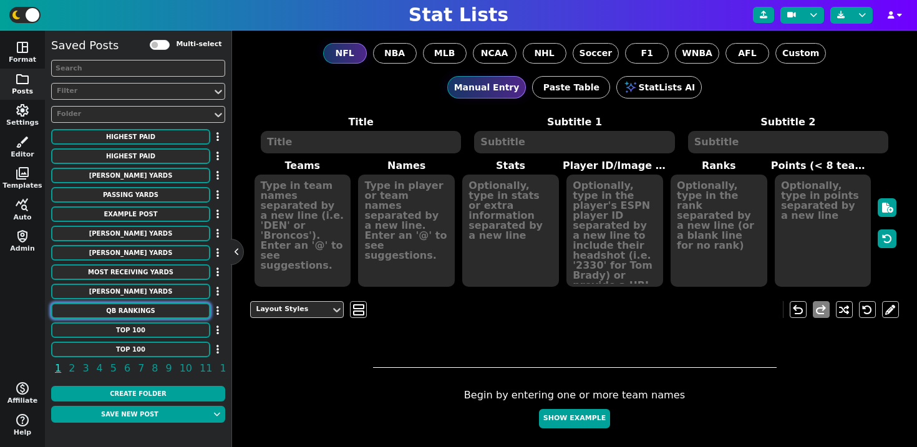
click at [141, 312] on button "QB RANKINGS" at bounding box center [130, 311] width 159 height 16
type textarea "QB RANKINGS"
type textarea "According to ESPN"
type textarea "[MEDICAL_DATA] Buf Wsh Phi Cin KC TB Den Ari SF LAC Dal Chi NYJ [GEOGRAPHIC_DAT…"
type textarea "1. [PERSON_NAME] 2. [PERSON_NAME] 3. [PERSON_NAME] 4. Jalen Hurts 5. [PERSON_NA…"
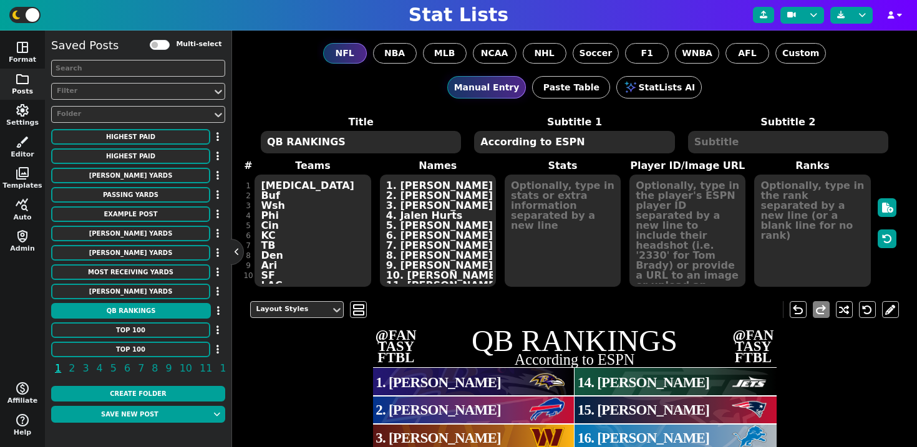
click at [271, 142] on textarea "QB RANKINGS" at bounding box center [361, 142] width 200 height 22
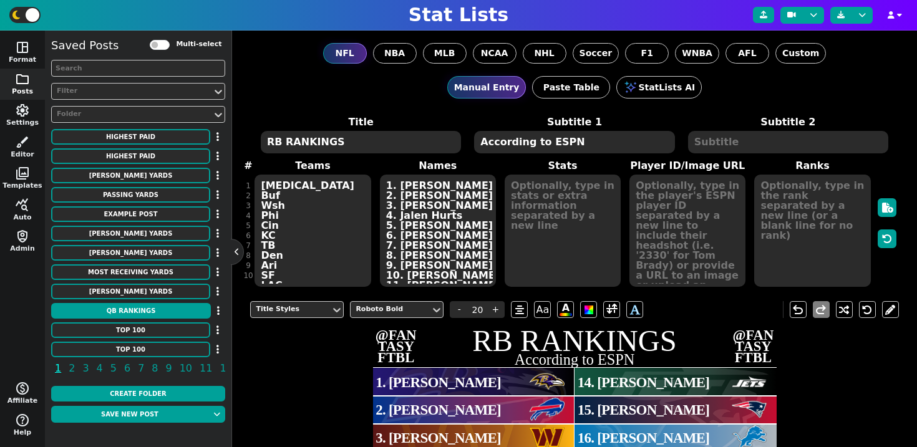
scroll to position [26, 0]
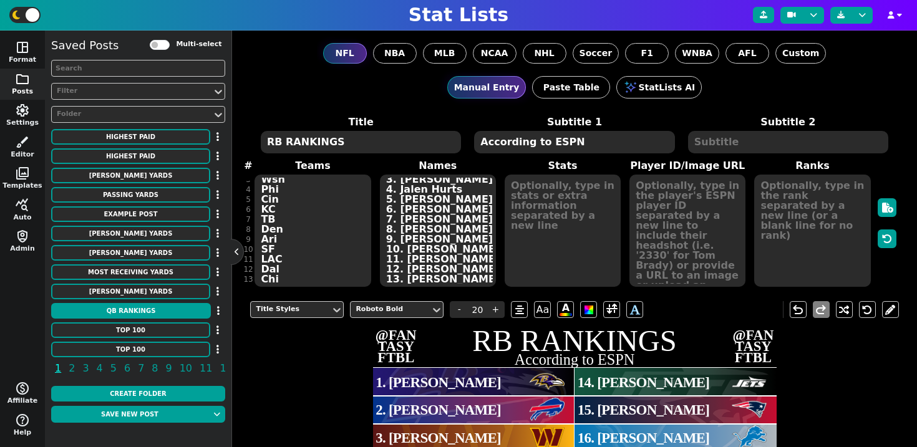
type textarea "RB RANKINGS"
click at [605, 143] on textarea "According to ESPN" at bounding box center [574, 142] width 200 height 22
type input "10"
type textarea "According to ESPN (PPR)"
click at [338, 223] on textarea "[MEDICAL_DATA] Buf Wsh Phi Cin KC TB Den Ari SF LAC Dal Chi NYJ [GEOGRAPHIC_DAT…" at bounding box center [313, 231] width 116 height 112
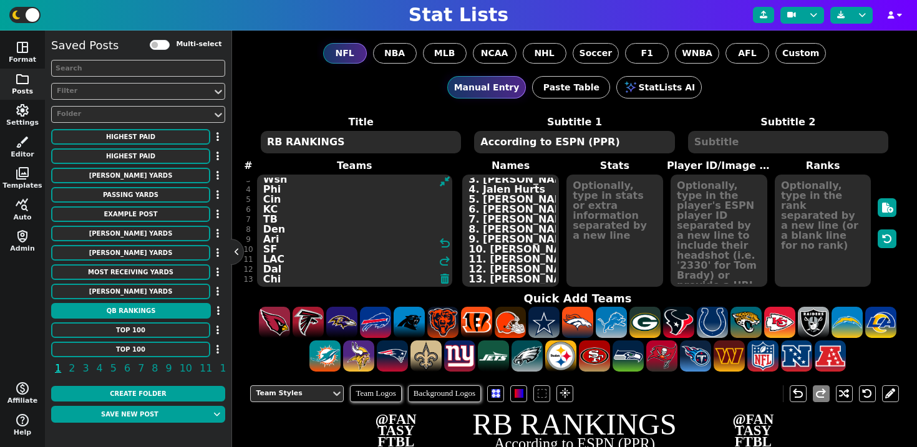
paste textarea "Atl Det Phi LV SF MiaQ [MEDICAL_DATA] Ind TB GB Cin LAR Buf Sea NO LAC Ari NYJ …"
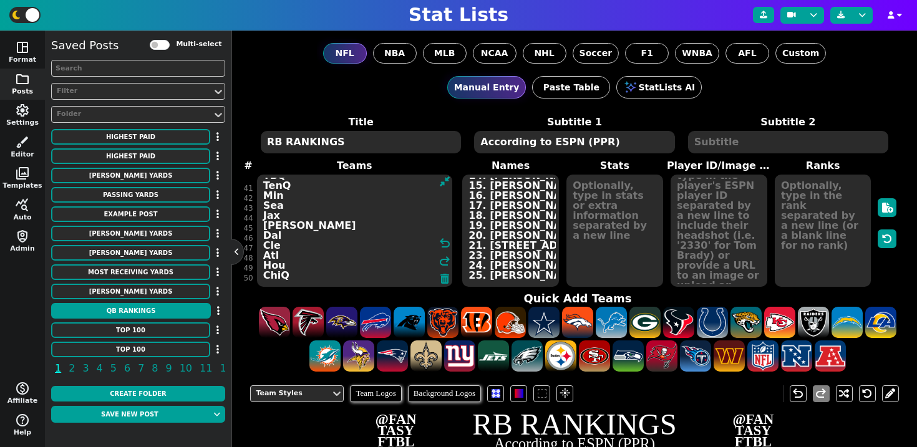
click at [339, 237] on textarea "Atl Det Phi LV SF MiaQ [MEDICAL_DATA] Ind TB GB Cin LAR Buf Sea NO LAC Ari NYJ …" at bounding box center [354, 231] width 195 height 112
click at [302, 275] on textarea "Atl Det Phi LV SF MiaQ [MEDICAL_DATA] Ind TB GB Cin LAR Buf Sea NO LAC Ari NYJ …" at bounding box center [354, 231] width 195 height 112
click at [303, 219] on textarea "Atl Det Phi LV SF MiaQ [MEDICAL_DATA] Ind TB GB Cin LAR Buf Sea NO LAC Ari NYJ …" at bounding box center [354, 231] width 195 height 112
click at [302, 205] on textarea "Atl Det Phi LV SF MiaQ [MEDICAL_DATA] Ind TB GB Cin LAR Buf Sea NO LAC Ari NYJ …" at bounding box center [354, 231] width 195 height 112
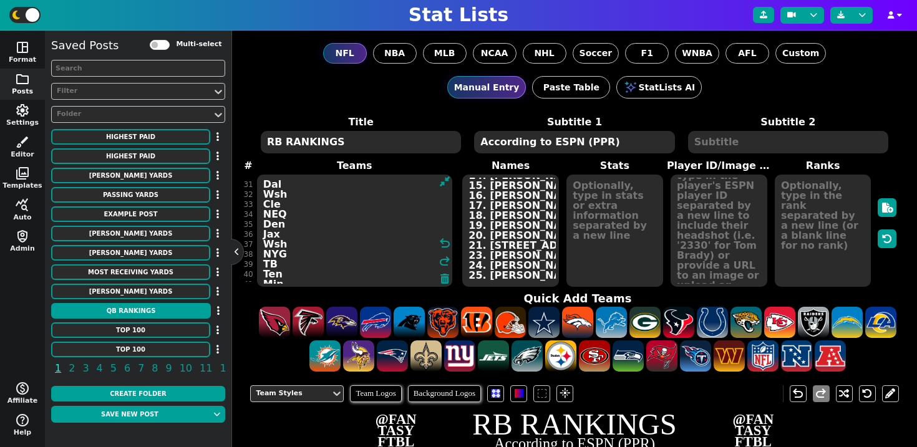
scroll to position [300, 0]
click at [300, 217] on textarea "Atl Det Phi LV SF MiaQ [MEDICAL_DATA] Ind TB GB Cin LAR Buf Sea NO LAC Ari NYJ …" at bounding box center [354, 231] width 195 height 112
click at [306, 201] on textarea "Atl Det Phi LV SF MiaQ [MEDICAL_DATA] Ind TB GB Cin LAR Buf Sea NO LAC Ari NYJ …" at bounding box center [354, 231] width 195 height 112
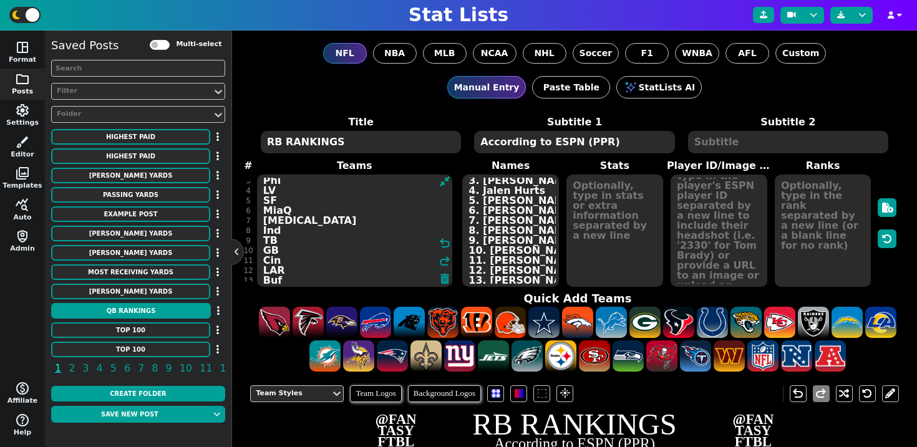
click at [313, 208] on textarea "Atl Det Phi LV SF MiaQ [MEDICAL_DATA] Ind TB GB Cin LAR Buf Sea NO LAC Ari NYJ …" at bounding box center [354, 231] width 195 height 112
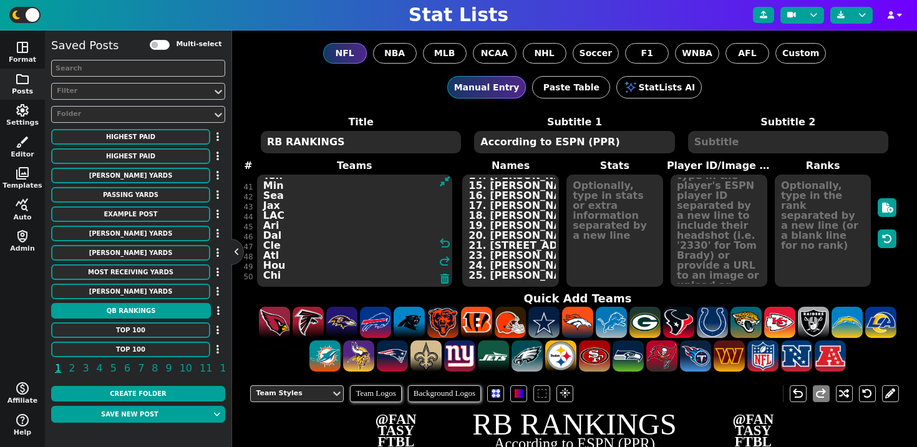
type textarea "Atl Det Phi LV SF Mia [MEDICAL_DATA] Ind TB GB Cin LAR Buf Sea NO LAC Ari NYJ C…"
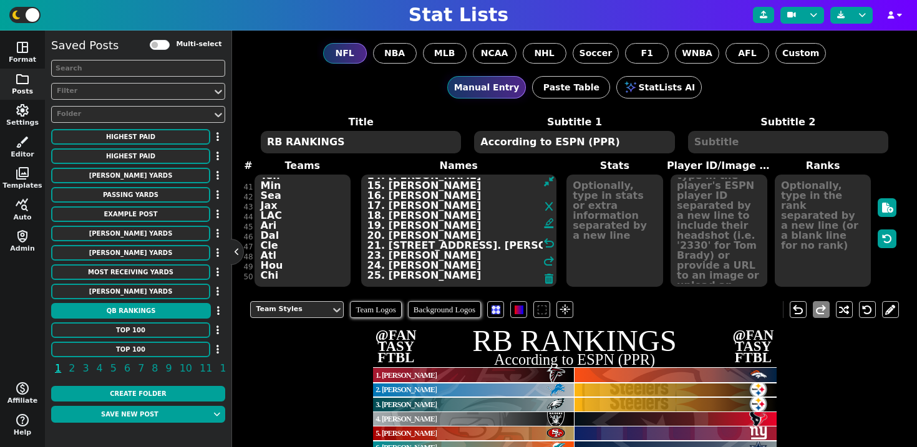
click at [499, 205] on textarea "1. [PERSON_NAME] 2. [PERSON_NAME] 3. [PERSON_NAME] 4. Jalen Hurts 5. [PERSON_NA…" at bounding box center [458, 231] width 195 height 112
paste textarea "[PERSON_NAME] 2. [PERSON_NAME] 3. Saquon [PERSON_NAME] 4. [PERSON_NAME] 5. [PER…"
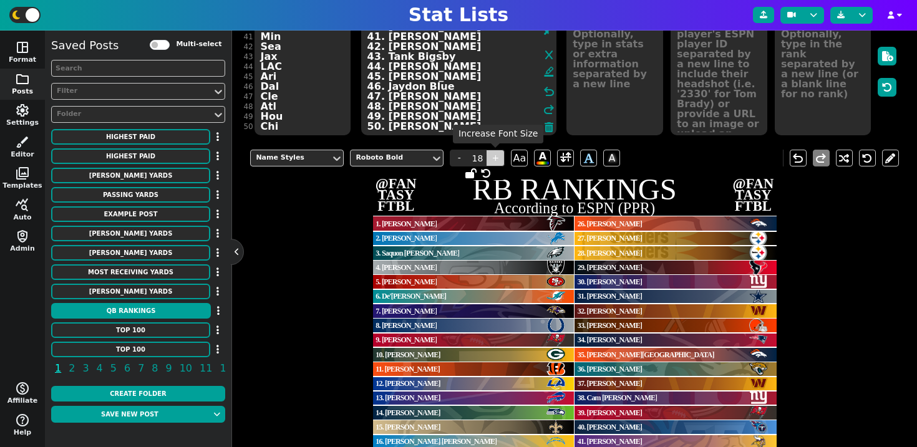
type textarea "1. [PERSON_NAME] 2. [PERSON_NAME] 3. Saquon [PERSON_NAME] 4. [PERSON_NAME] 5. […"
click at [499, 157] on span "+" at bounding box center [495, 158] width 19 height 17
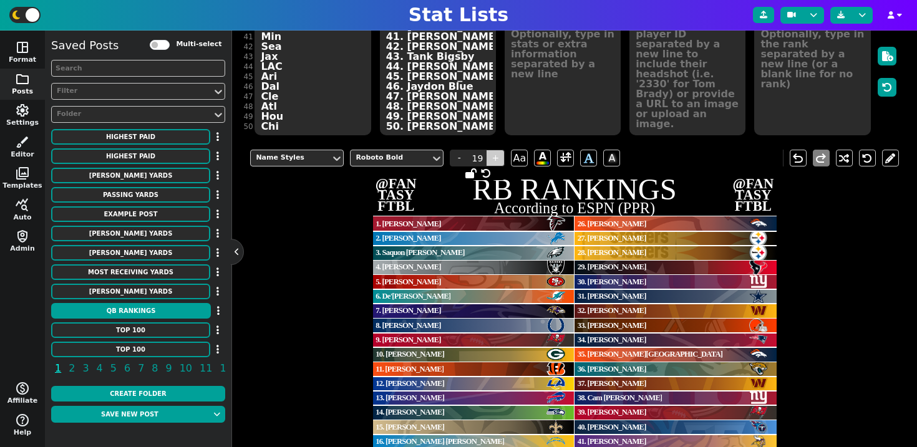
click at [499, 157] on span "+" at bounding box center [495, 158] width 19 height 17
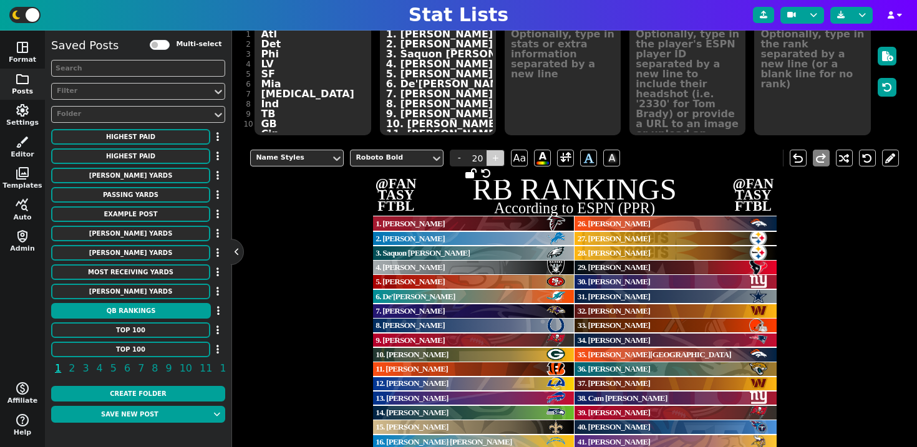
click at [499, 157] on span "+" at bounding box center [495, 158] width 19 height 17
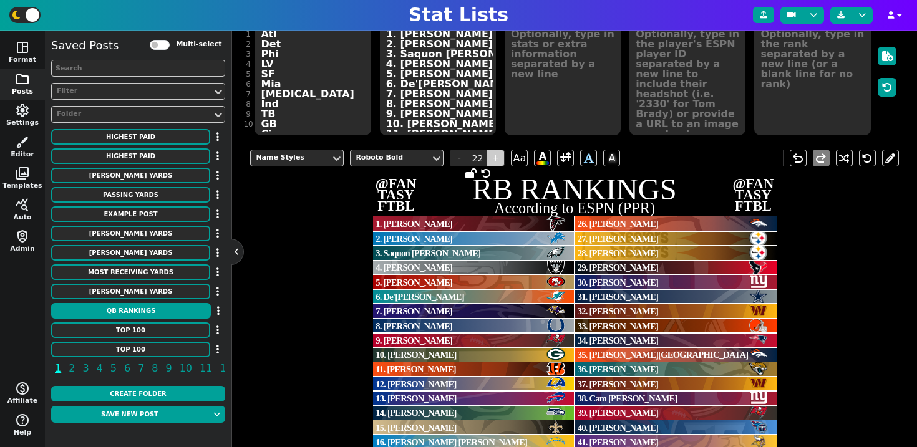
click at [499, 157] on span "+" at bounding box center [495, 158] width 19 height 17
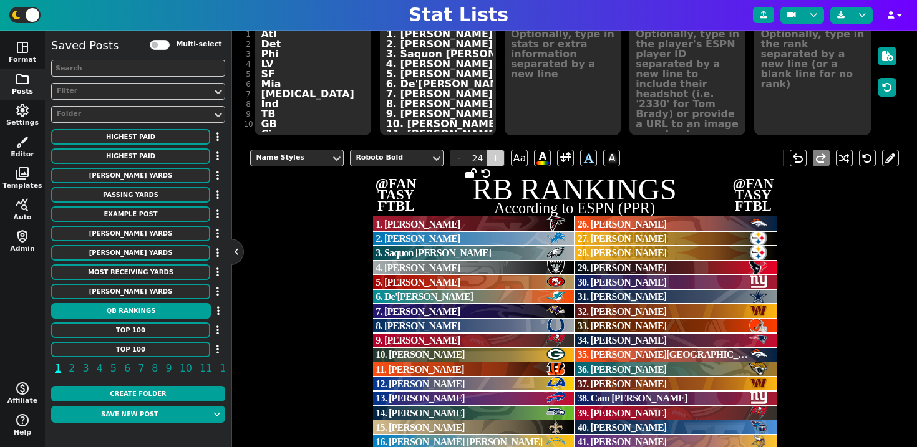
click at [499, 157] on span "+" at bounding box center [495, 158] width 19 height 17
type input "26"
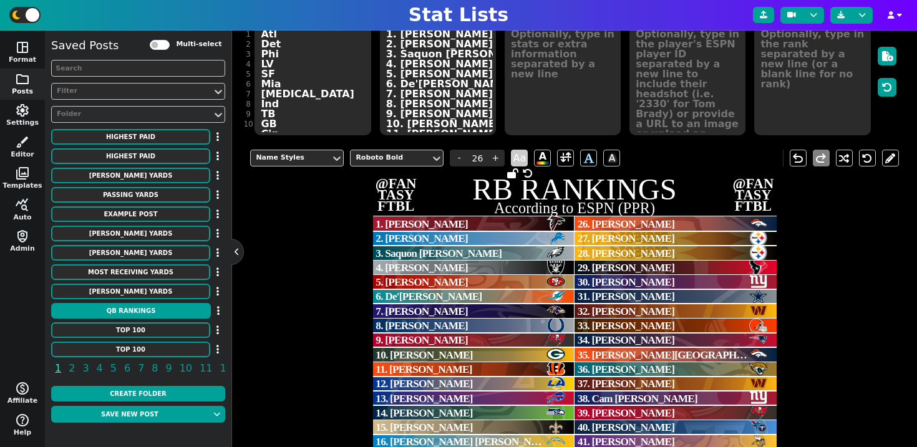
click at [522, 157] on span "Aa" at bounding box center [519, 158] width 17 height 17
click at [523, 160] on span "AA" at bounding box center [519, 158] width 17 height 17
click at [573, 160] on span at bounding box center [565, 158] width 17 height 17
click at [567, 157] on span at bounding box center [565, 158] width 11 height 16
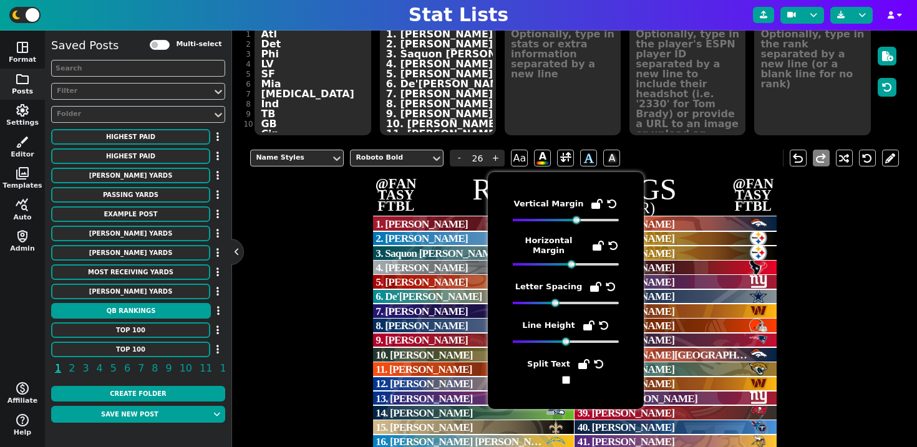
click at [606, 286] on icon at bounding box center [611, 287] width 10 height 10
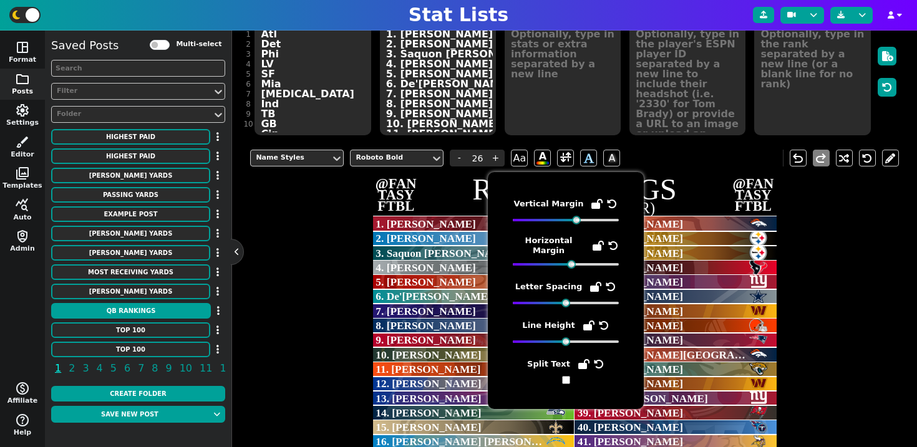
click at [683, 264] on span "29. [PERSON_NAME]" at bounding box center [630, 268] width 105 height 12
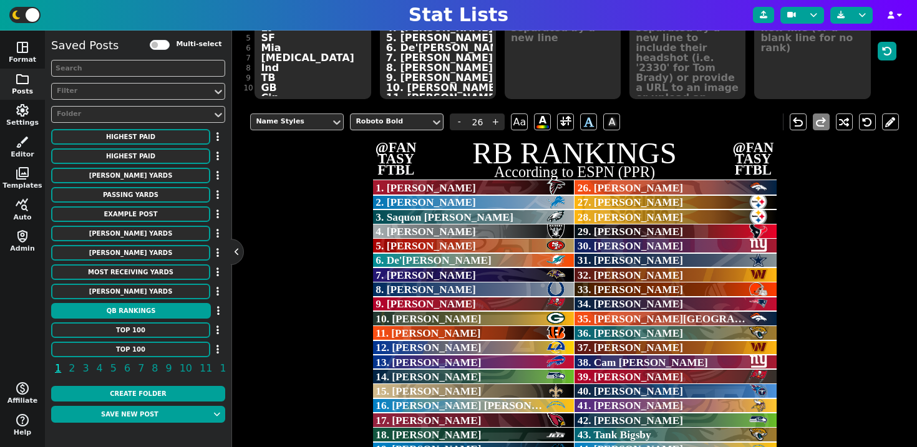
click at [311, 129] on div "Name Styles" at bounding box center [291, 122] width 80 height 17
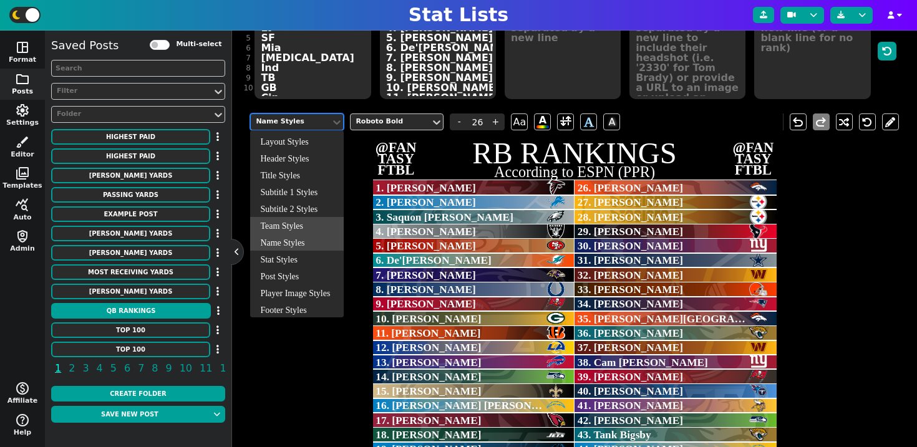
click at [298, 231] on div "Team Styles" at bounding box center [297, 225] width 94 height 17
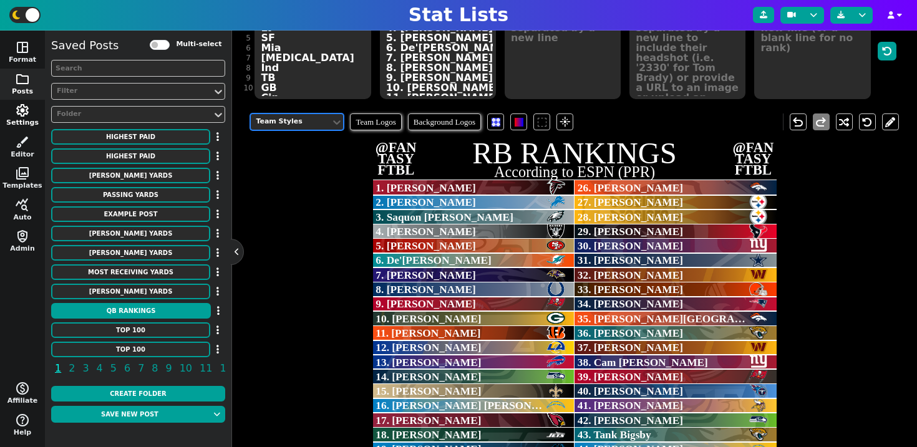
click at [23, 116] on span "settings" at bounding box center [22, 110] width 15 height 15
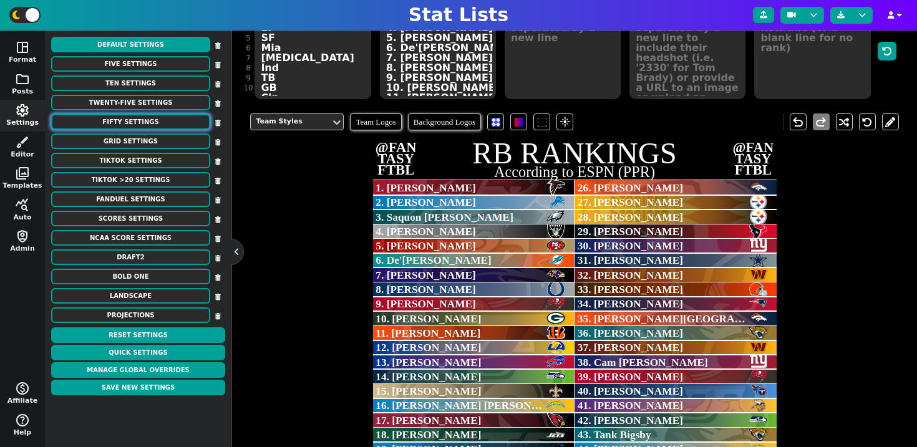
click at [150, 120] on button "Fifty Settings" at bounding box center [130, 122] width 159 height 16
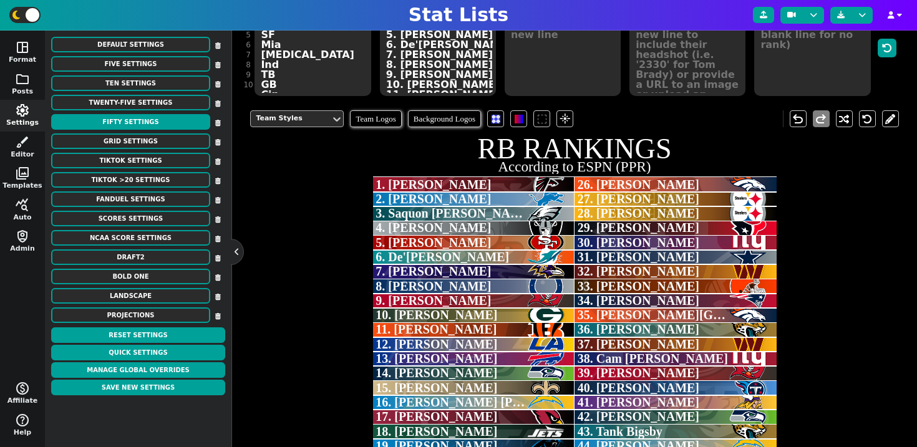
click at [295, 125] on div "Team Styles" at bounding box center [291, 118] width 80 height 17
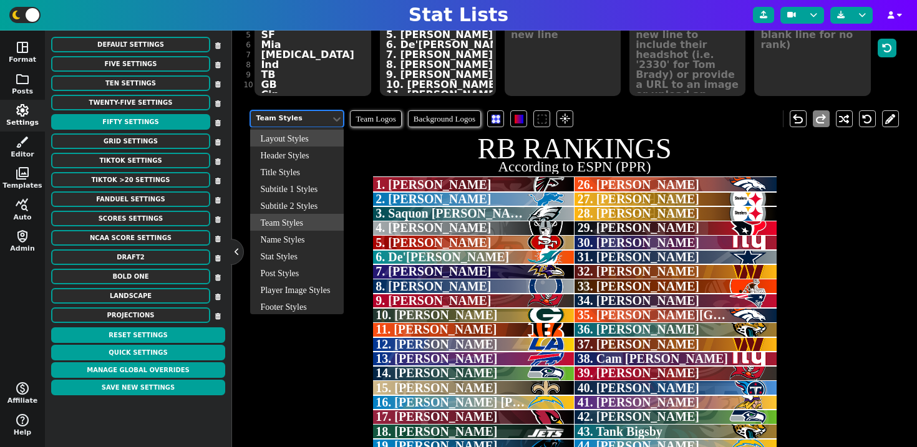
click at [298, 142] on div "Layout Styles" at bounding box center [297, 138] width 94 height 17
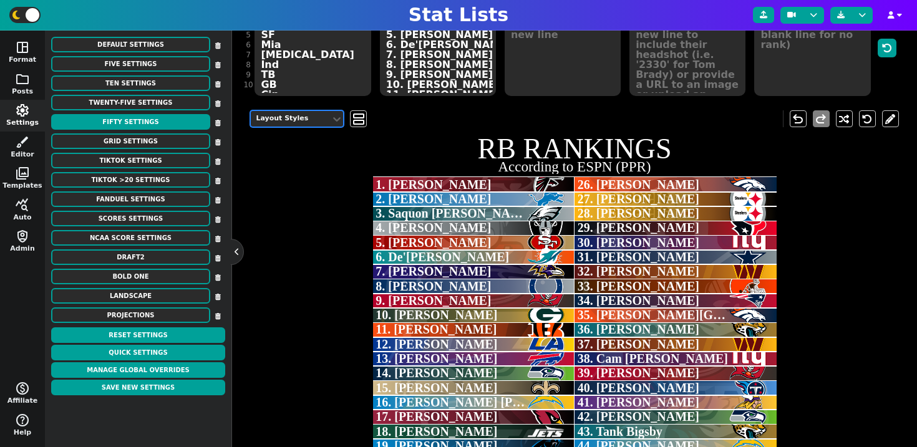
click at [313, 125] on div "Layout Styles" at bounding box center [291, 118] width 80 height 17
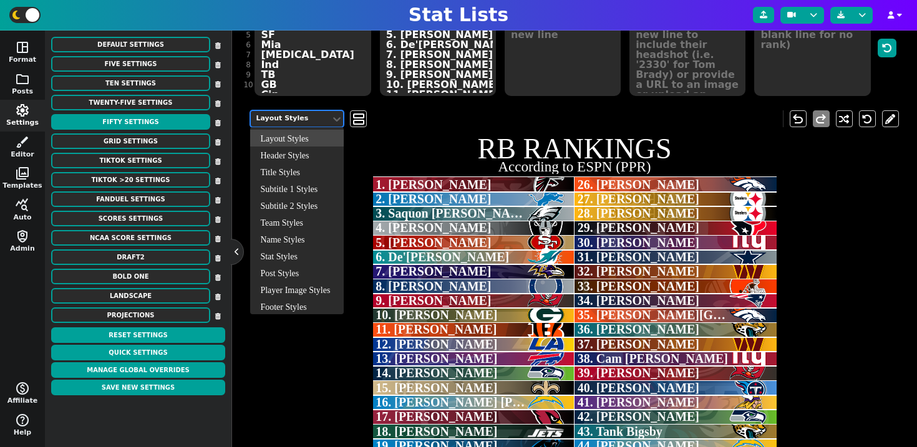
click at [311, 146] on div "Layout Styles" at bounding box center [297, 138] width 94 height 17
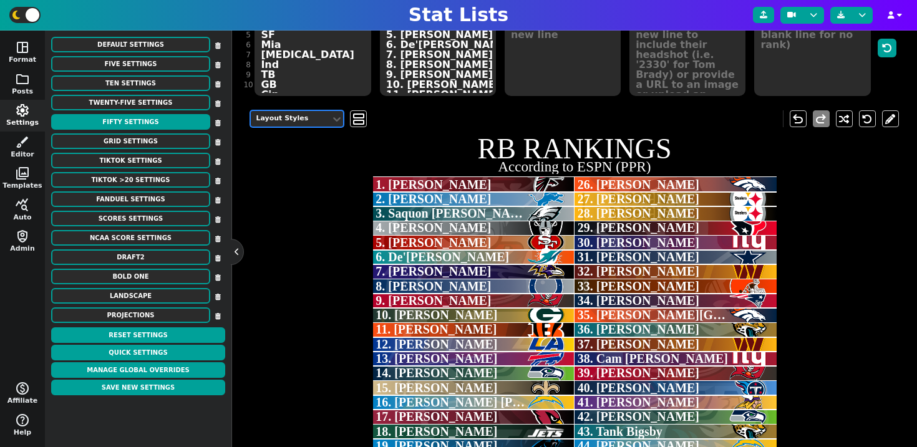
click at [314, 127] on div "option Layout Styles, selected. Layout Styles view_agenda undo redo" at bounding box center [574, 119] width 648 height 36
click at [314, 121] on div "Layout Styles" at bounding box center [291, 119] width 70 height 11
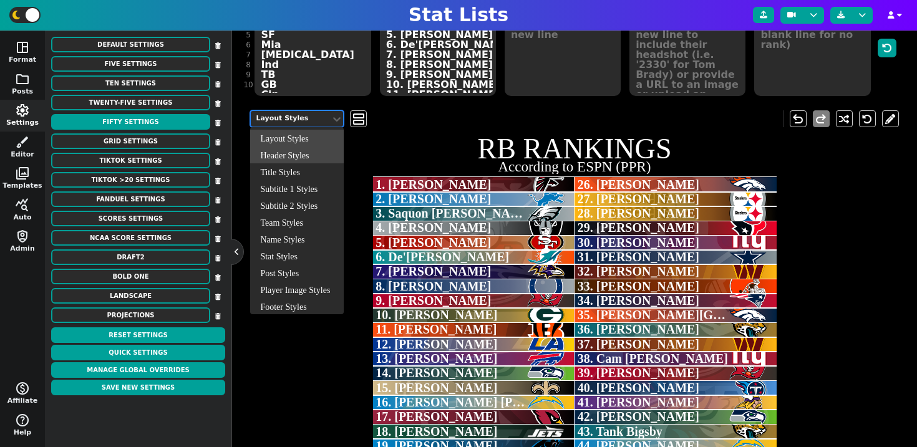
click at [314, 150] on div "Header Styles" at bounding box center [297, 155] width 94 height 17
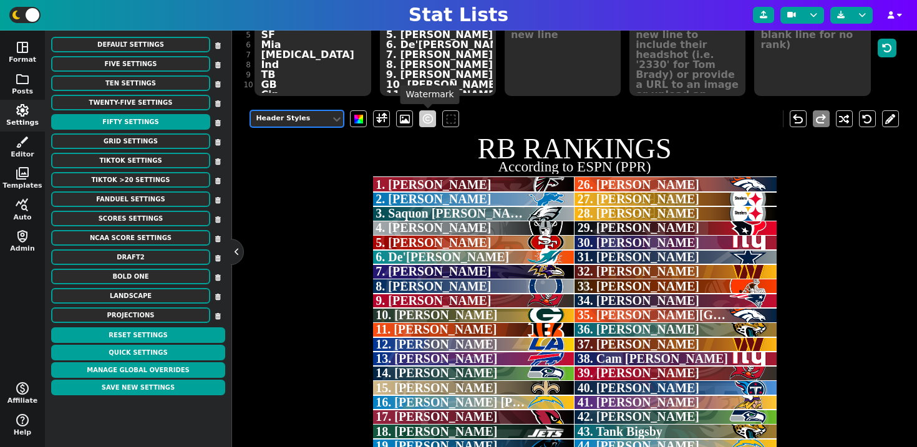
click at [428, 119] on span at bounding box center [428, 119] width 10 height 15
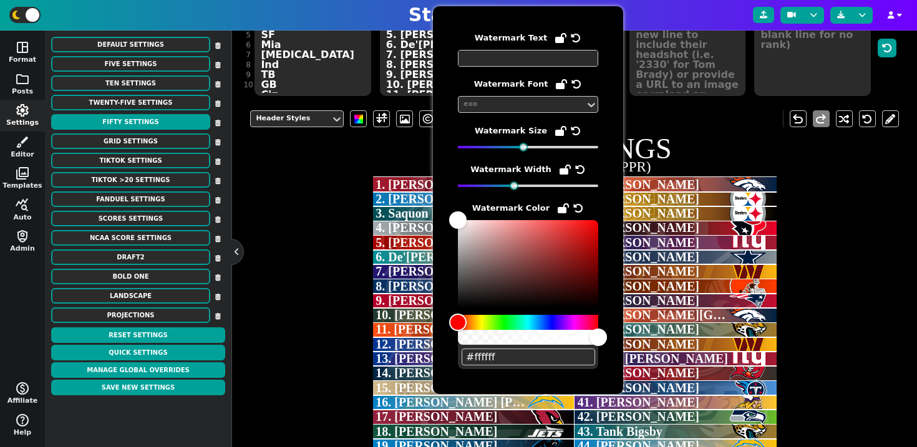
click at [520, 57] on textarea at bounding box center [528, 58] width 140 height 17
type textarea "@FAN TASY FTBL"
click at [798, 242] on div "Header Styles undo redo @FAN TASY FTBL RB RANKINGS According to ESPN (PPR) @FAN…" at bounding box center [574, 320] width 648 height 439
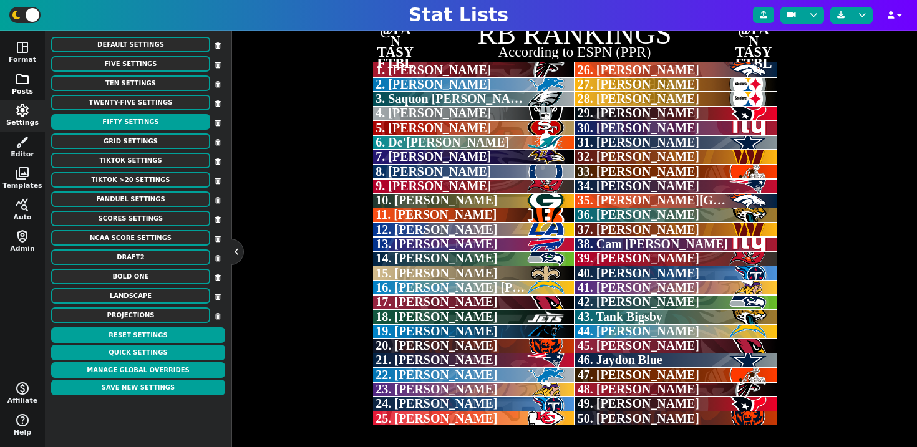
click at [22, 75] on span "folder" at bounding box center [22, 79] width 15 height 15
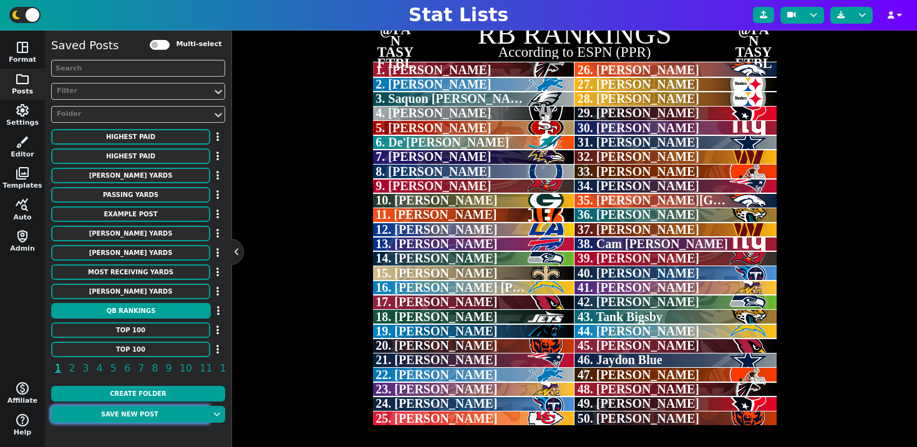
click at [147, 418] on button "Save new post" at bounding box center [129, 414] width 157 height 17
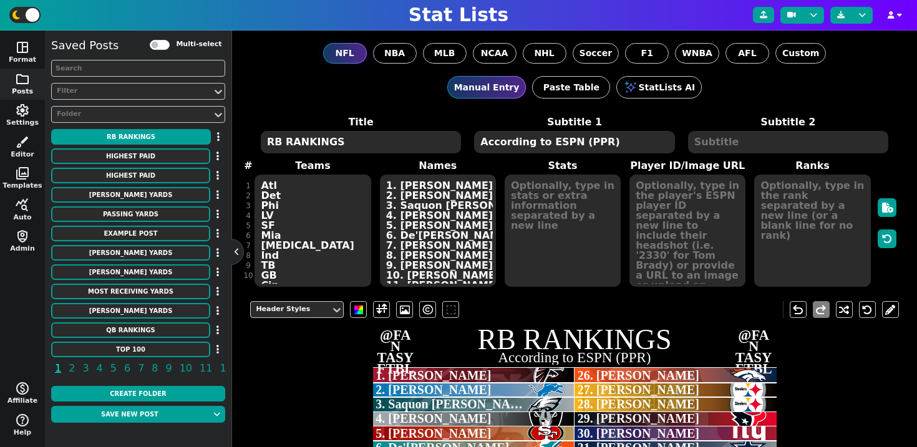
click at [320, 236] on textarea "Atl Det Phi LV SF Mia [MEDICAL_DATA] Ind TB GB Cin LAR Buf Sea NO LAC Ari NYJ C…" at bounding box center [313, 231] width 116 height 112
drag, startPoint x: 280, startPoint y: 143, endPoint x: 261, endPoint y: 143, distance: 18.7
click at [261, 143] on textarea "RB RANKINGS" at bounding box center [361, 142] width 200 height 22
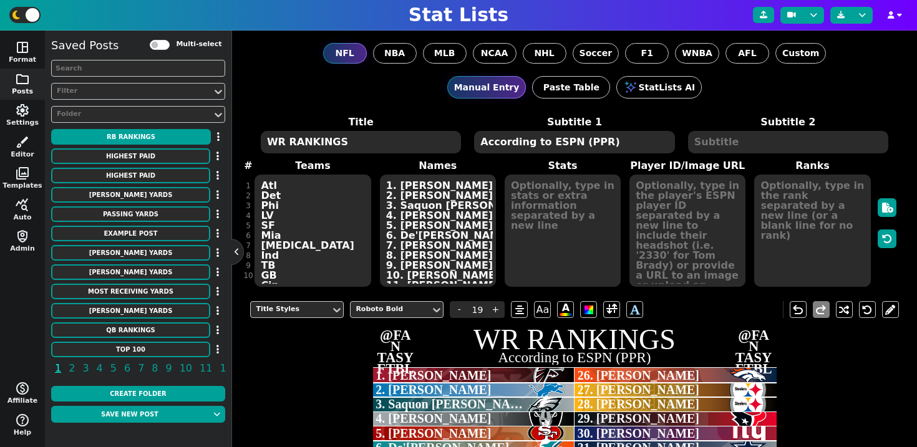
type textarea "WR RANKINGS"
click at [309, 210] on textarea "Atl Det Phi LV SF Mia [MEDICAL_DATA] Ind TB GB Cin LAR Buf Sea NO LAC Ari NYJ C…" at bounding box center [313, 231] width 116 height 112
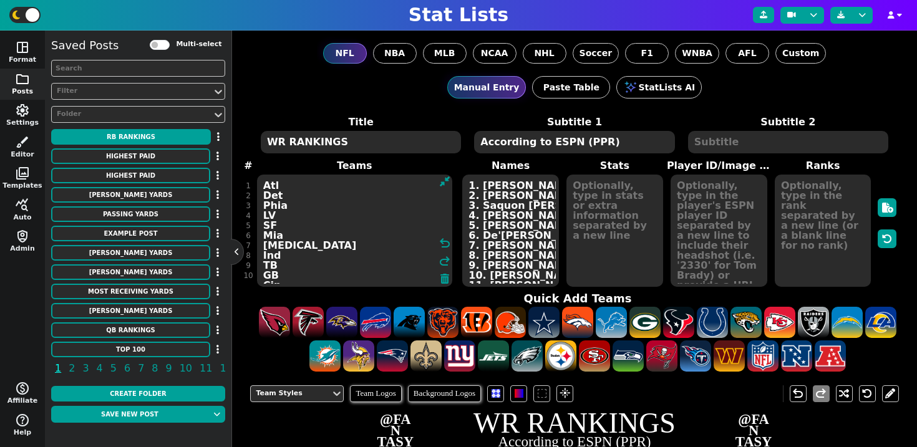
paste textarea "Cin MinQ Dal LAR NYGQ Det Hou Jax PhiQ Atl LAC Cin MiaQ LAR Sea NYJ Wsh Ari TB …"
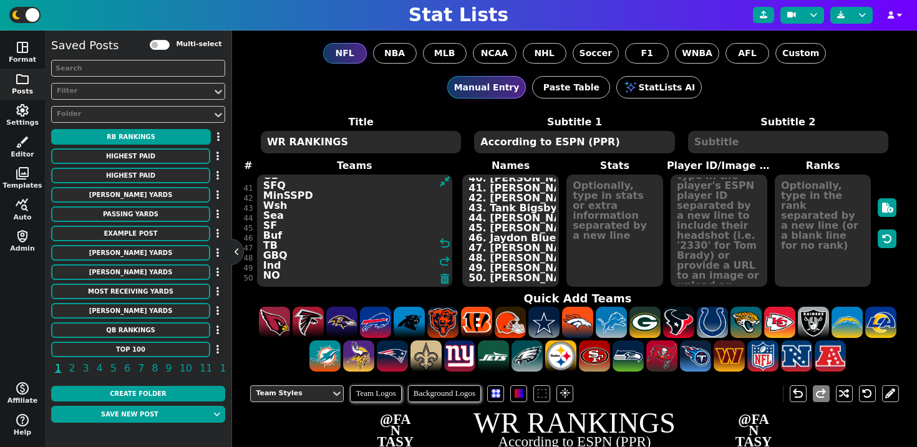
click at [296, 255] on textarea "Cin MinQ Dal LAR NYGQ Det Hou Jax PhiQ Atl LAC Cin MiaQ LAR Sea NYJ Wsh Ari TB …" at bounding box center [354, 231] width 195 height 112
click at [315, 203] on textarea "Cin MinQ Dal LAR NYGQ Det Hou Jax PhiQ Atl LAC Cin MiaQ LAR Sea NYJ Wsh Ari TB …" at bounding box center [354, 231] width 195 height 112
click at [305, 197] on textarea "Cin MinQ Dal LAR NYGQ Det Hou Jax PhiQ Atl LAC Cin MiaQ LAR Sea NYJ Wsh Ari TB …" at bounding box center [354, 231] width 195 height 112
click at [305, 191] on textarea "Cin MinQ Dal LAR NYGQ Det Hou Jax PhiQ Atl LAC Cin MiaQ LAR Sea NYJ Wsh Ari TB …" at bounding box center [354, 231] width 195 height 112
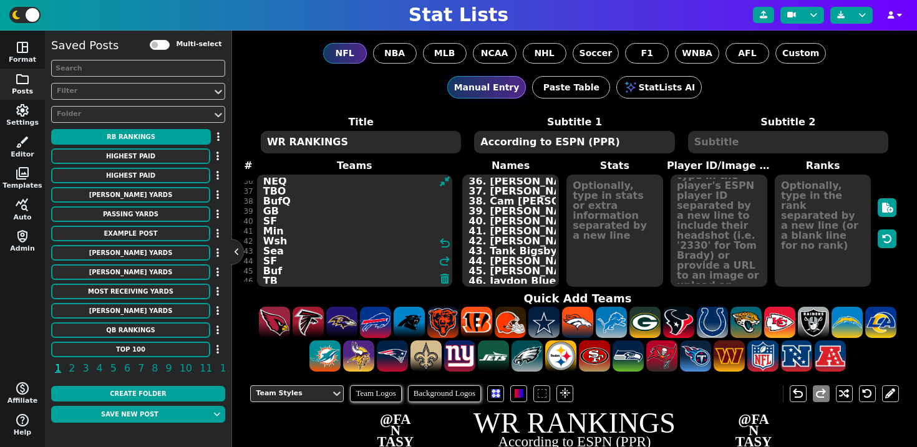
click at [305, 211] on textarea "Cin MinQ Dal LAR NYGQ Det Hou Jax PhiQ Atl LAC Cin MiaQ LAR Sea NYJ Wsh Ari TB …" at bounding box center [354, 231] width 195 height 112
click at [309, 211] on textarea "Cin MinQ Dal LAR NYGQ Det Hou Jax PhiQ Atl LAC Cin MiaQ LAR Sea NYJ Wsh Ari TB …" at bounding box center [354, 231] width 195 height 112
click at [302, 195] on textarea "Cin MinQ Dal LAR NYGQ Det Hou Jax PhiQ Atl LAC Cin MiaQ LAR Sea NYJ Wsh Ari TB …" at bounding box center [354, 231] width 195 height 112
click at [303, 228] on textarea "Cin MinQ Dal LAR NYGQ Det Hou Jax PhiQ Atl LAC Cin MiaQ LAR Sea NYJ Wsh Ari TB …" at bounding box center [354, 231] width 195 height 112
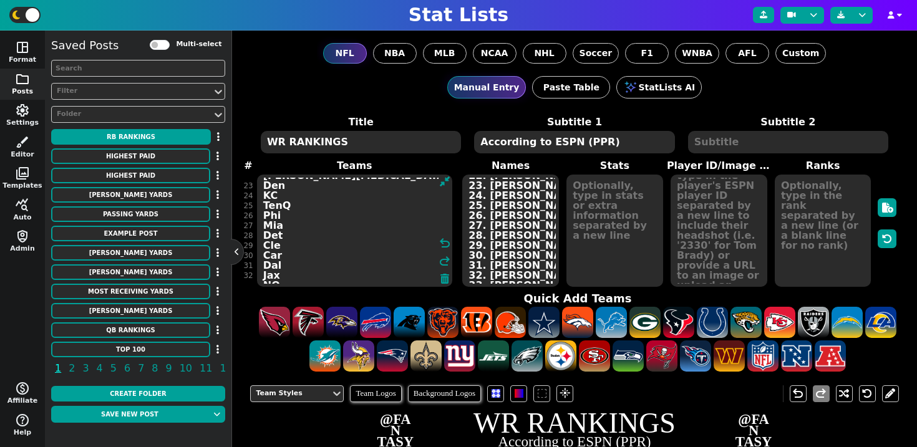
click at [305, 221] on textarea "Cin MinQ Dal LAR NYGQ Det Hou Jax PhiQ Atl LAC Cin MiaQ LAR Sea NYJ Wsh Ari TB …" at bounding box center [354, 231] width 195 height 112
click at [303, 220] on textarea "Cin MinQ Dal LAR NYGQ Det Hou Jax PhiQ Atl LAC Cin MiaQ LAR Sea NYJ Wsh Ari TB …" at bounding box center [354, 231] width 195 height 112
click at [294, 223] on textarea "Cin MinQ Dal LAR NYGQ Det Hou Jax PhiQ Atl LAC Cin MiaQ LAR Sea NYJ Wsh Ari TB …" at bounding box center [354, 231] width 195 height 112
click at [296, 215] on textarea "Cin MinQ Dal LAR NYGQ Det Hou Jax PhiQ Atl LAC Cin Mia LAR Sea NYJ Wsh Ari TB C…" at bounding box center [354, 231] width 195 height 112
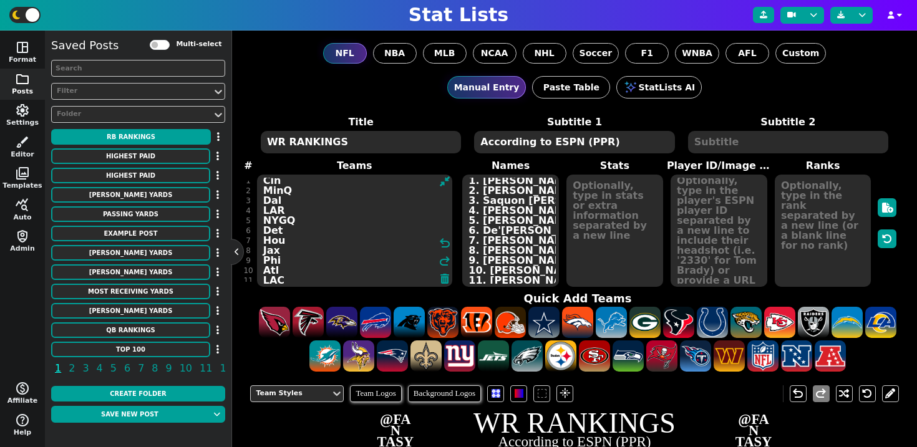
click at [306, 221] on textarea "Cin MinQ Dal LAR NYGQ Det Hou Jax Phi Atl LAC Cin Mia LAR Sea NYJ Wsh Ari TB Ch…" at bounding box center [354, 231] width 195 height 112
click at [301, 188] on textarea "Cin MinQ Dal LAR NYG Det Hou Jax Phi Atl LAC Cin Mia LAR Sea NYJ Wsh Ari TB Chi…" at bounding box center [354, 231] width 195 height 112
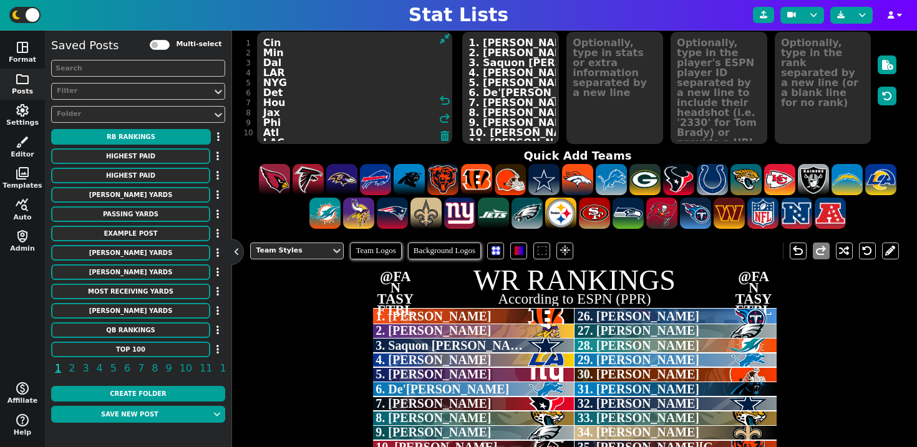
type textarea "Cin Min Dal LAR NYG Det Hou Jax Phi Atl LAC Cin Mia LAR Sea NYJ Wsh Ari TB Chi …"
click at [509, 85] on textarea "1. [PERSON_NAME] 2. [PERSON_NAME] 3. Saquon [PERSON_NAME] 4. [PERSON_NAME] 5. […" at bounding box center [510, 88] width 97 height 112
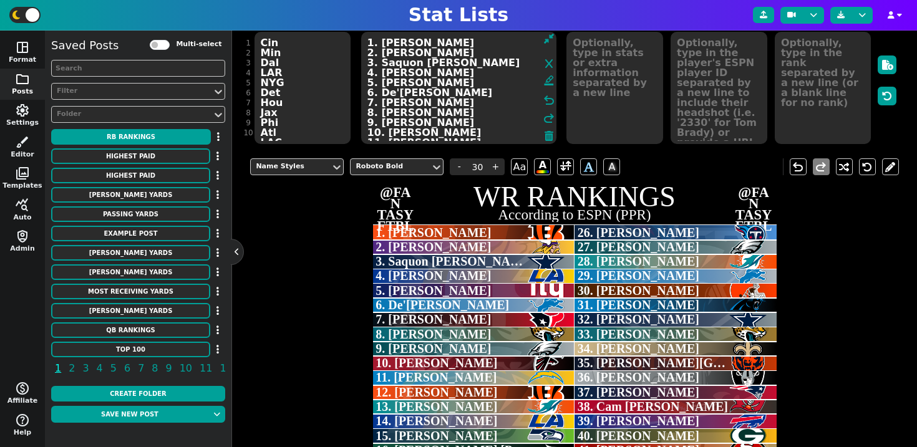
paste textarea "Ja'[PERSON_NAME] 2. [PERSON_NAME] 3. CeeDee Lamb 4. Puka [PERSON_NAME] 5. [PERS…"
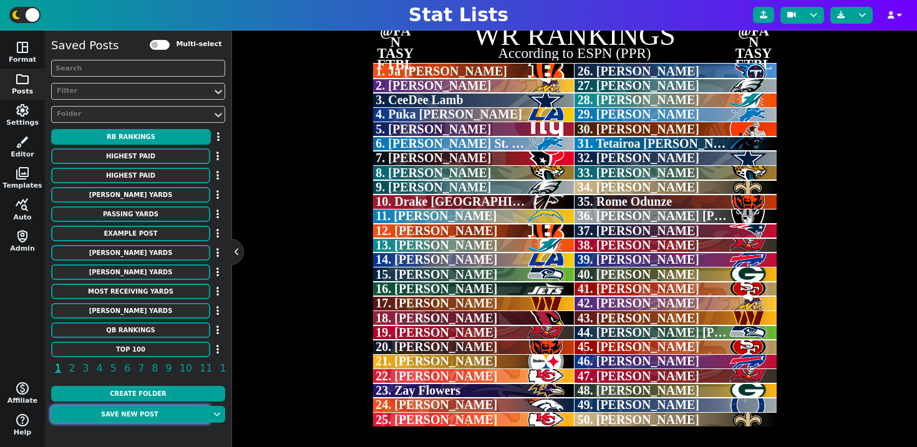
type textarea "1. Ja'[PERSON_NAME] 2. [PERSON_NAME] 3. CeeDee Lamb 4. Puka [PERSON_NAME] 5. [P…"
click at [167, 412] on button "Save new post" at bounding box center [129, 414] width 157 height 17
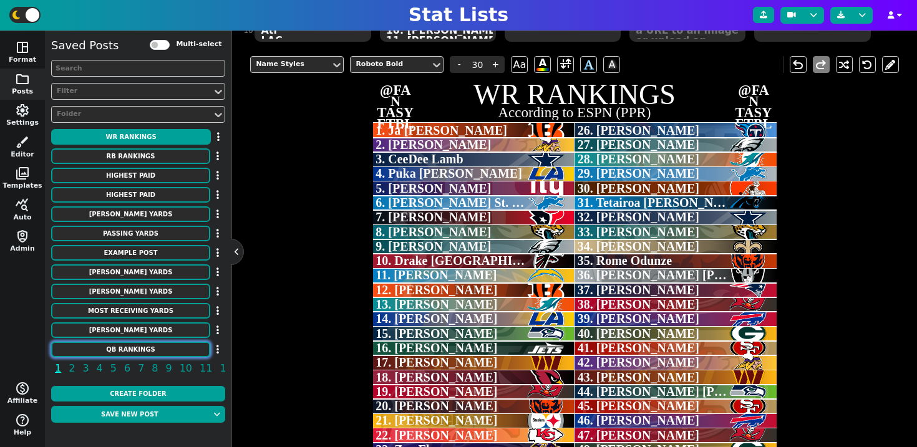
click at [140, 347] on button "QB RANKINGS" at bounding box center [130, 350] width 159 height 16
type textarea "QB RANKINGS"
type textarea "According to ESPN"
type textarea "[MEDICAL_DATA] Buf Wsh Phi Cin KC TB Den Ari SF LAC Dal Chi NYJ [GEOGRAPHIC_DAT…"
type textarea "1. [PERSON_NAME] 2. [PERSON_NAME] 3. [PERSON_NAME] 4. Jalen Hurts 5. [PERSON_NA…"
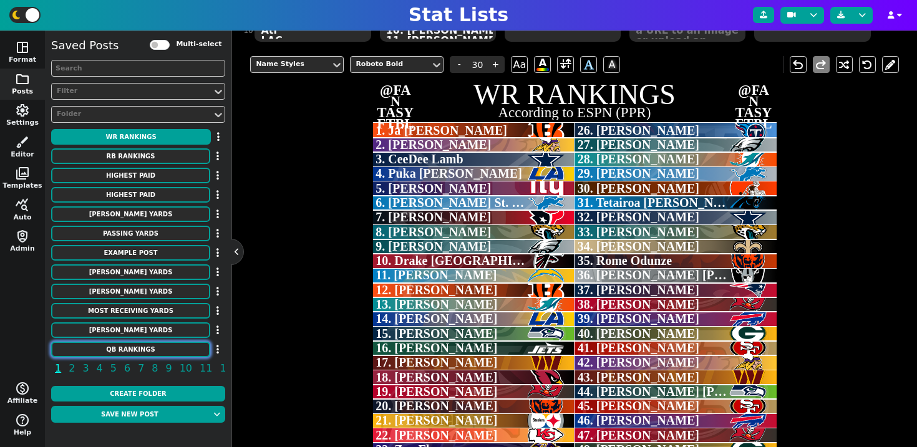
type input "18"
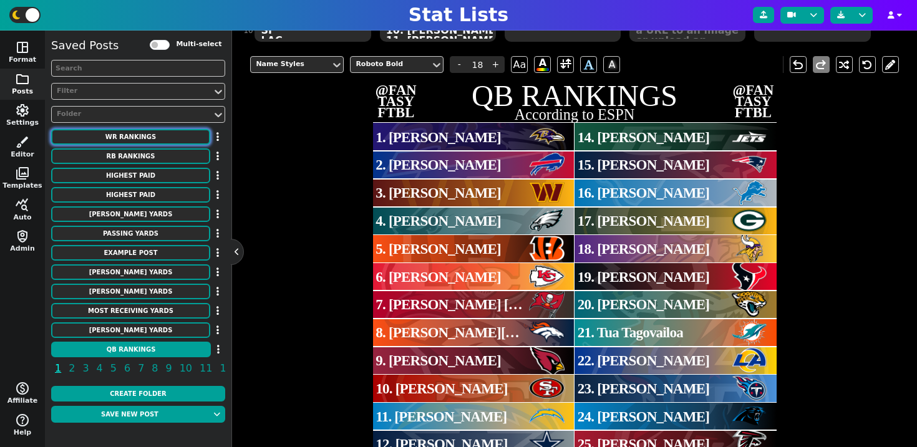
click at [149, 137] on button "WR RANKINGS" at bounding box center [130, 137] width 159 height 16
type textarea "WR RANKINGS"
type textarea "According to ESPN (PPR)"
type textarea "Cin Min Dal LAR NYG Det Hou Jax Phi Atl LAC Cin Mia LAR Sea NYJ Wsh Ari TB Chi …"
type textarea "1. Ja'[PERSON_NAME] 2. [PERSON_NAME] 3. CeeDee Lamb 4. Puka [PERSON_NAME] 5. [P…"
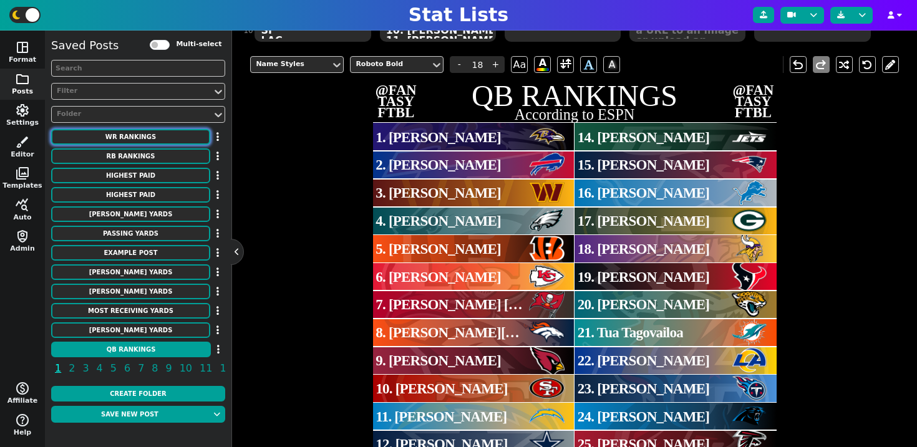
type input "30"
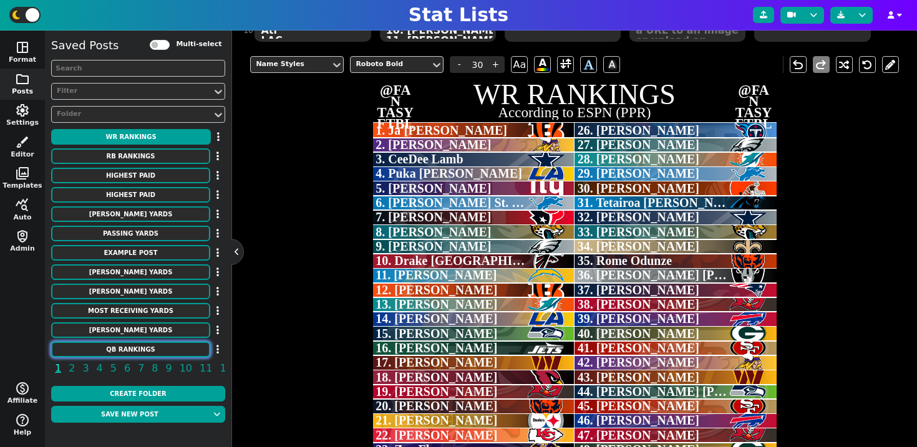
click at [147, 348] on button "QB RANKINGS" at bounding box center [130, 350] width 159 height 16
type textarea "QB RANKINGS"
type textarea "According to ESPN"
type textarea "[MEDICAL_DATA] Buf Wsh Phi Cin KC TB Den Ari SF LAC Dal Chi NYJ [GEOGRAPHIC_DAT…"
type textarea "1. [PERSON_NAME] 2. [PERSON_NAME] 3. [PERSON_NAME] 4. Jalen Hurts 5. [PERSON_NA…"
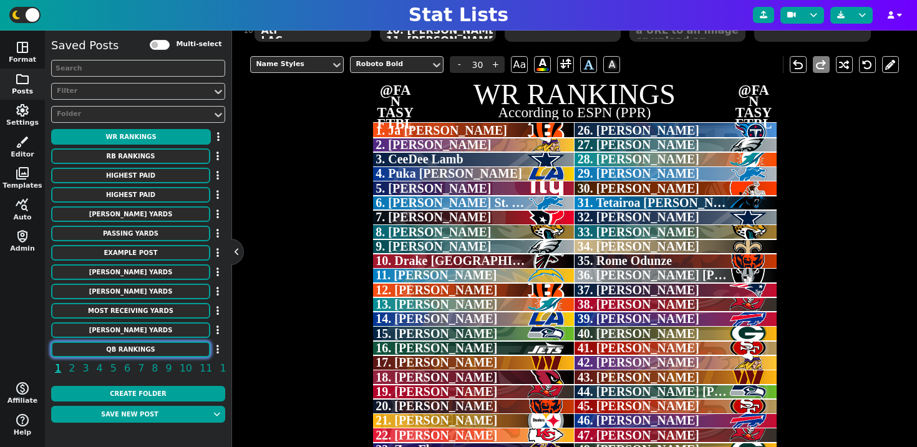
type input "18"
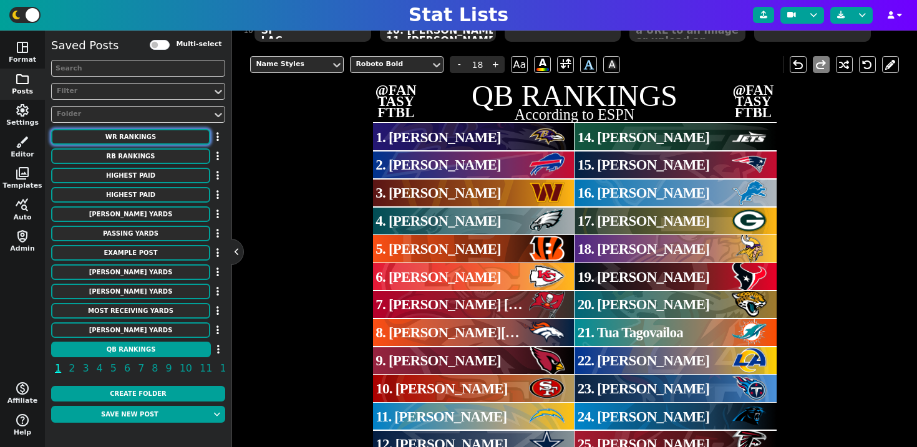
click at [144, 135] on button "WR RANKINGS" at bounding box center [130, 137] width 159 height 16
type textarea "WR RANKINGS"
type textarea "According to ESPN (PPR)"
type textarea "Cin Min Dal LAR NYG Det Hou Jax Phi Atl LAC Cin Mia LAR Sea NYJ Wsh Ari TB Chi …"
type textarea "1. Ja'[PERSON_NAME] 2. [PERSON_NAME] 3. CeeDee Lamb 4. Puka [PERSON_NAME] 5. [P…"
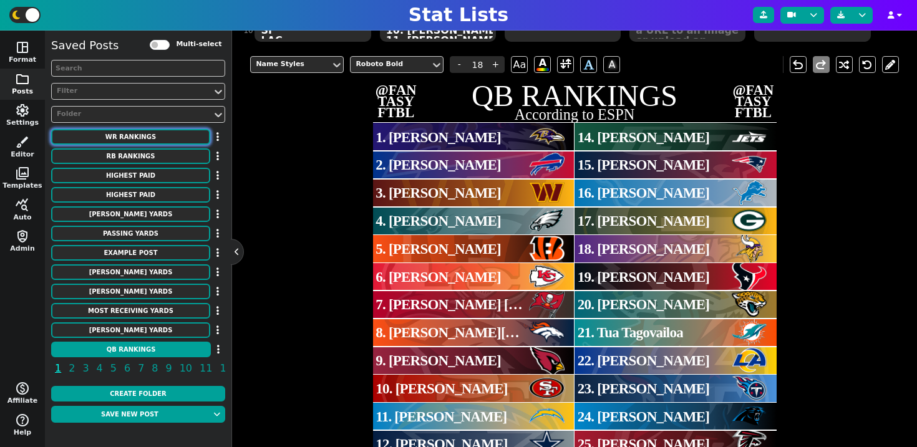
type input "30"
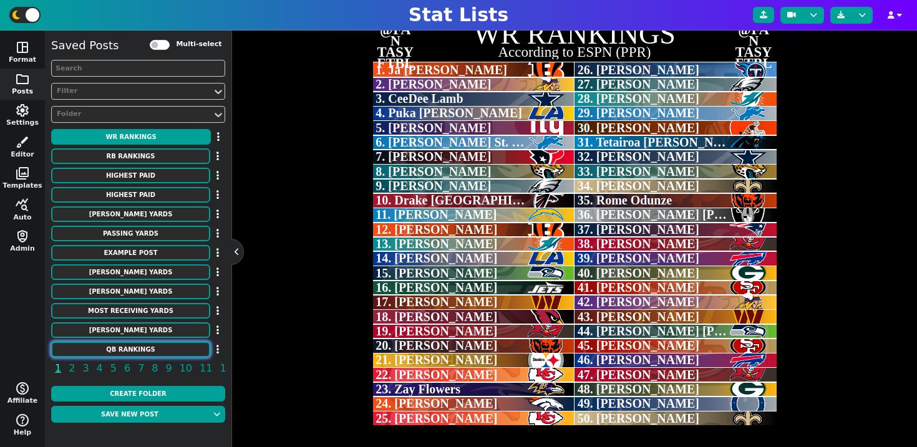
click at [155, 349] on button "QB RANKINGS" at bounding box center [130, 350] width 159 height 16
type textarea "QB RANKINGS"
type textarea "According to ESPN"
type textarea "[MEDICAL_DATA] Buf Wsh Phi Cin KC TB Den Ari SF LAC Dal Chi NYJ [GEOGRAPHIC_DAT…"
type textarea "1. [PERSON_NAME] 2. [PERSON_NAME] 3. [PERSON_NAME] 4. Jalen Hurts 5. [PERSON_NA…"
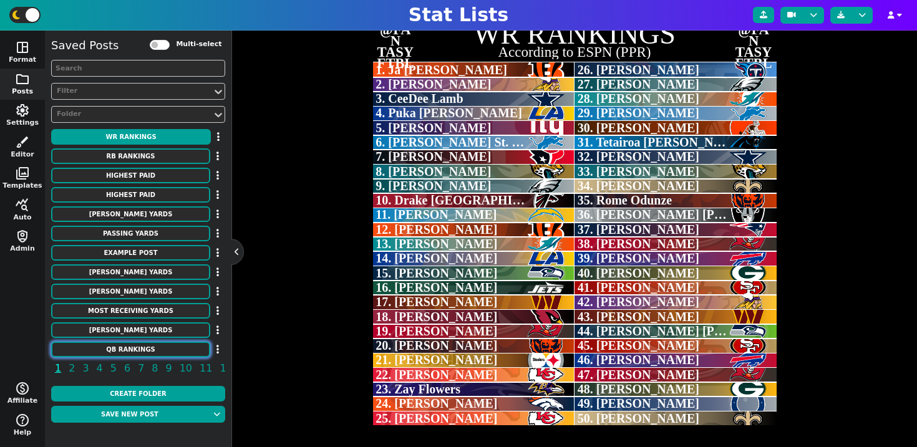
type input "18"
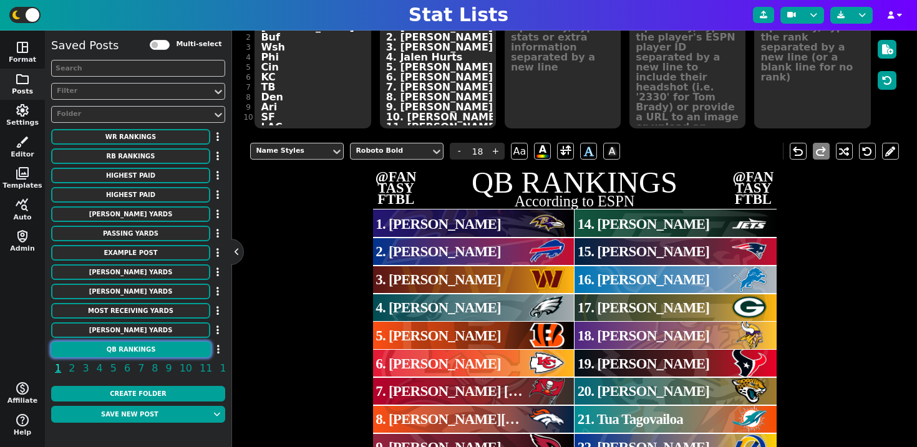
scroll to position [136, 0]
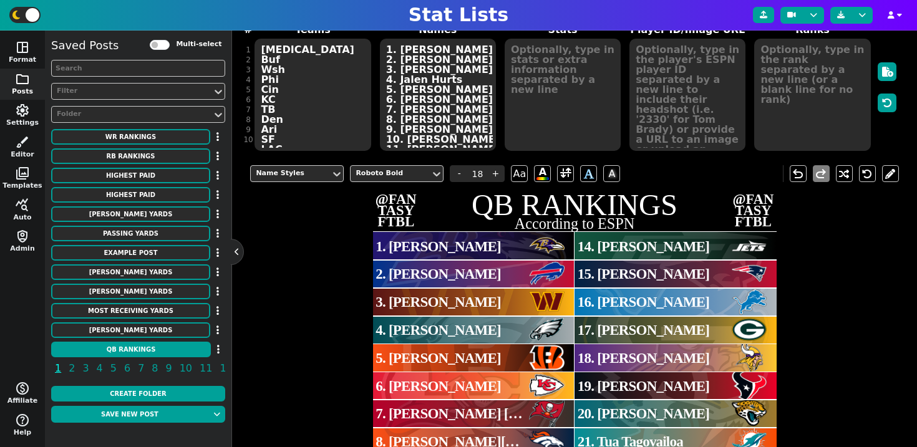
click at [286, 119] on textarea "[MEDICAL_DATA] Buf Wsh Phi Cin KC TB Den Ari SF LAC Dal Chi NYJ [GEOGRAPHIC_DAT…" at bounding box center [313, 95] width 116 height 112
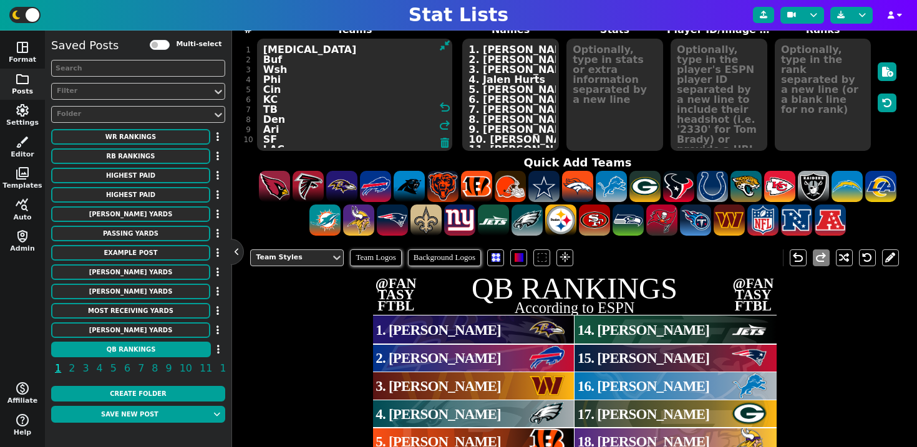
paste textarea "LV Ari SF Det Min KC Cle [MEDICAL_DATA] Den GB Chi Ind Dal PhiQ Buf NE Atl Wsh …"
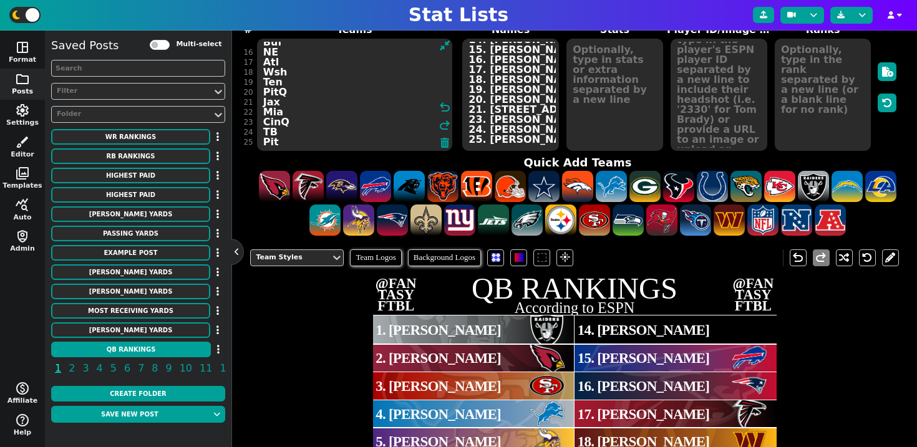
click at [300, 124] on textarea "LV Ari SF Det Min KC Cle [MEDICAL_DATA] Den GB Chi Ind Dal PhiQ Buf NE Atl Wsh …" at bounding box center [354, 95] width 195 height 112
click at [302, 89] on textarea "LV Ari SF Det Min KC Cle [MEDICAL_DATA] Den GB Chi Ind Dal PhiQ Buf NE Atl Wsh …" at bounding box center [354, 95] width 195 height 112
click at [300, 99] on textarea "LV Ari SF Det Min KC Cle [MEDICAL_DATA] Den GB Chi Ind Dal PhiQ Buf NE Atl Wsh …" at bounding box center [354, 95] width 195 height 112
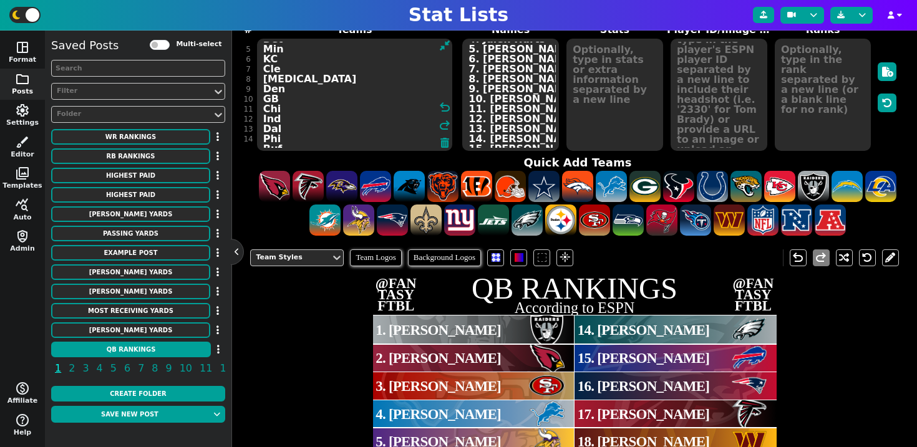
scroll to position [13, 0]
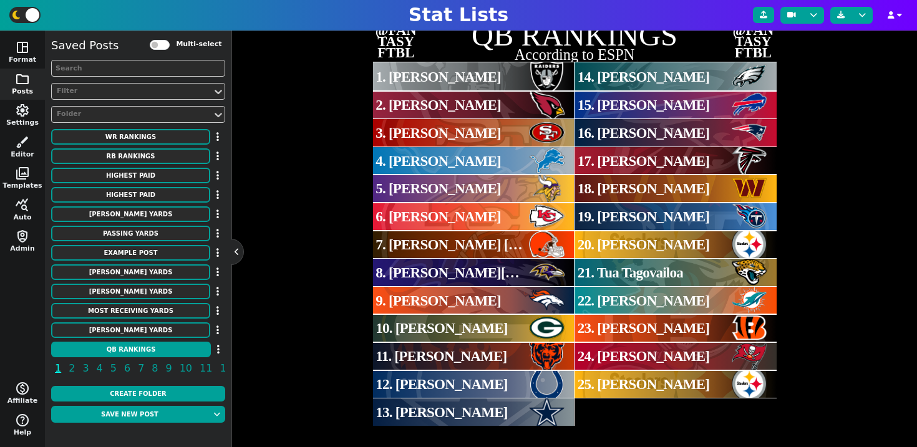
type textarea "LV Ari SF Det Min KC Cle [MEDICAL_DATA] Den GB Chi Ind Dal Phi Buf NE Atl Wsh T…"
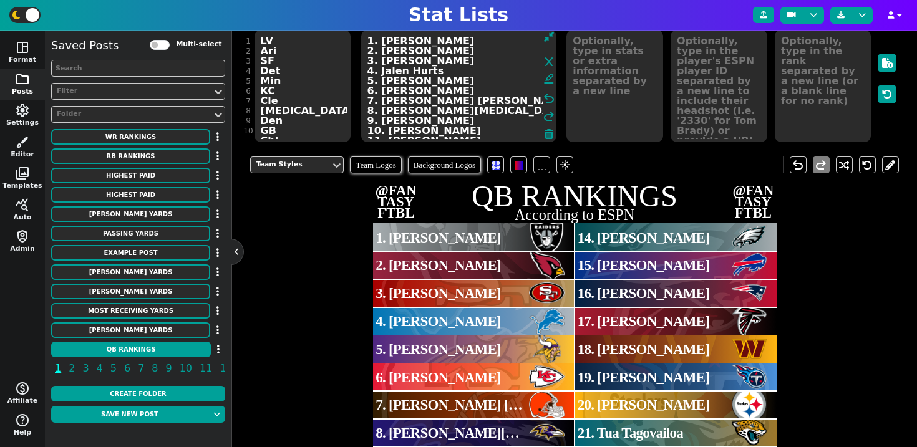
click at [509, 83] on textarea "1. [PERSON_NAME] 2. [PERSON_NAME] 3. [PERSON_NAME] 4. Jalen Hurts 5. [PERSON_NA…" at bounding box center [458, 86] width 195 height 112
paste textarea "[PERSON_NAME] 2. [PERSON_NAME] 3. [PERSON_NAME] 4. [PERSON_NAME] 5. [PERSON_NAM…"
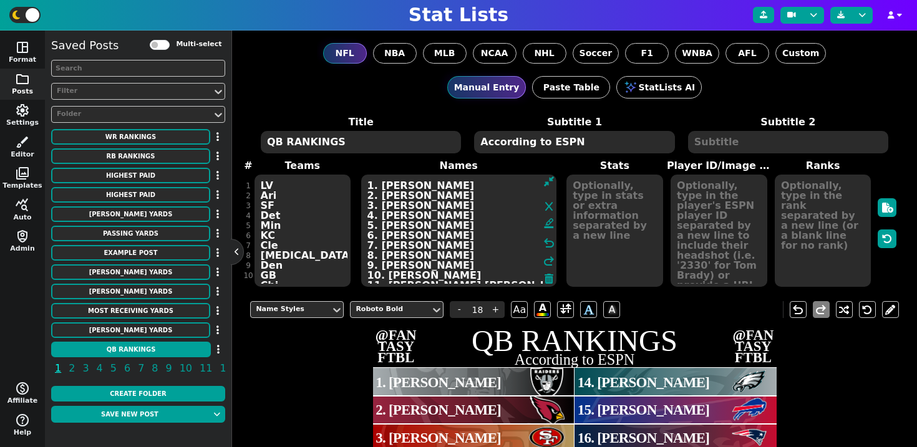
type textarea "1. [PERSON_NAME] 2. [PERSON_NAME] 3. [PERSON_NAME] 4. [PERSON_NAME] 5. [PERSON_…"
click at [275, 147] on textarea "QB RANKINGS" at bounding box center [361, 142] width 200 height 22
type input "20"
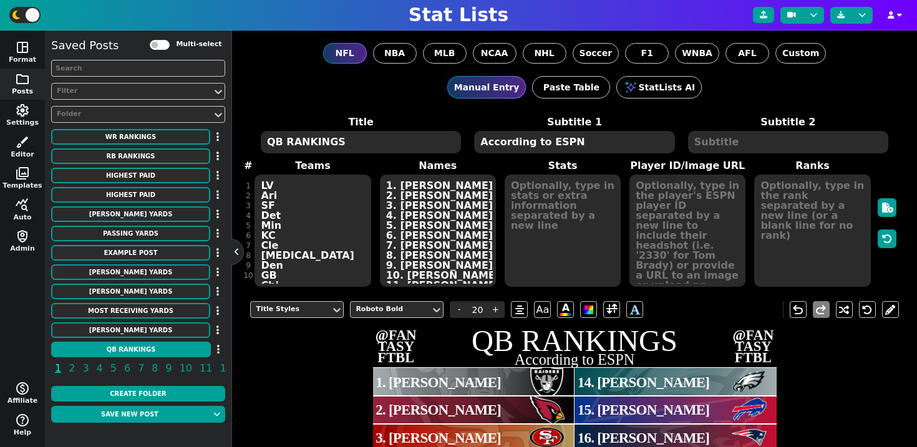
click at [275, 147] on textarea "QB RANKINGS" at bounding box center [361, 142] width 200 height 22
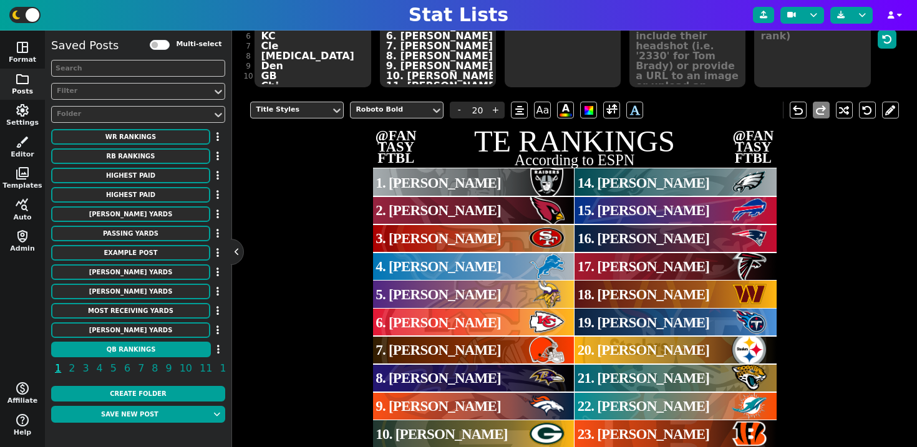
type textarea "TE RANKINGS"
click at [613, 167] on h2 "According to ESPN" at bounding box center [575, 160] width 404 height 15
type input "10"
click at [613, 109] on span at bounding box center [612, 110] width 11 height 16
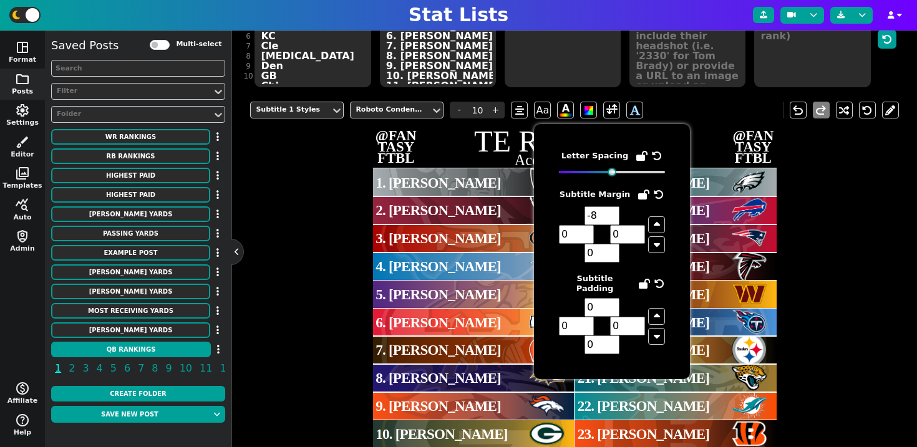
type input "-8"
click at [612, 218] on input "-8" at bounding box center [602, 216] width 35 height 19
click at [773, 246] on div at bounding box center [676, 238] width 202 height 28
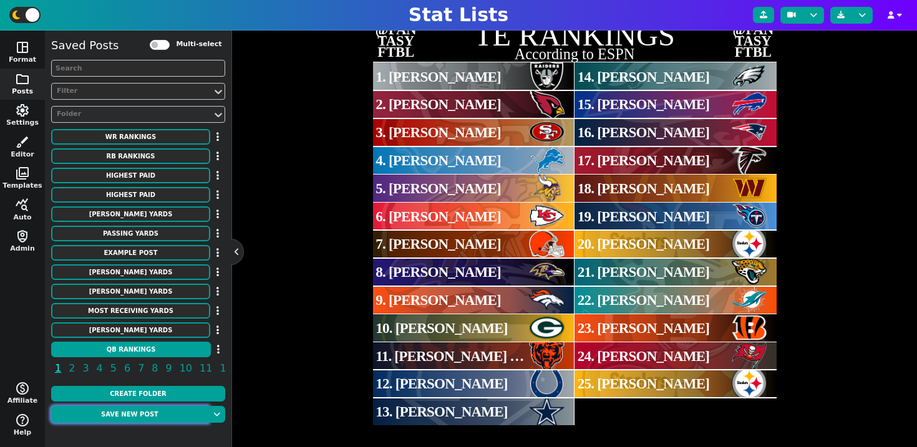
click at [140, 416] on button "Save new post" at bounding box center [129, 414] width 157 height 17
